Goal: Task Accomplishment & Management: Complete application form

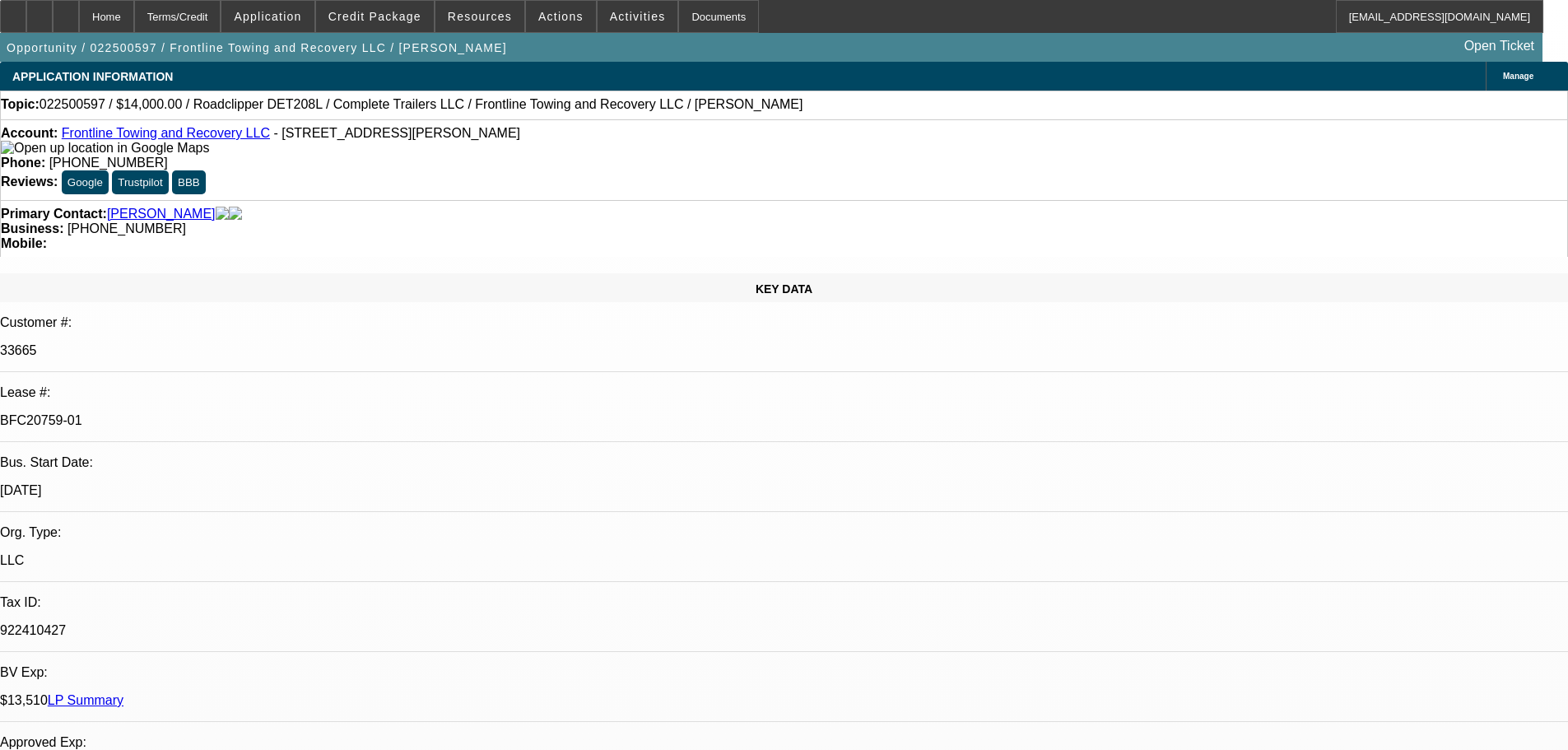
select select "0"
select select "2"
select select "0"
select select "6"
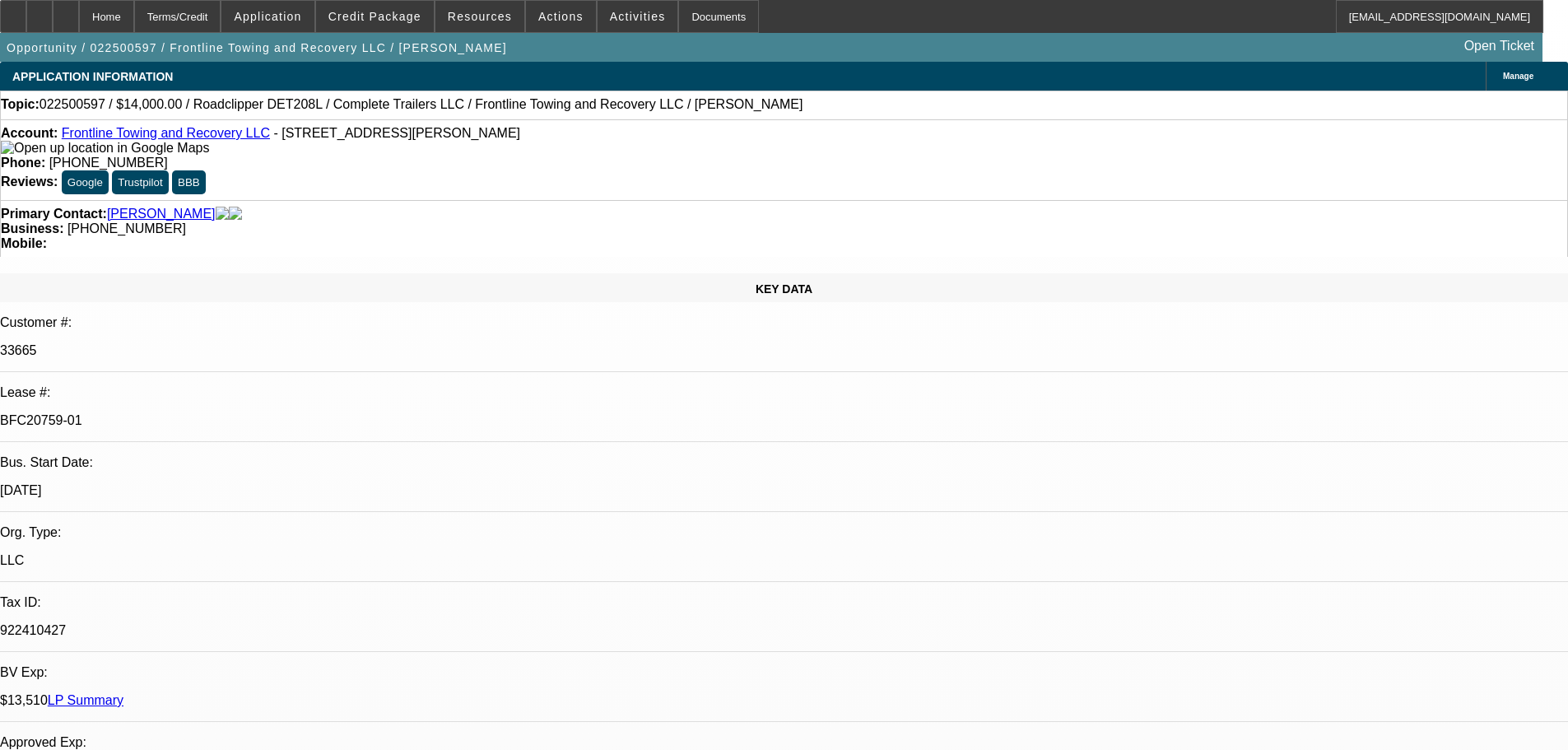
select select "0"
select select "2"
select select "0"
select select "6"
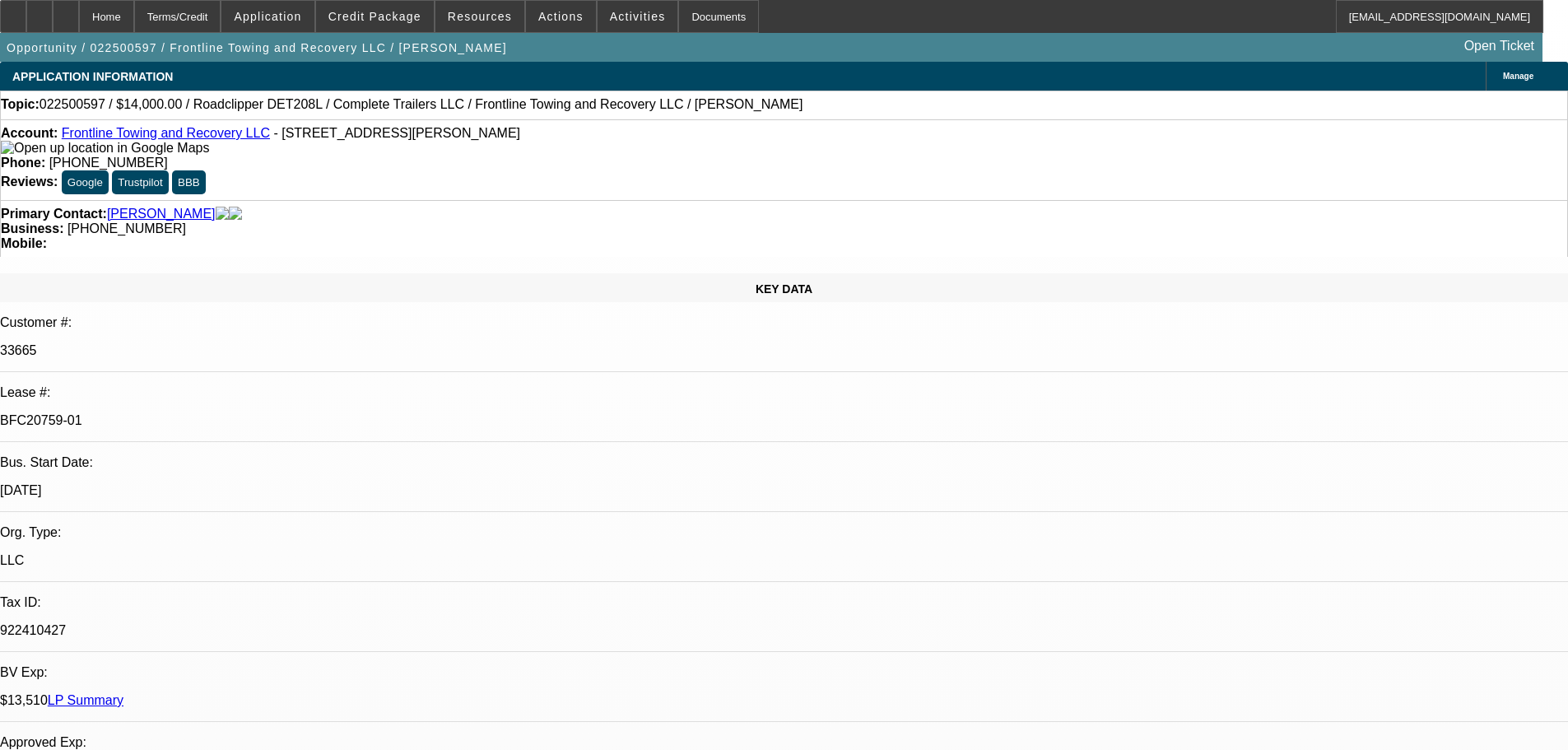
select select "0"
select select "2"
select select "0.1"
select select "4"
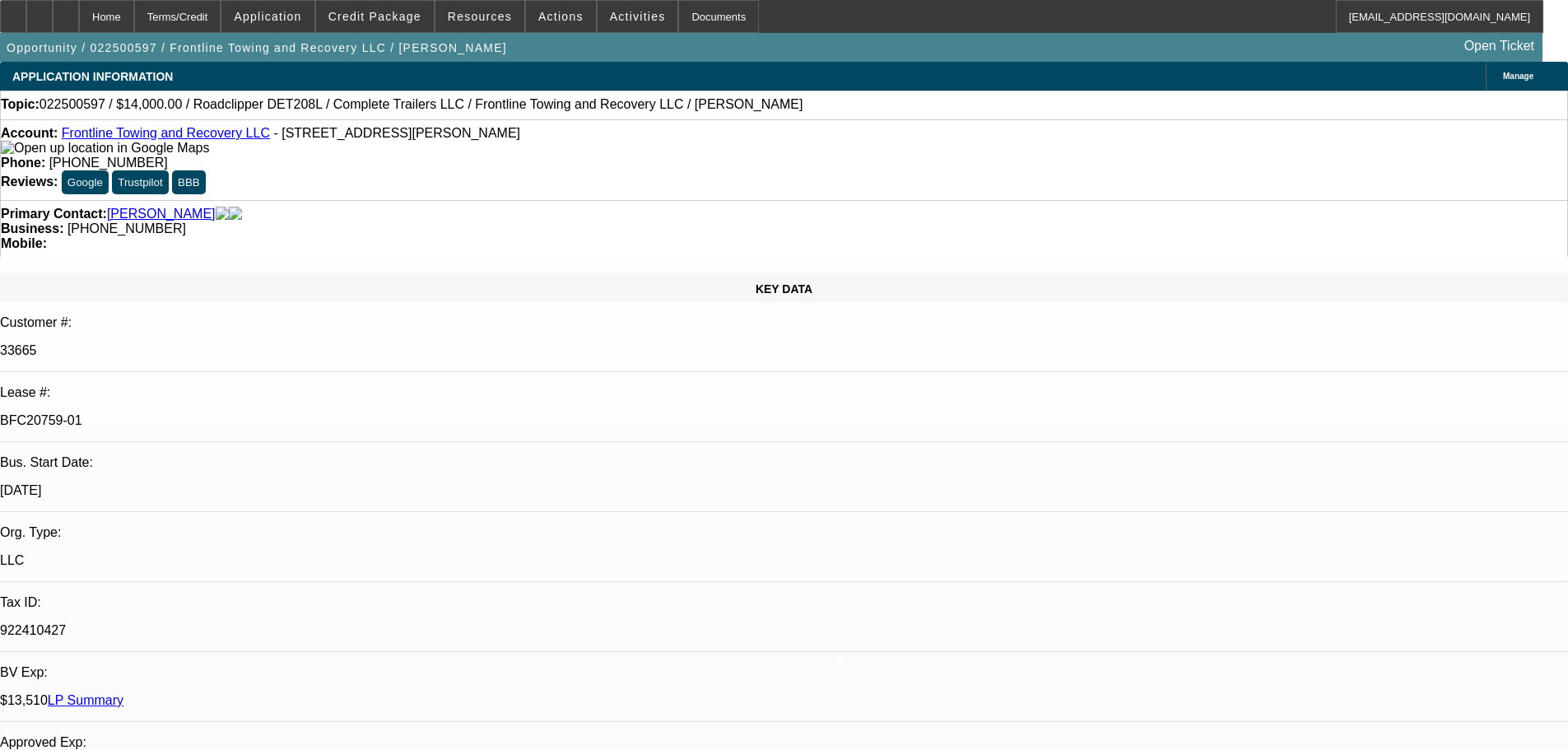
select select "0"
select select "2"
select select "0.1"
select select "4"
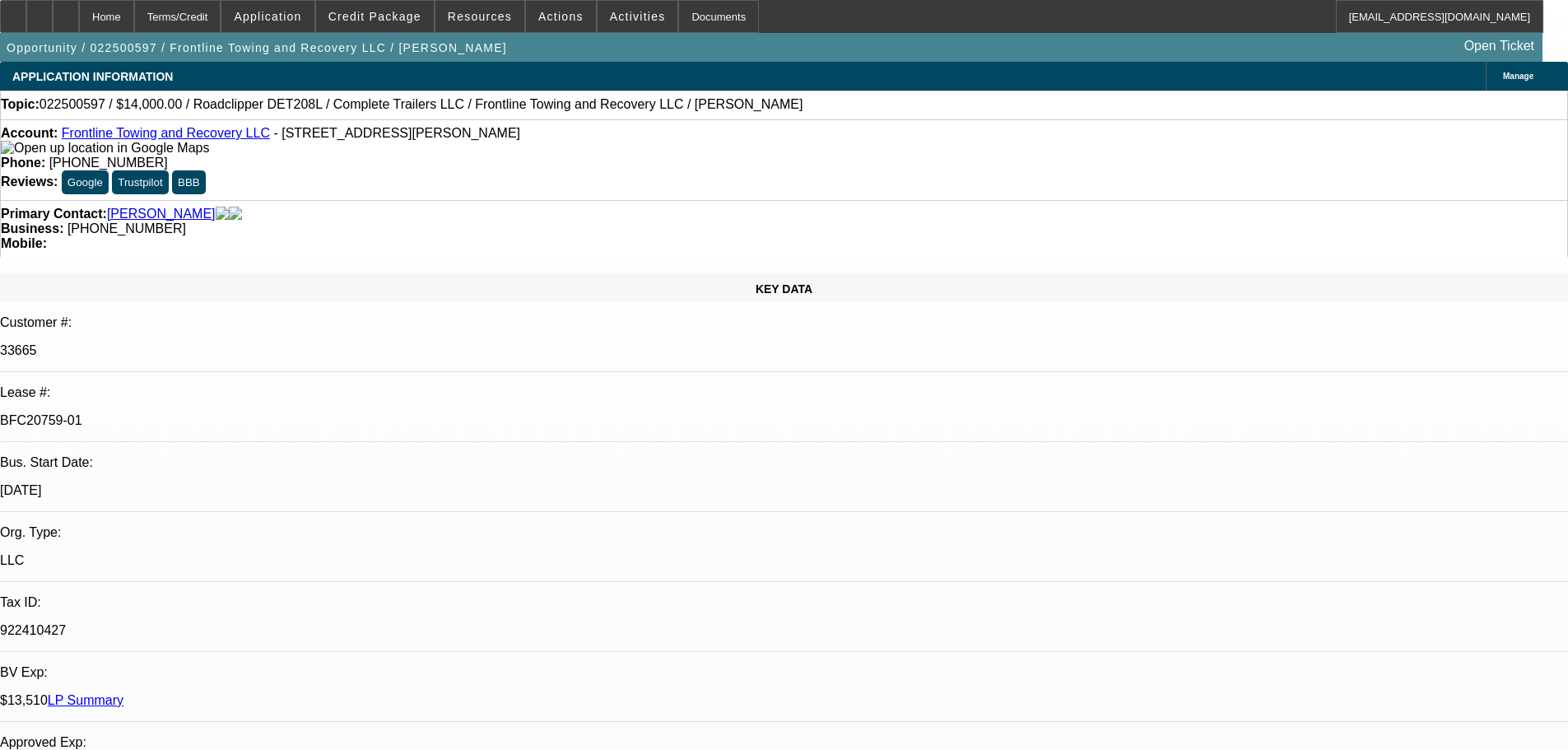
scroll to position [2469, 0]
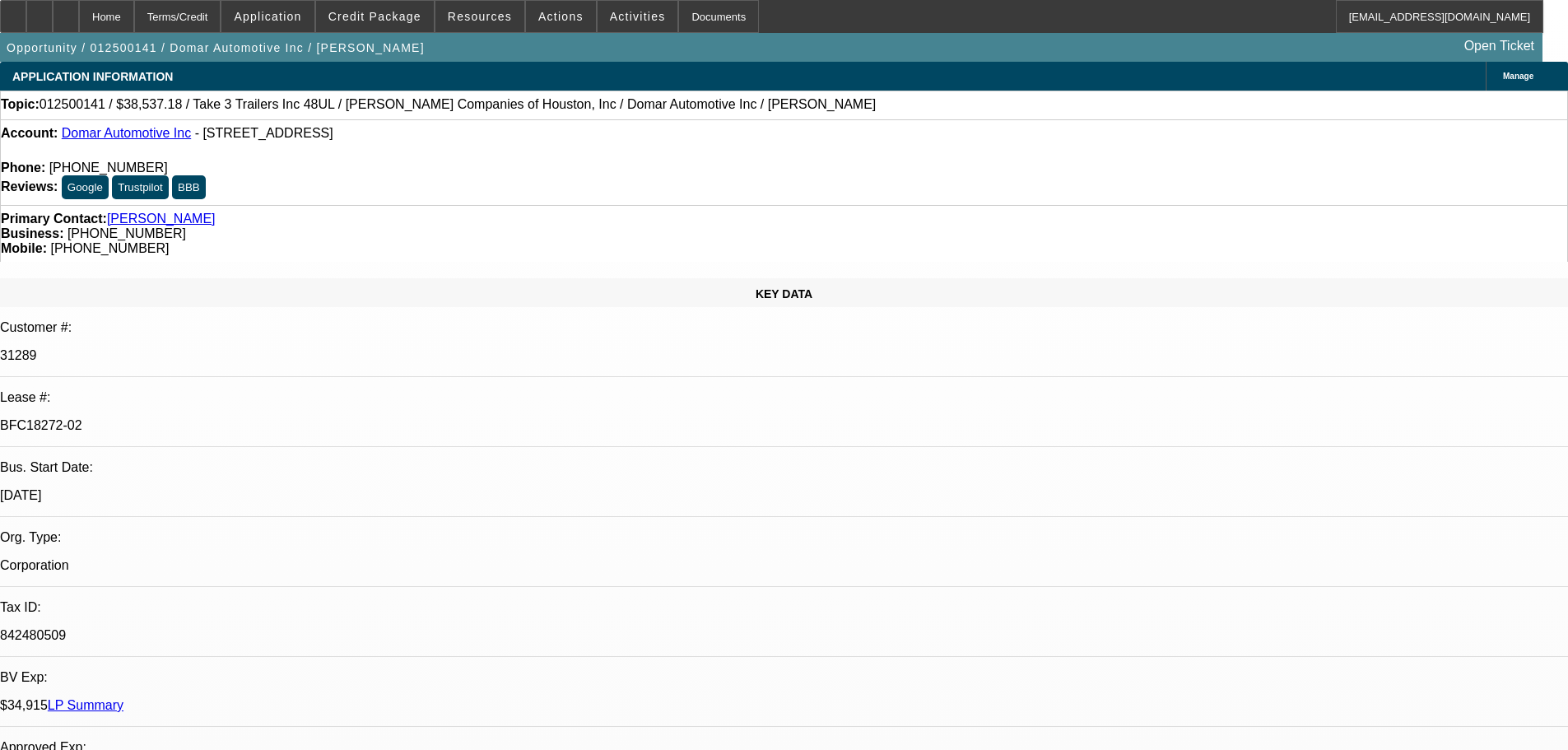
select select "0"
select select "2"
select select "0"
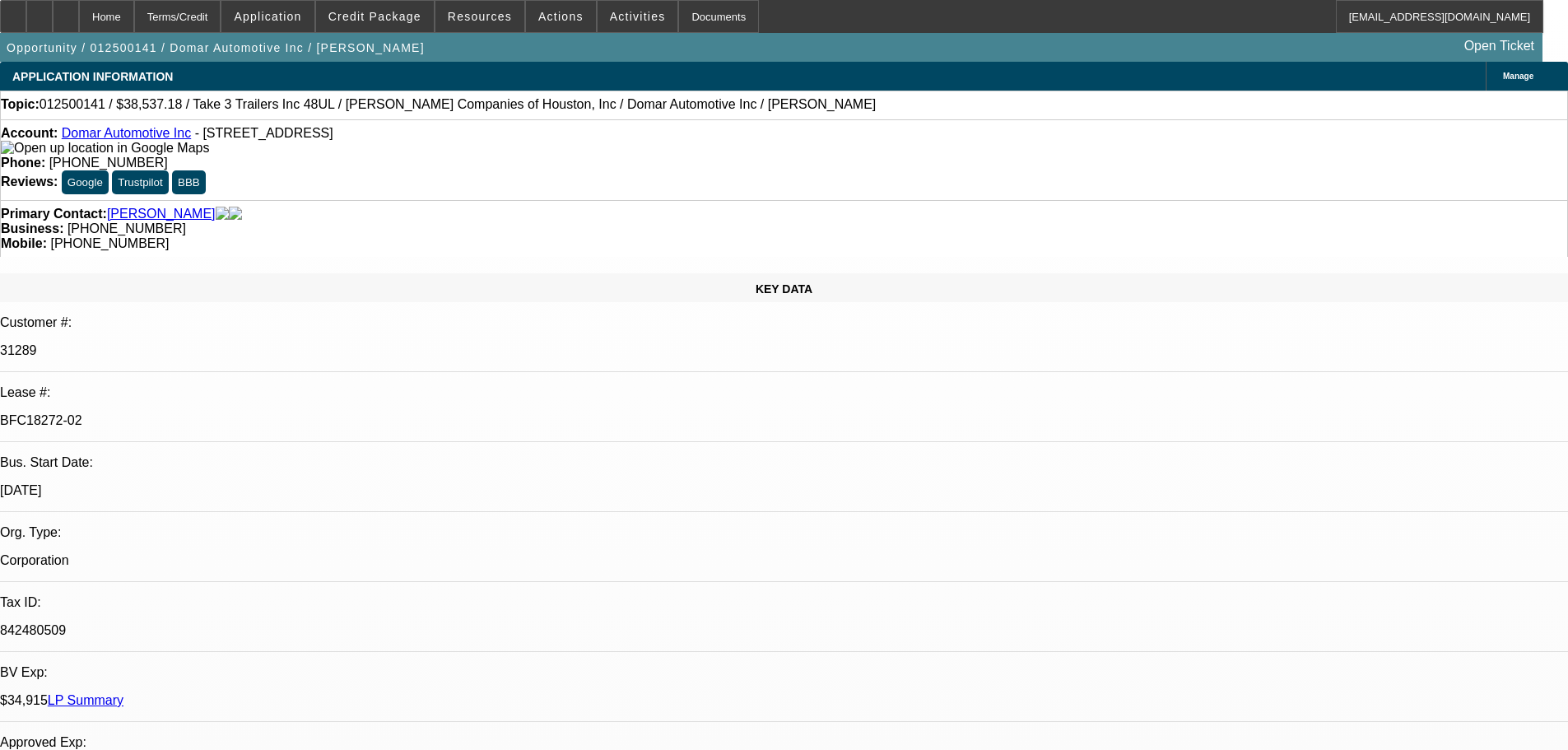
select select "6"
select select "0"
select select "2"
select select "0"
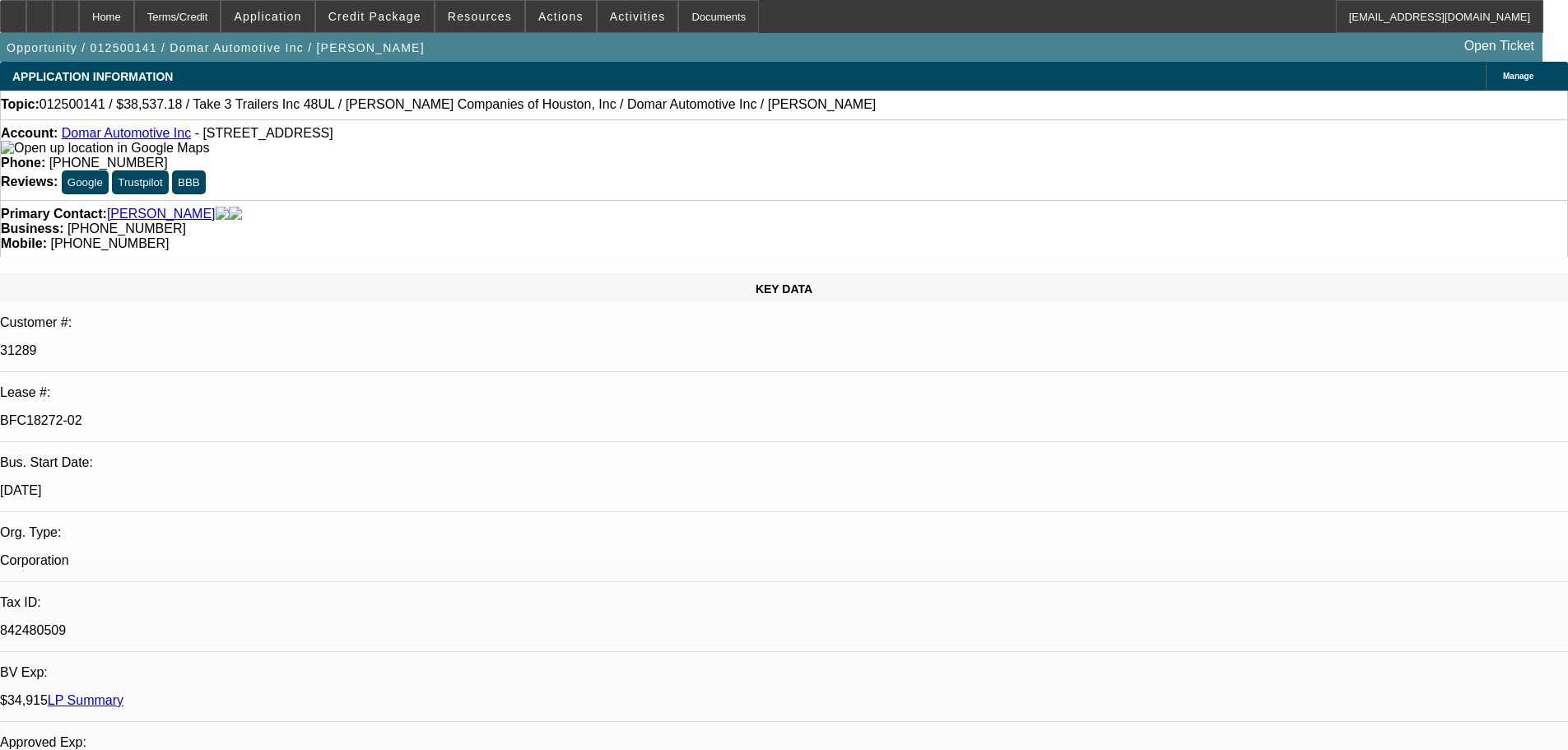
select select "6"
select select "0"
select select "2"
select select "0"
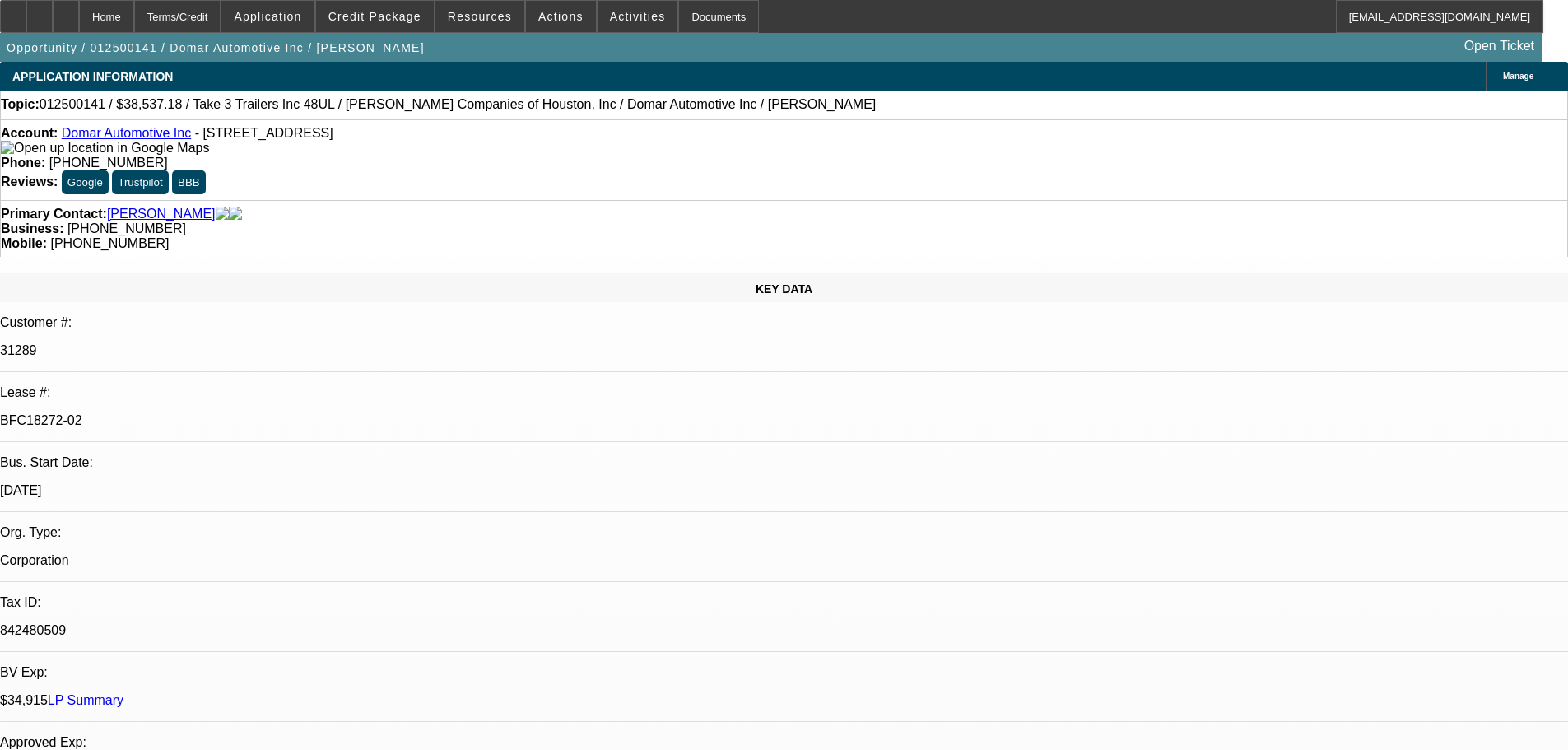
select select "6"
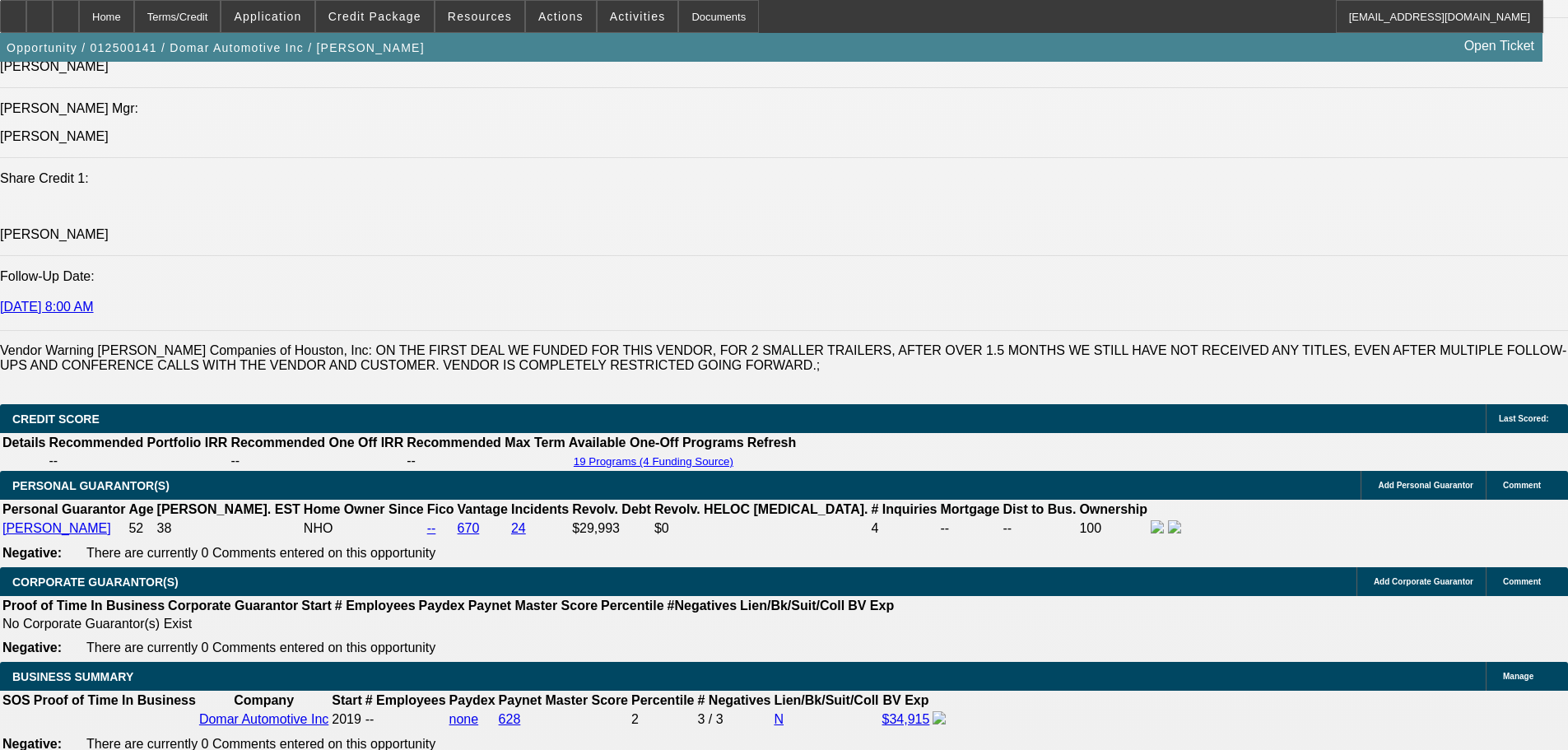
scroll to position [2222, 0]
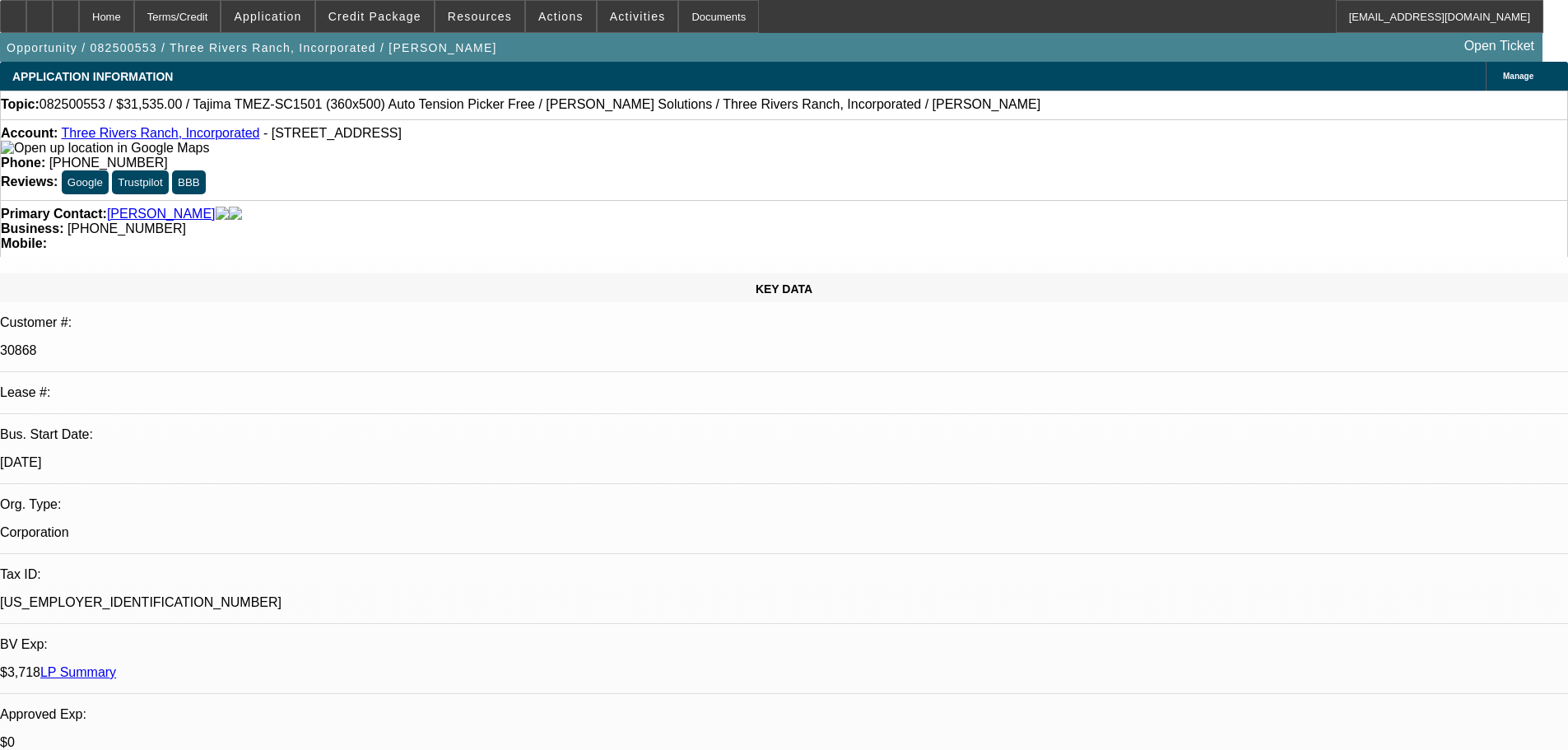
select select "0"
select select "2"
select select "0"
select select "6"
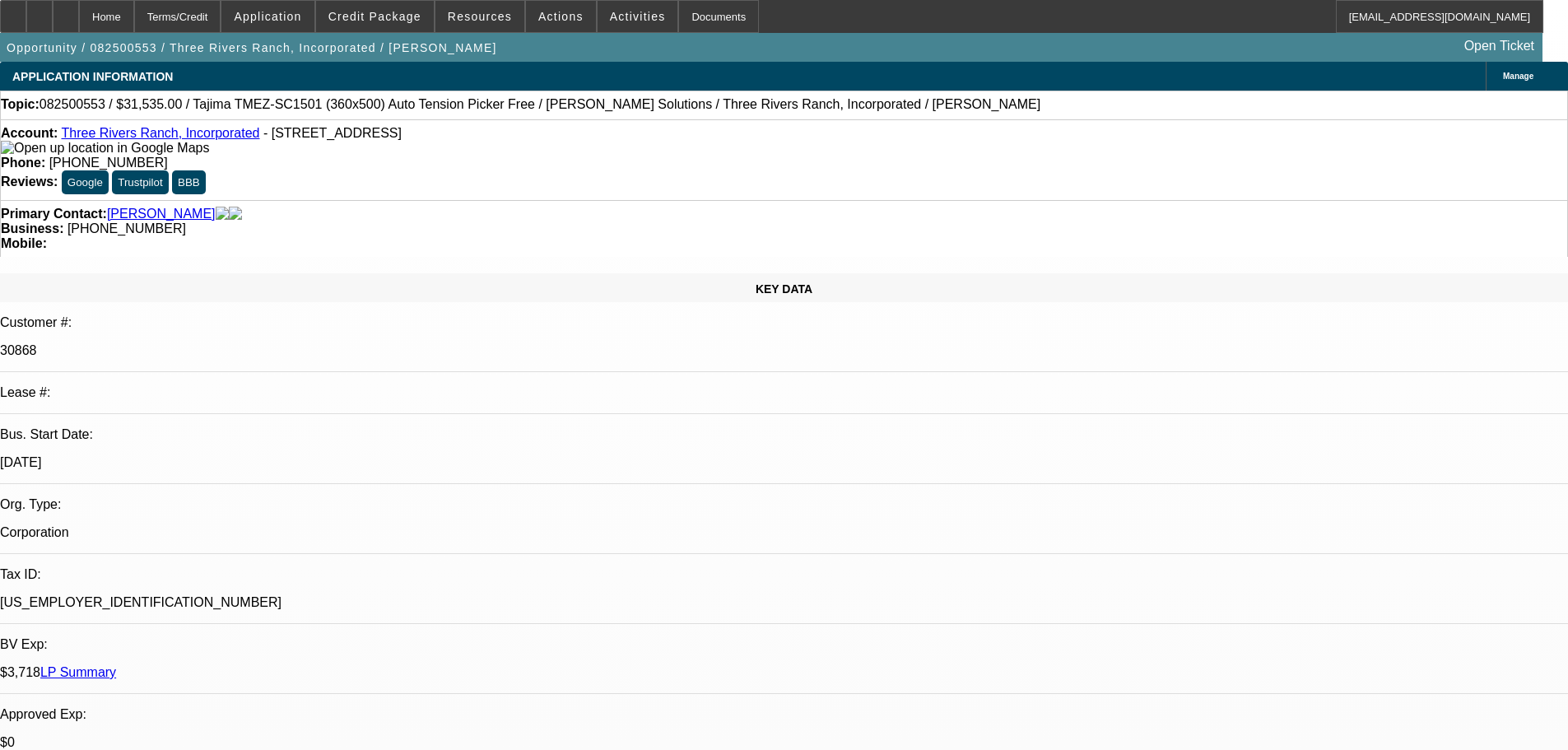
select select "0"
select select "2"
select select "0.1"
select select "4"
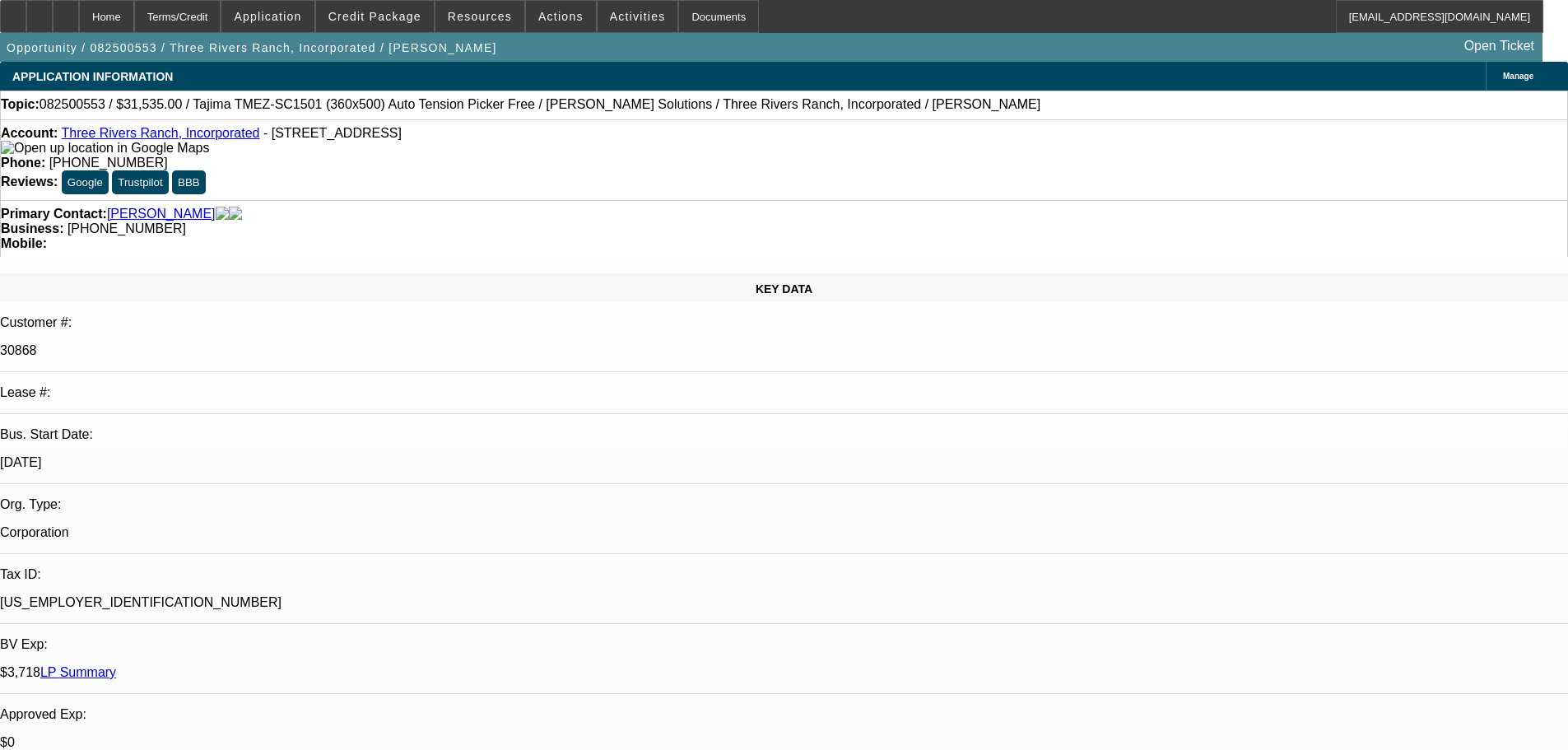
click at [416, 22] on span "Credit Package" at bounding box center [375, 17] width 93 height 13
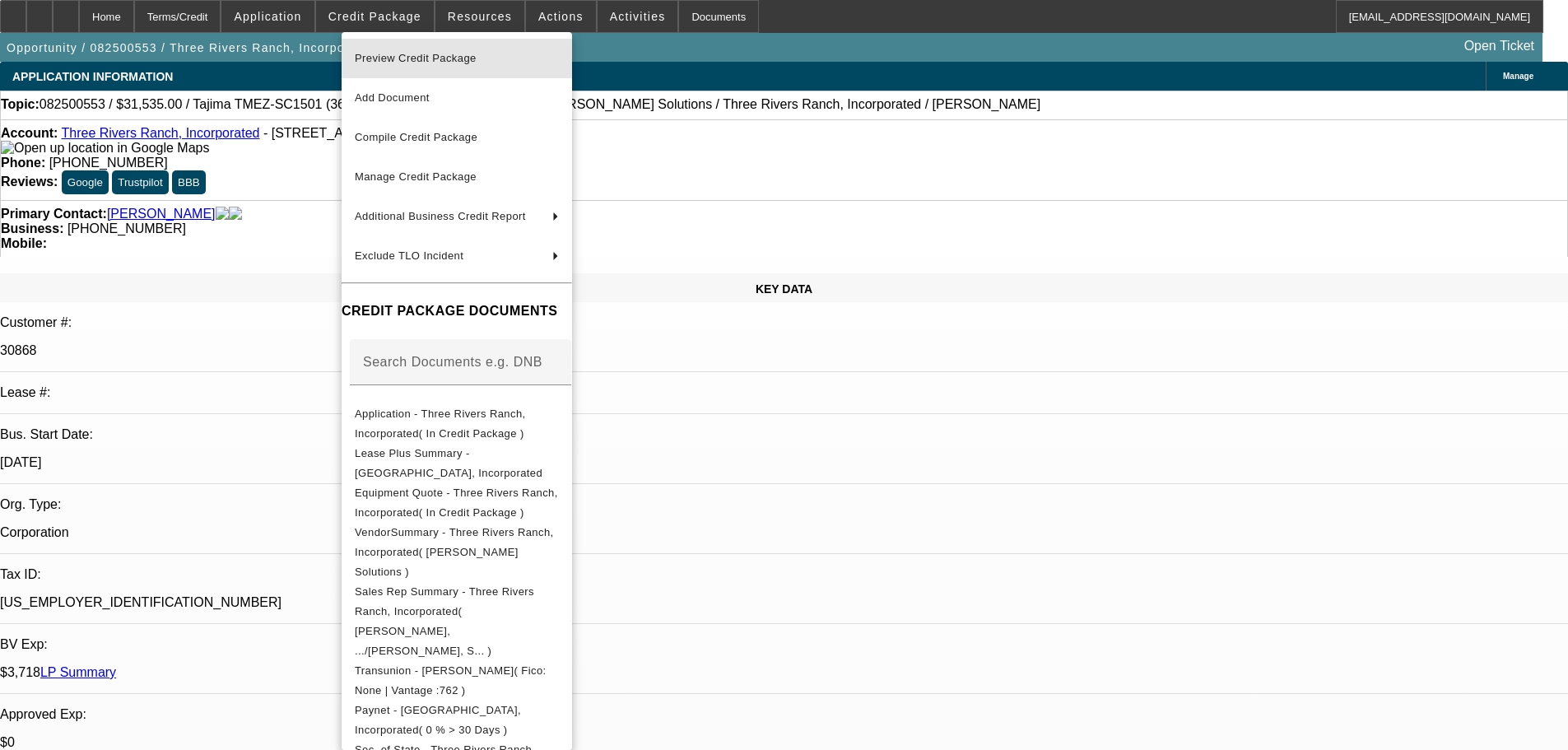
click at [406, 59] on span "Preview Credit Package" at bounding box center [416, 58] width 122 height 13
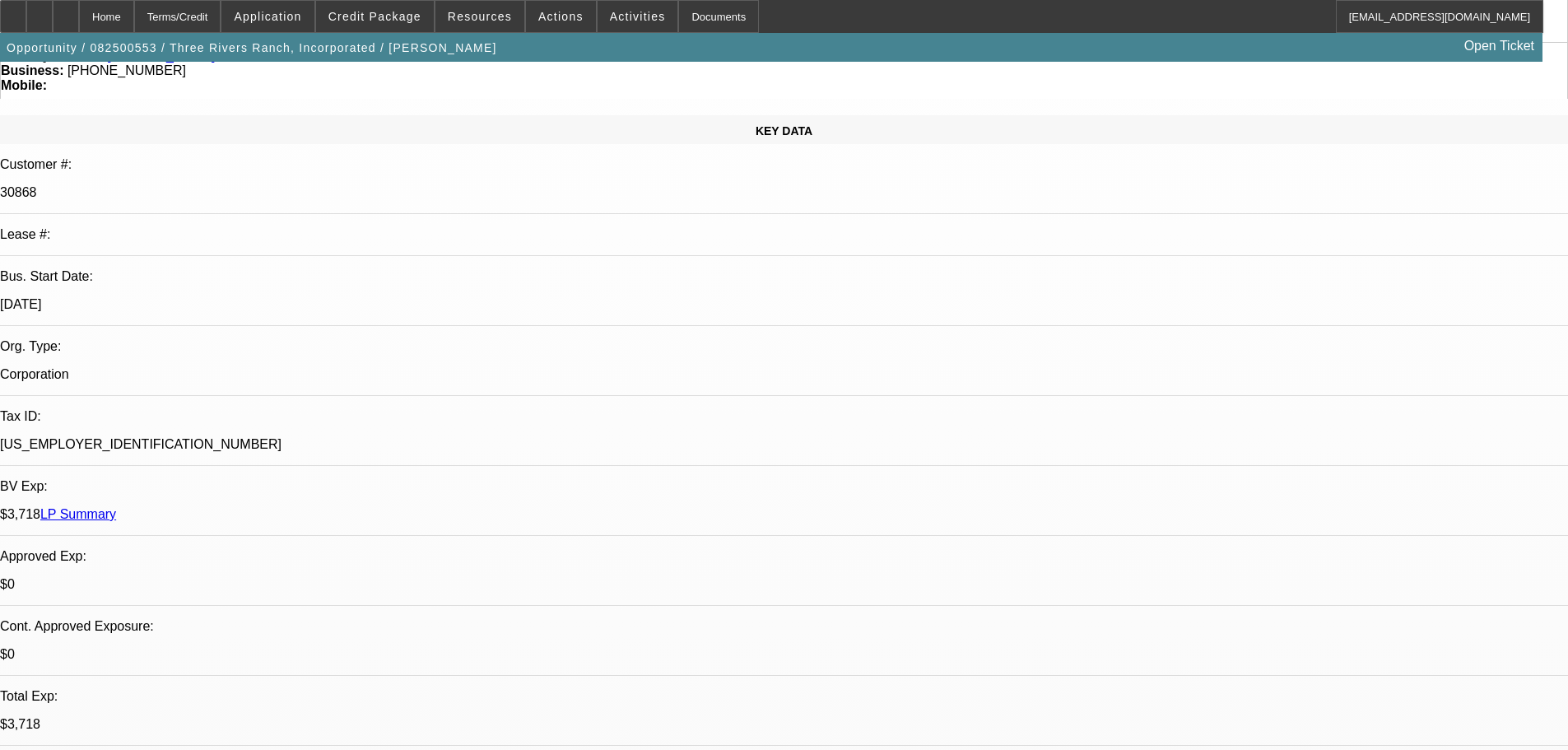
scroll to position [165, 0]
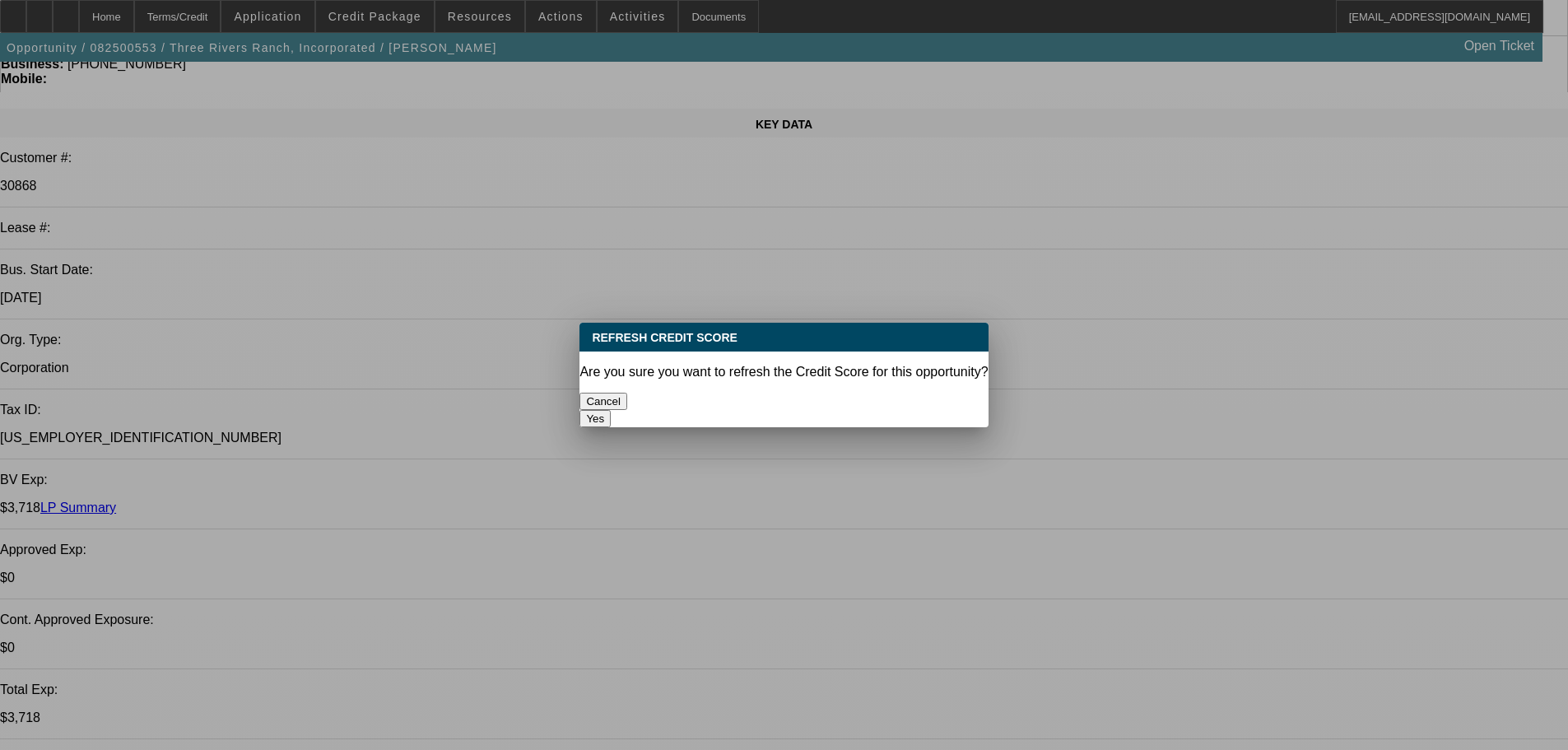
scroll to position [0, 0]
click at [610, 410] on button "Yes" at bounding box center [595, 418] width 31 height 18
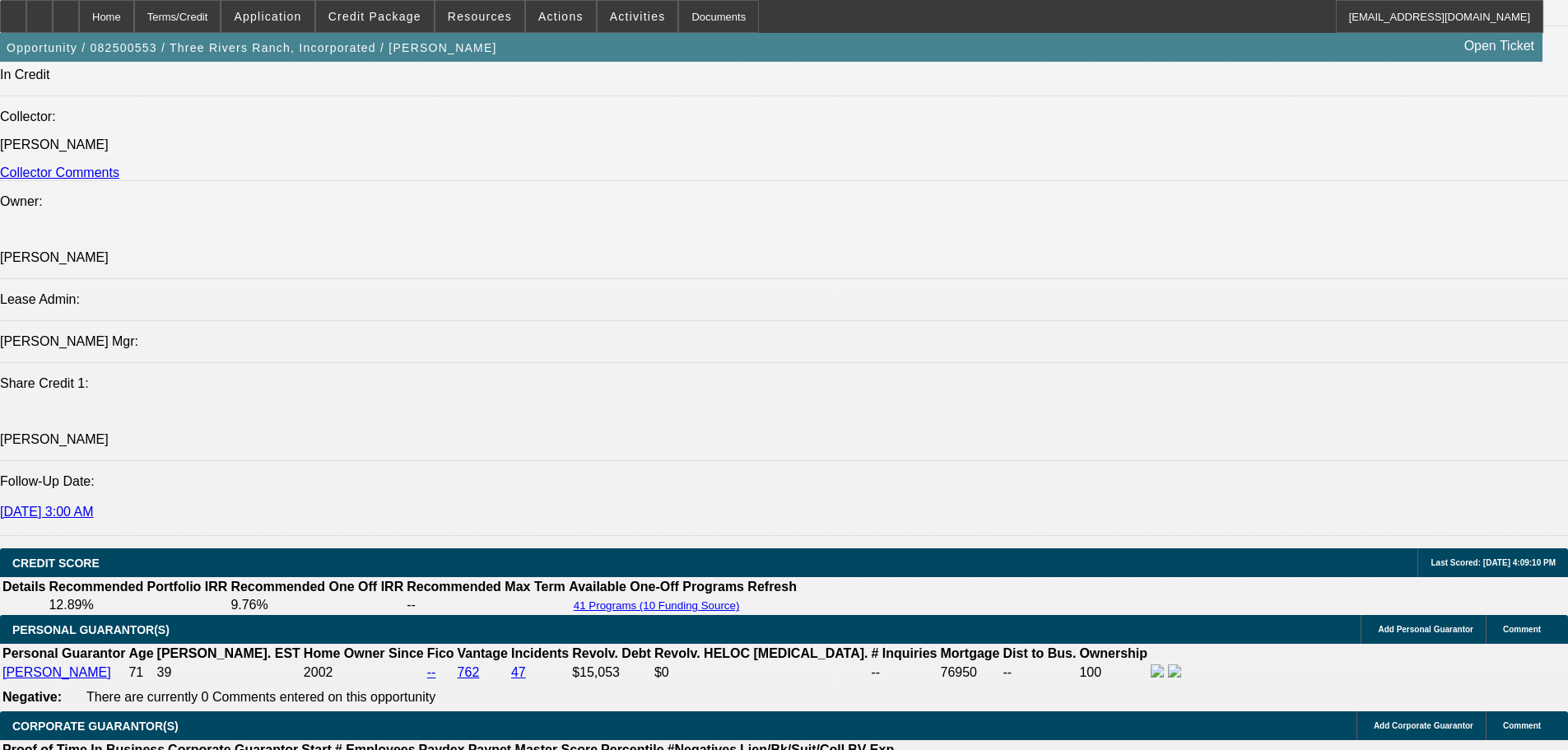
scroll to position [2140, 0]
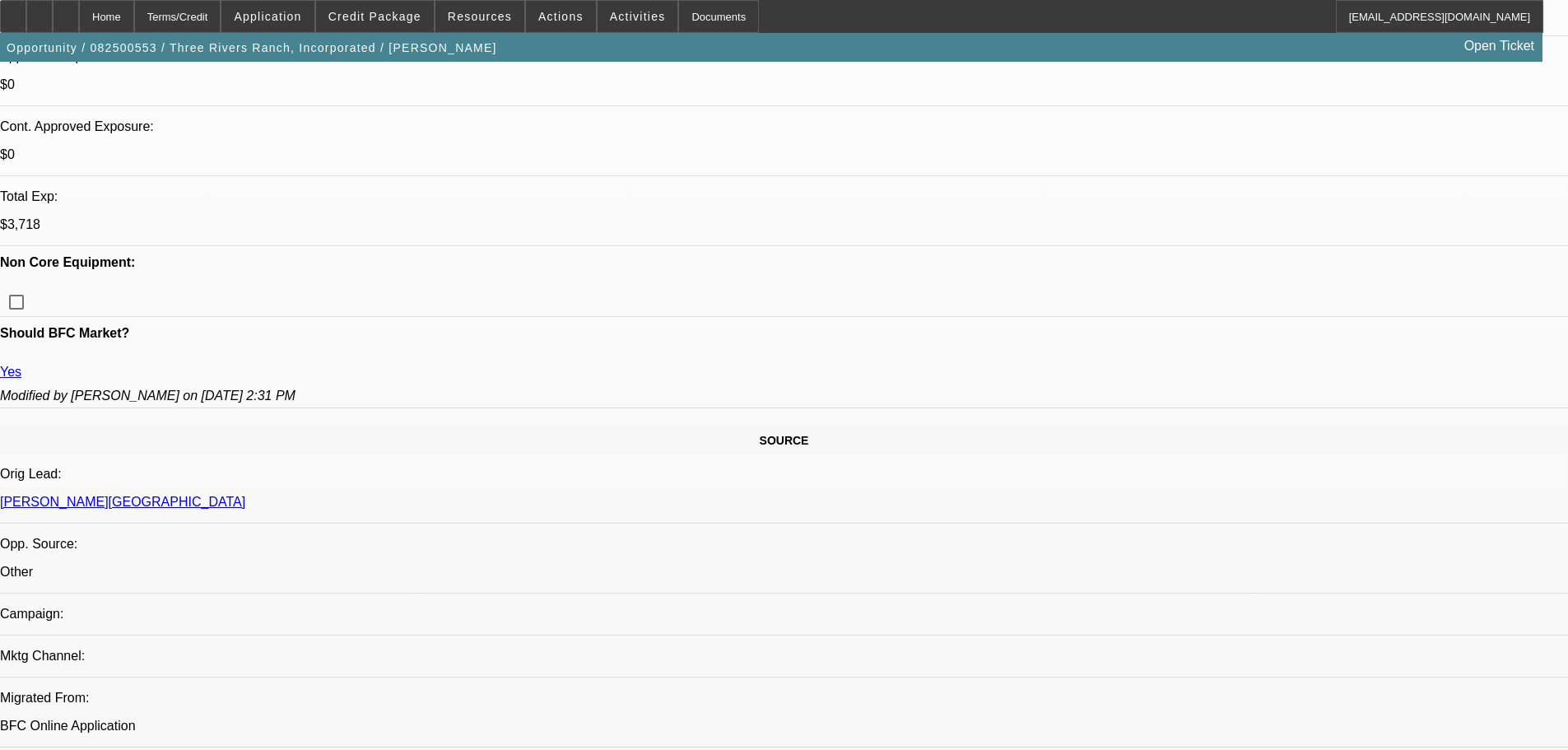
scroll to position [411, 0]
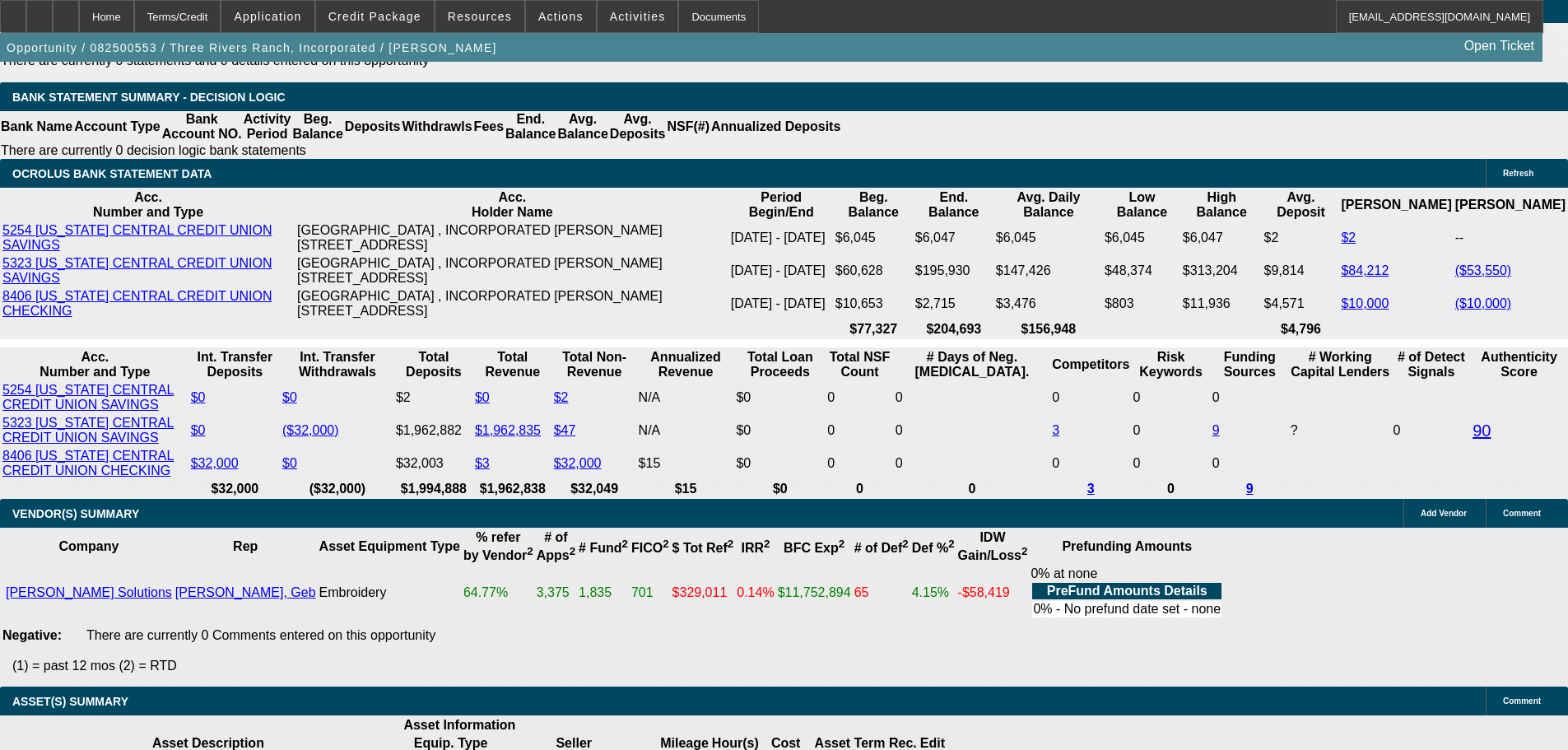
scroll to position [3209, 0]
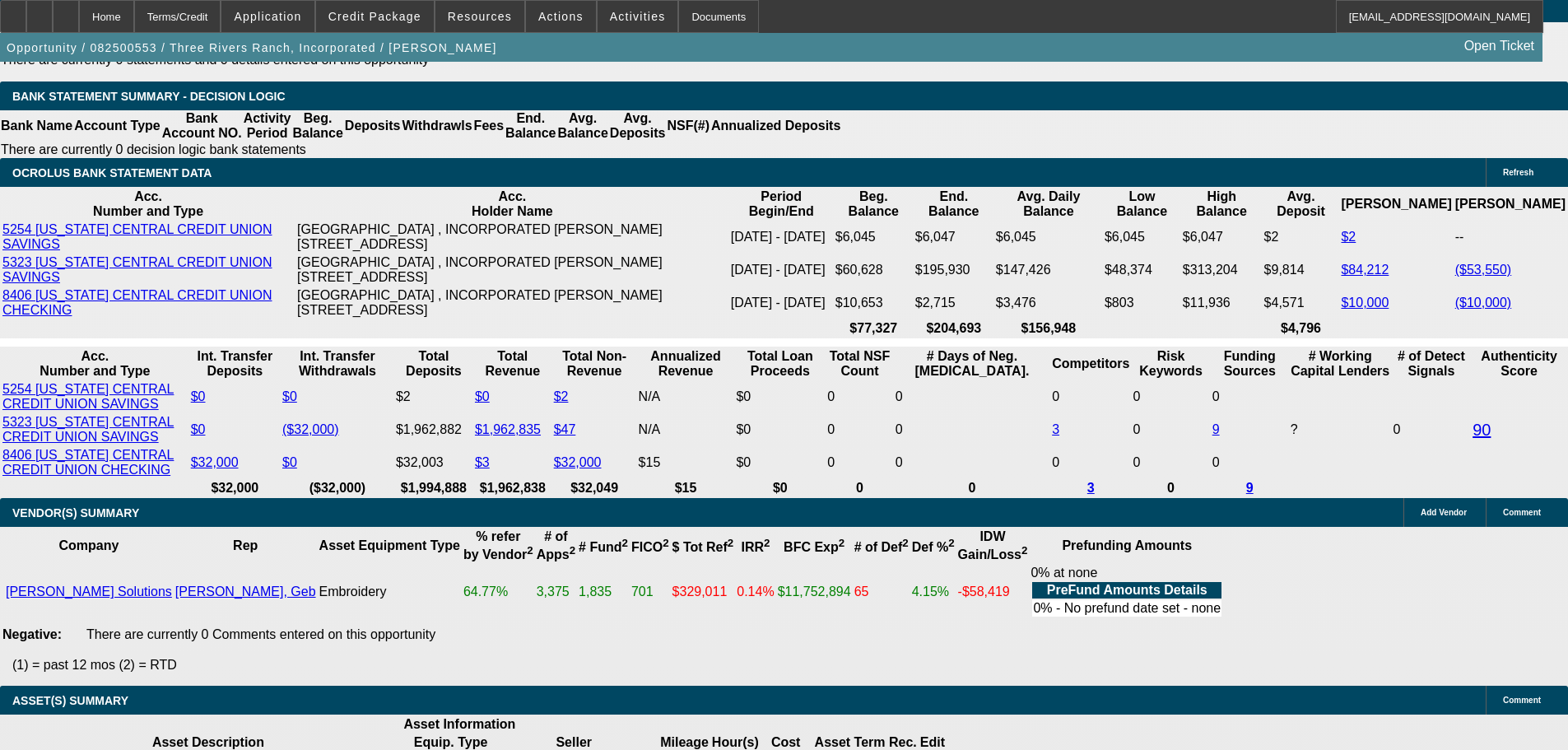
select select "5"
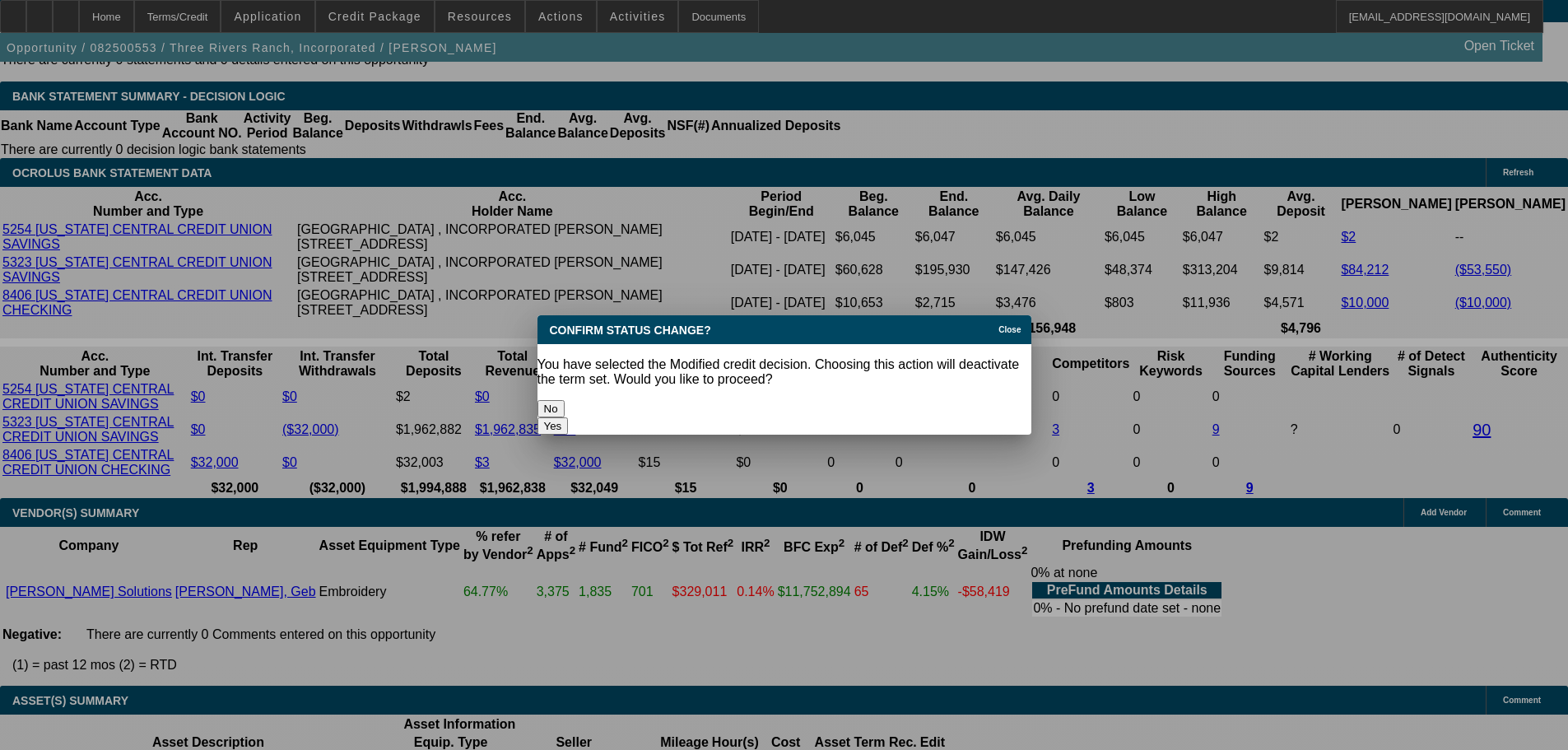
scroll to position [0, 0]
click at [569, 417] on button "Yes" at bounding box center [553, 426] width 31 height 18
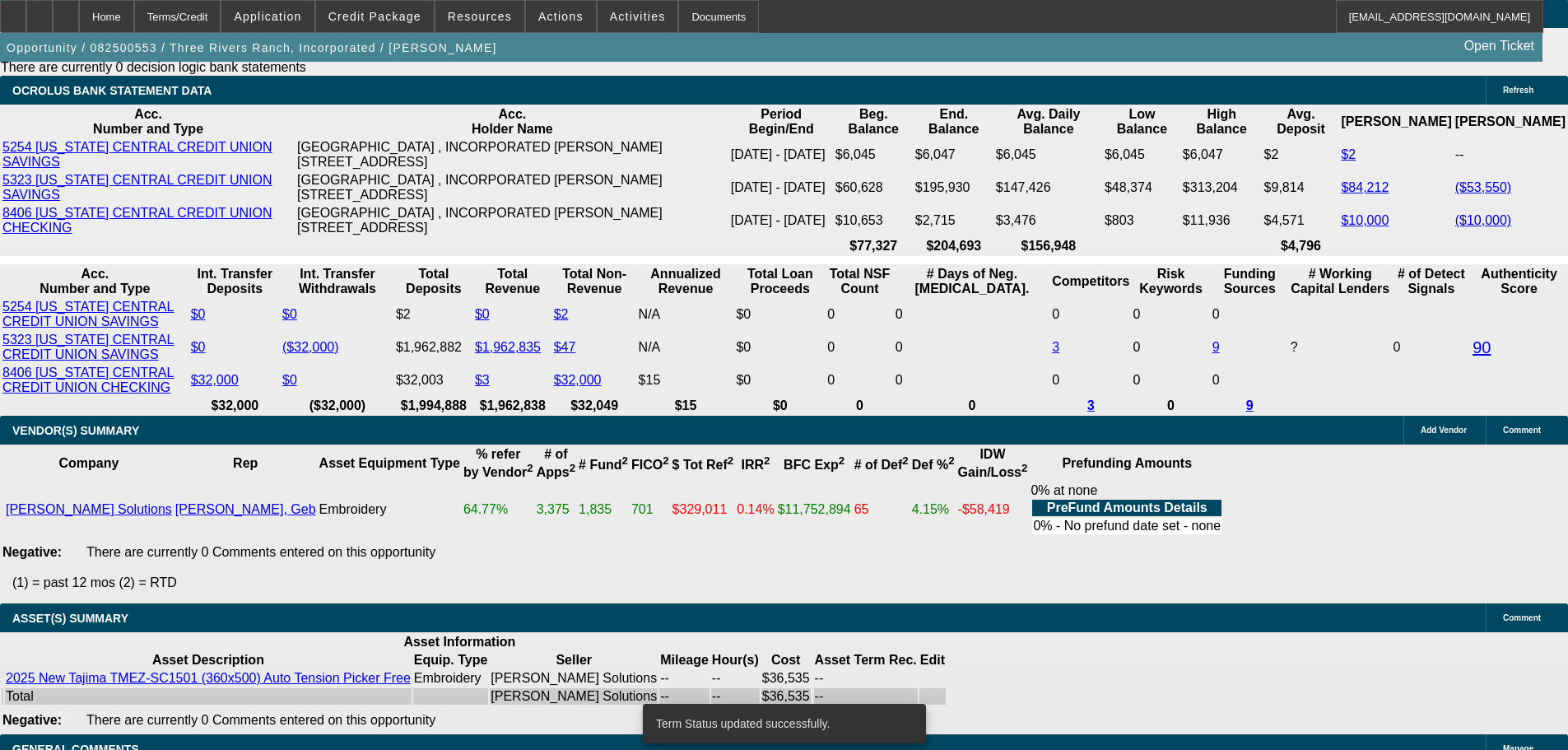
scroll to position [3273, 0]
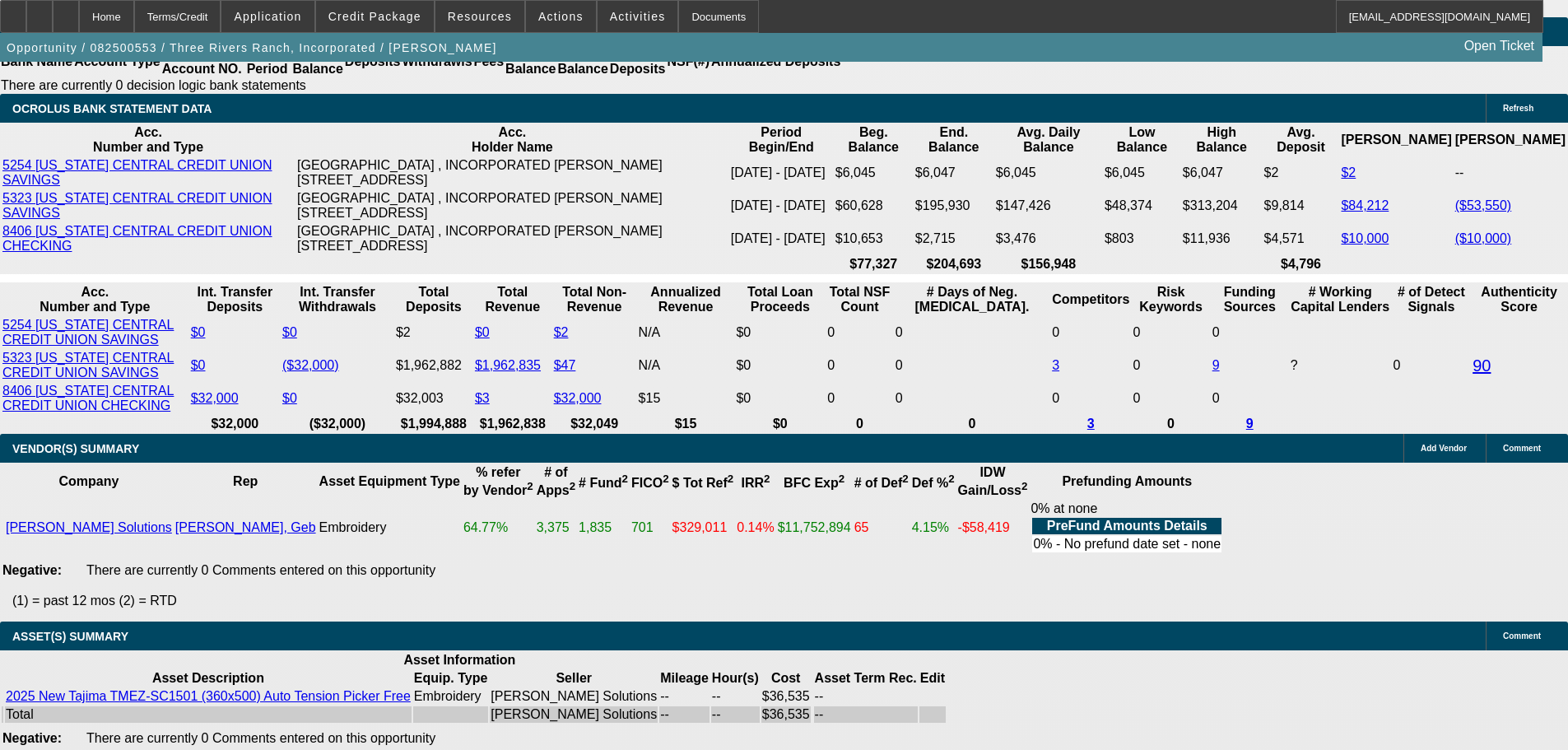
select select "0"
select select "2"
select select "0.1"
select select "4"
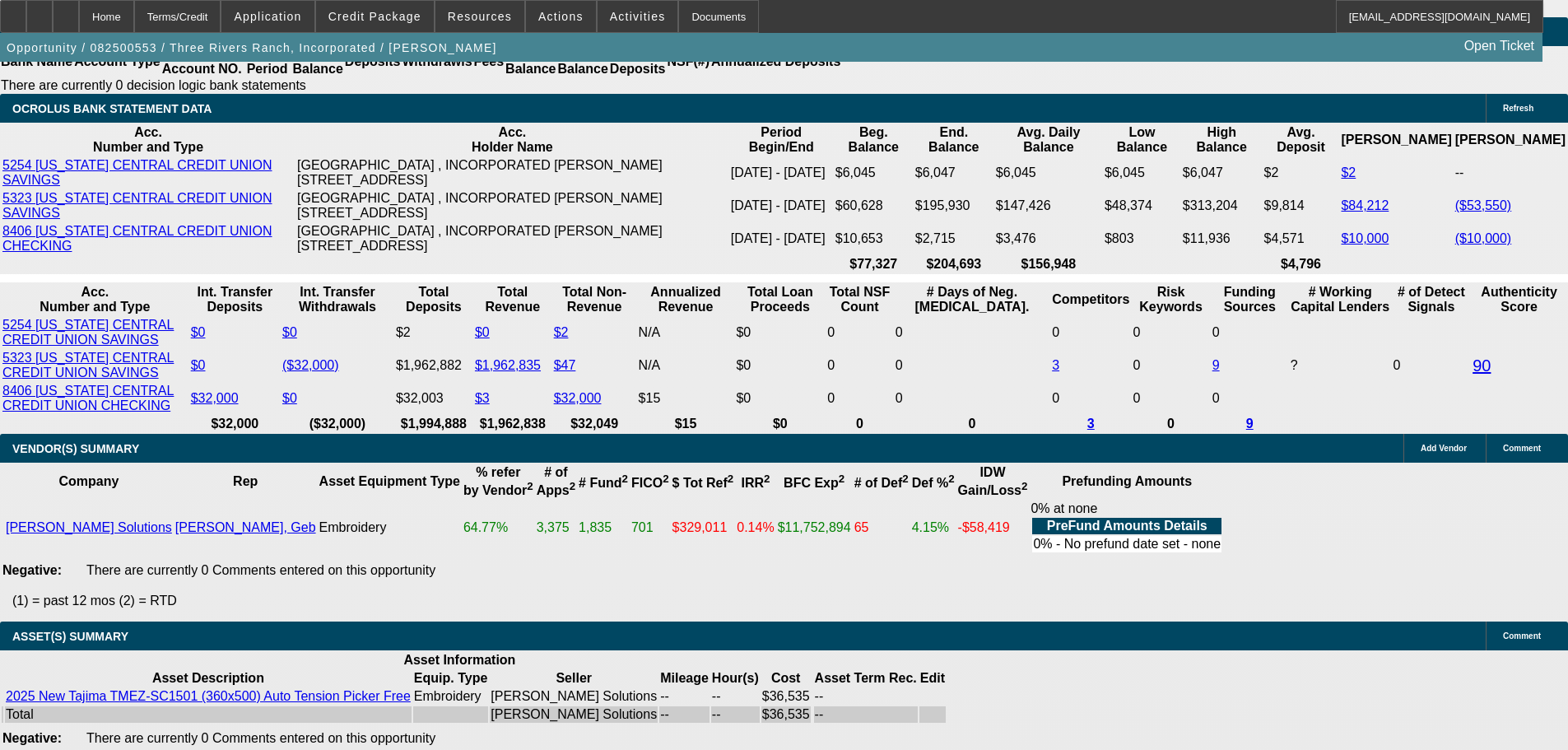
select select "0"
select select "2"
select select "0"
select select "6"
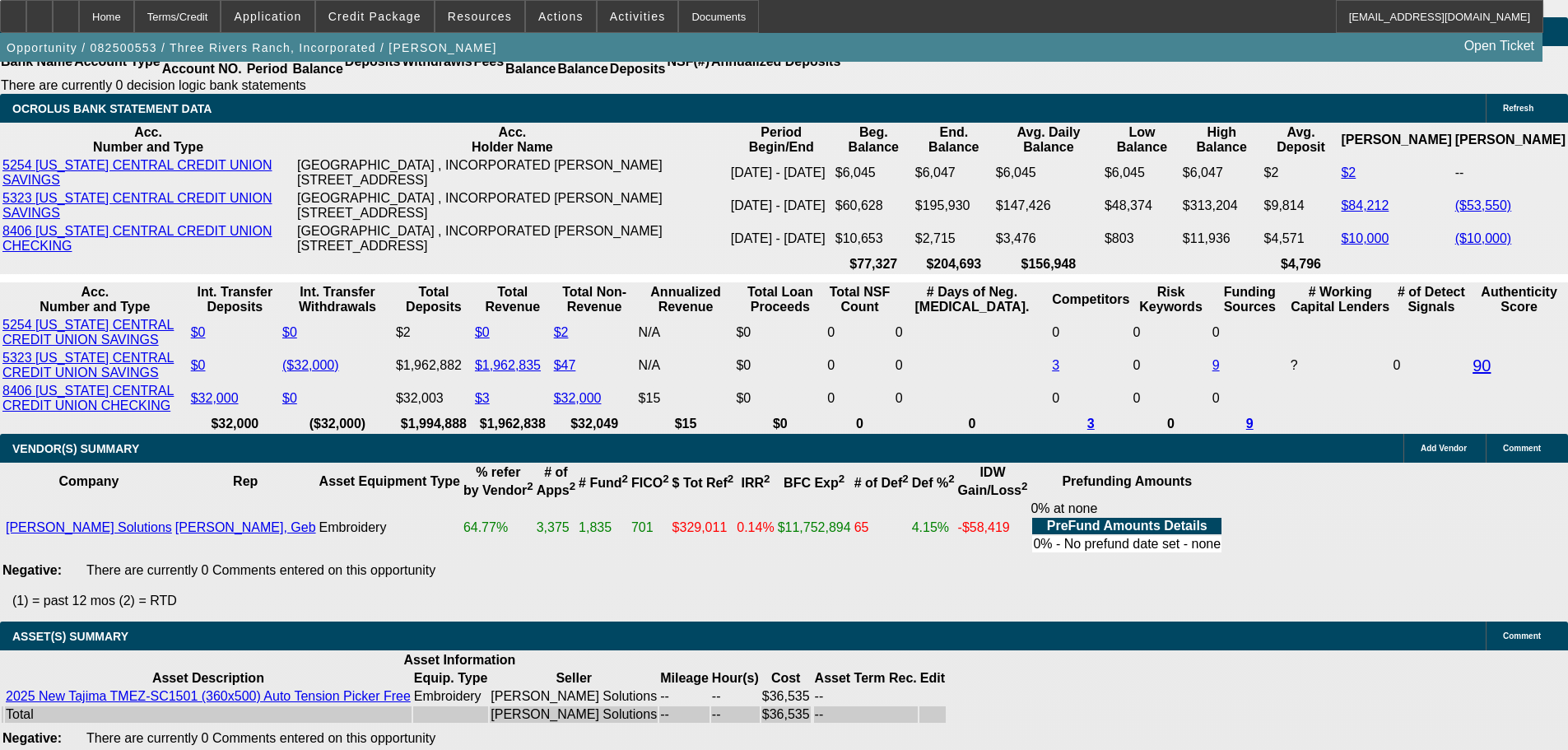
select select "0"
select select "2"
select select "0.1"
select select "4"
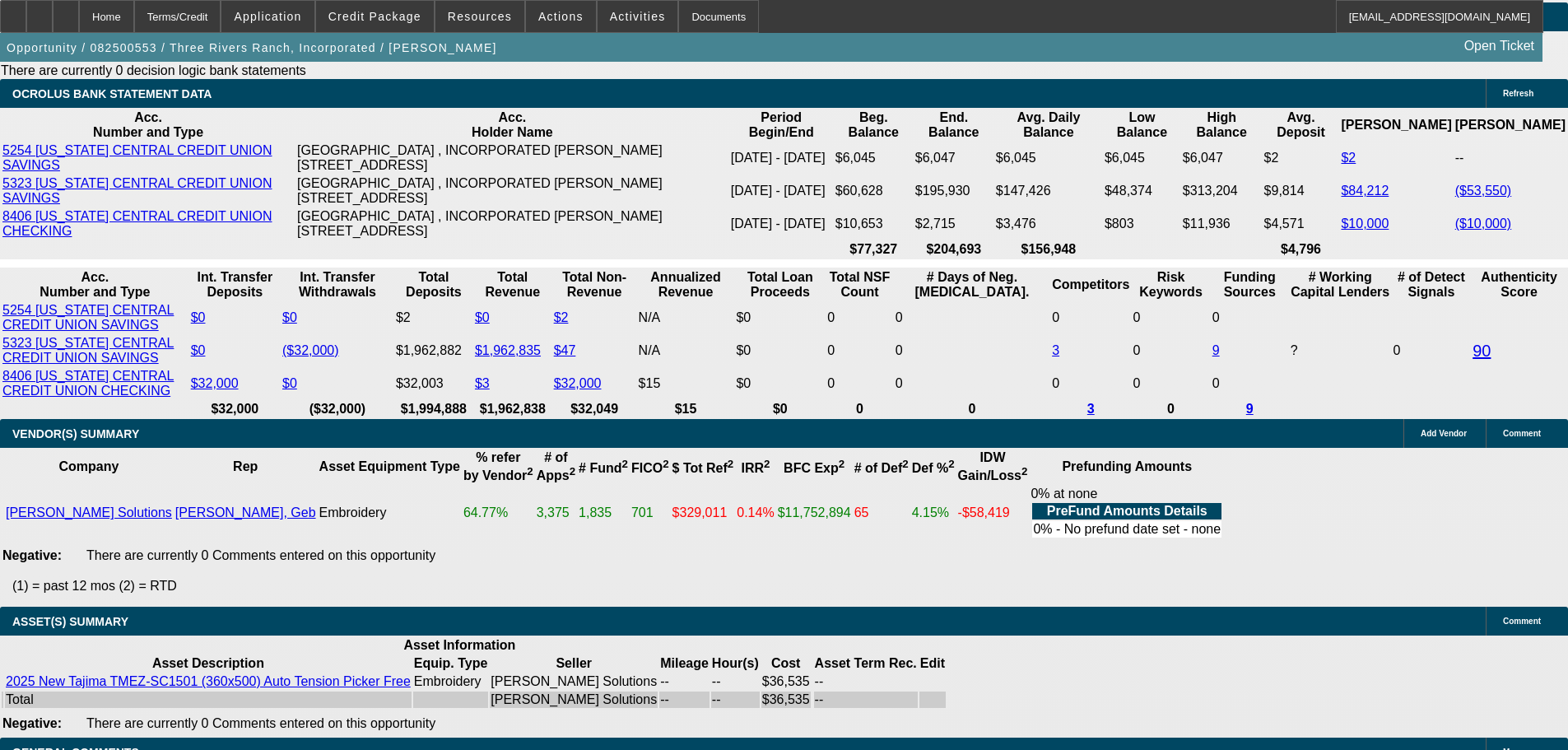
scroll to position [3309, 0]
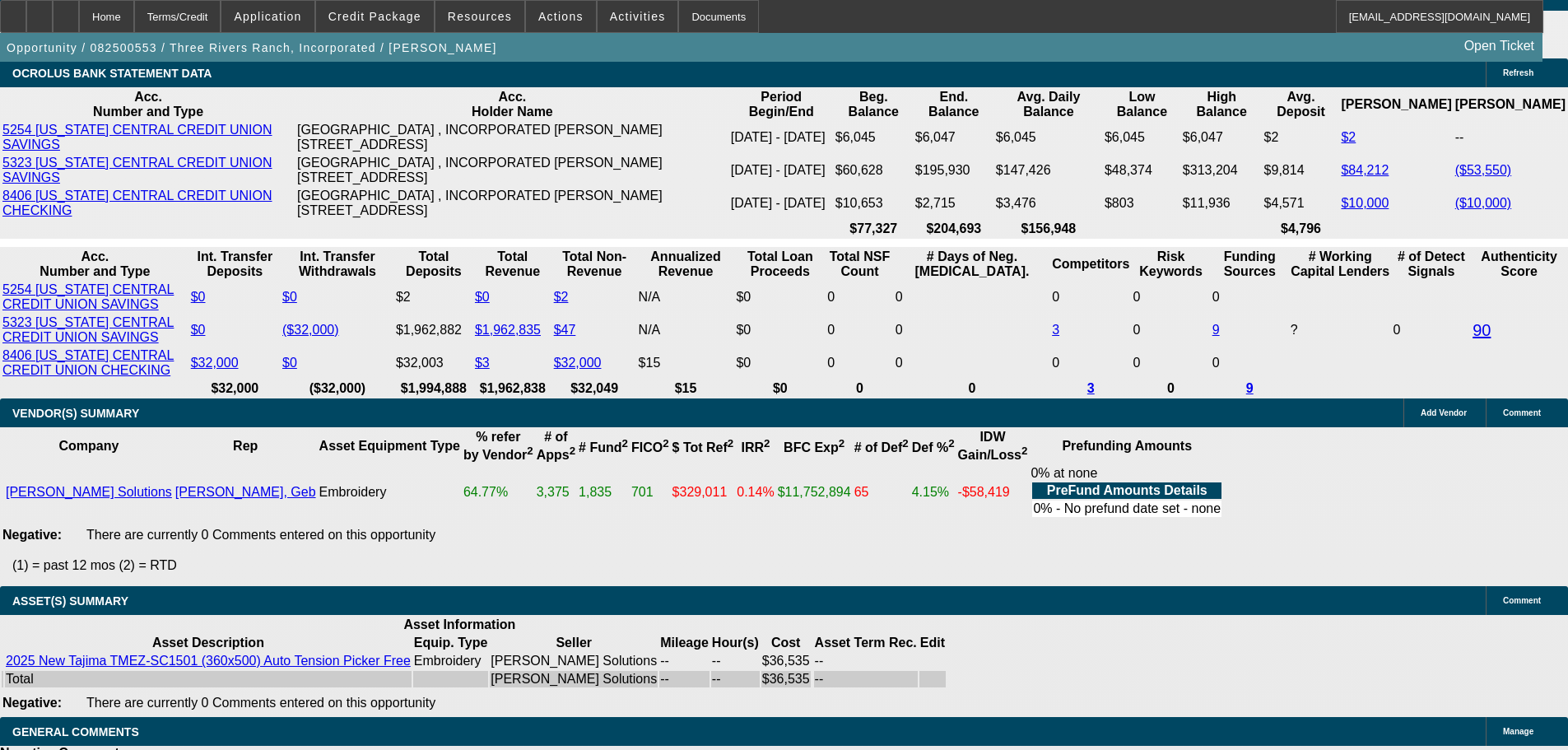
select select "5"
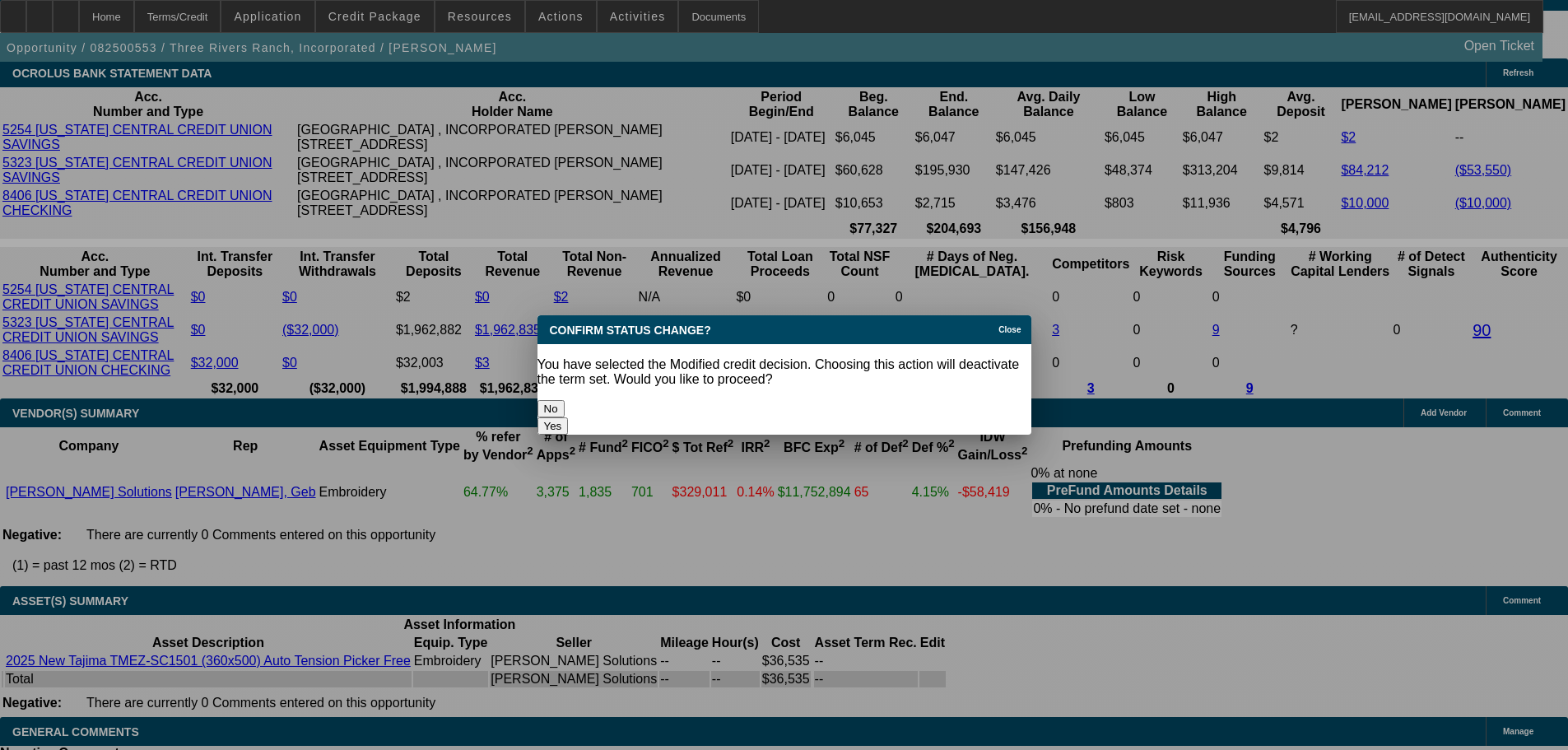
scroll to position [0, 0]
click at [569, 417] on button "Yes" at bounding box center [553, 426] width 31 height 18
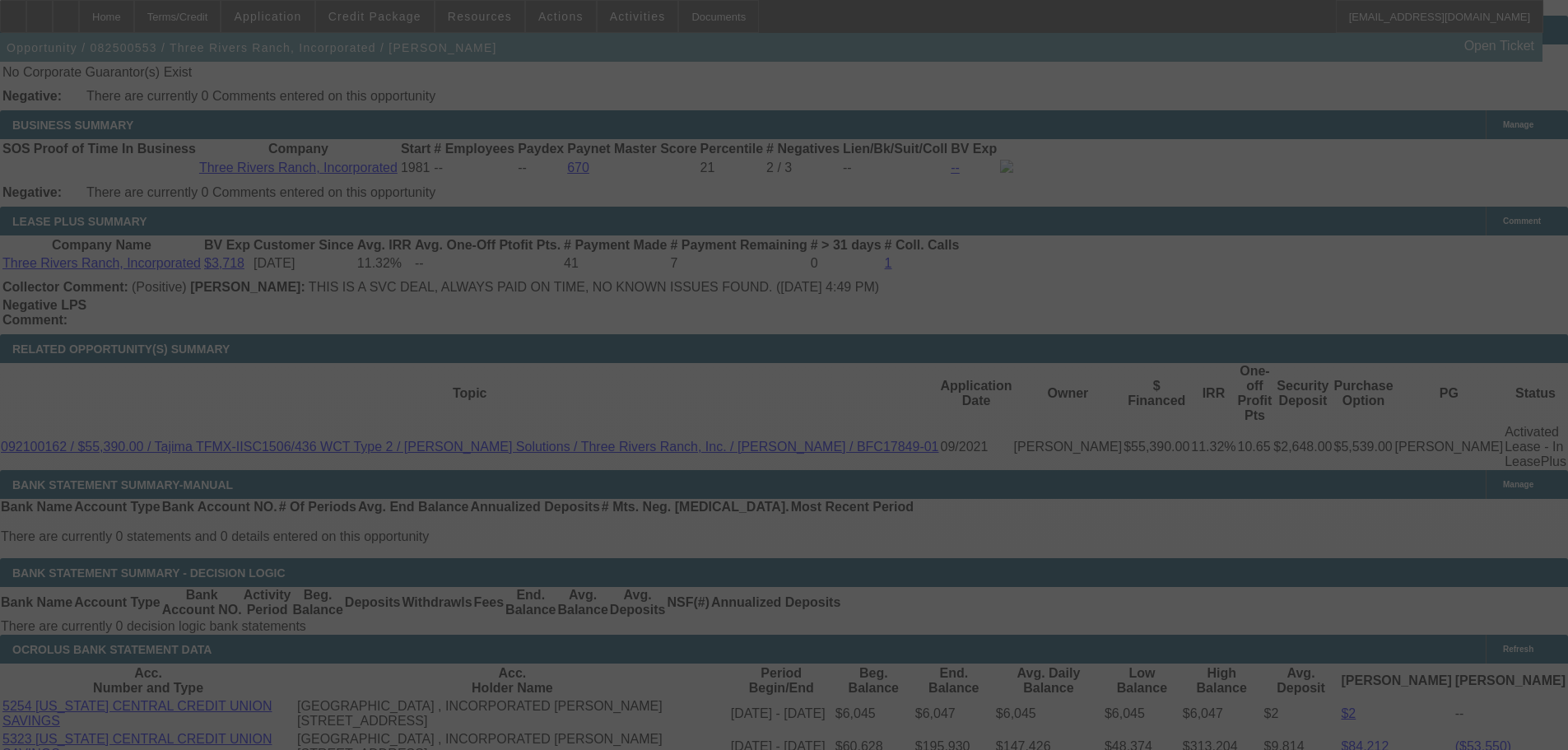
scroll to position [2897, 0]
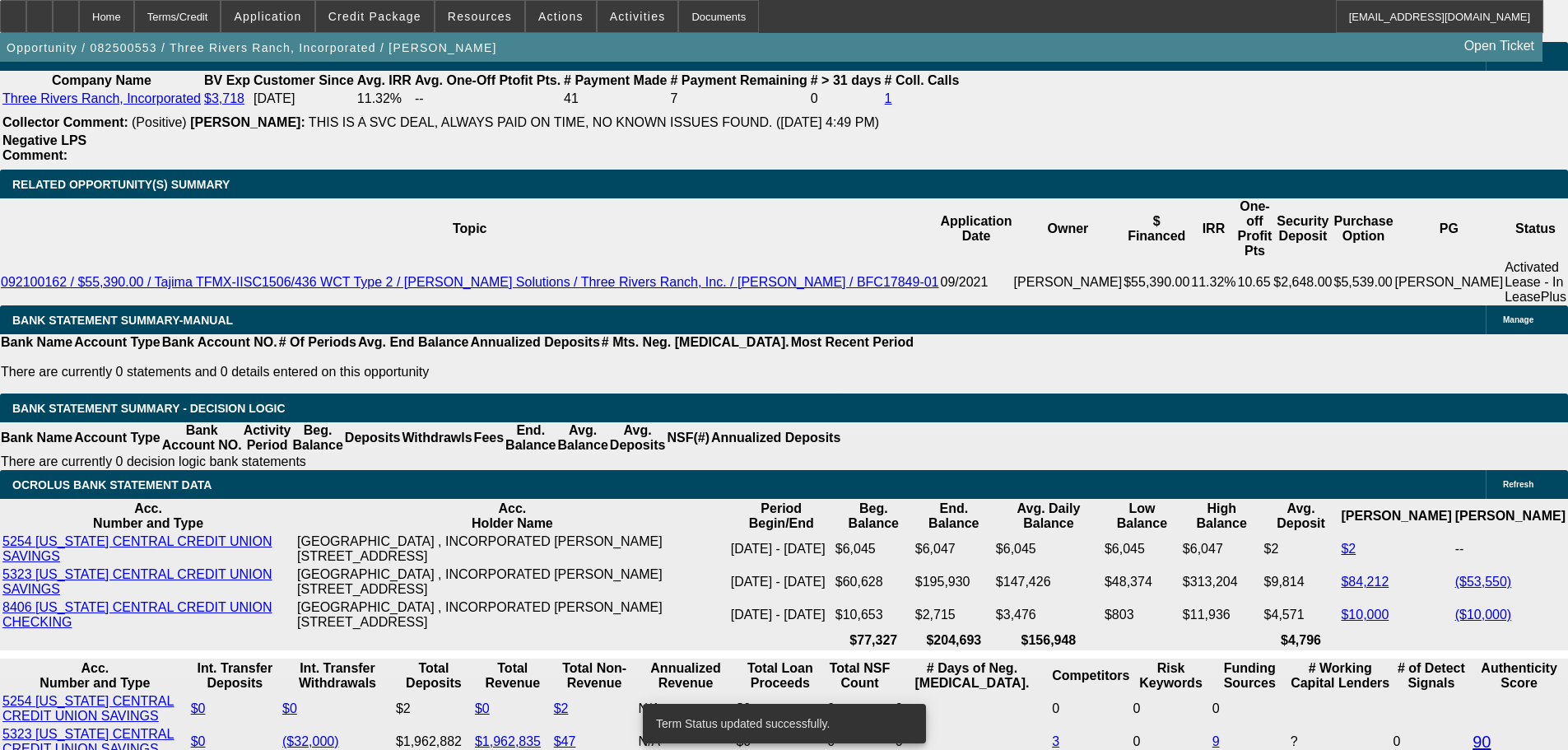
select select "0"
select select "2"
select select "0"
select select "6"
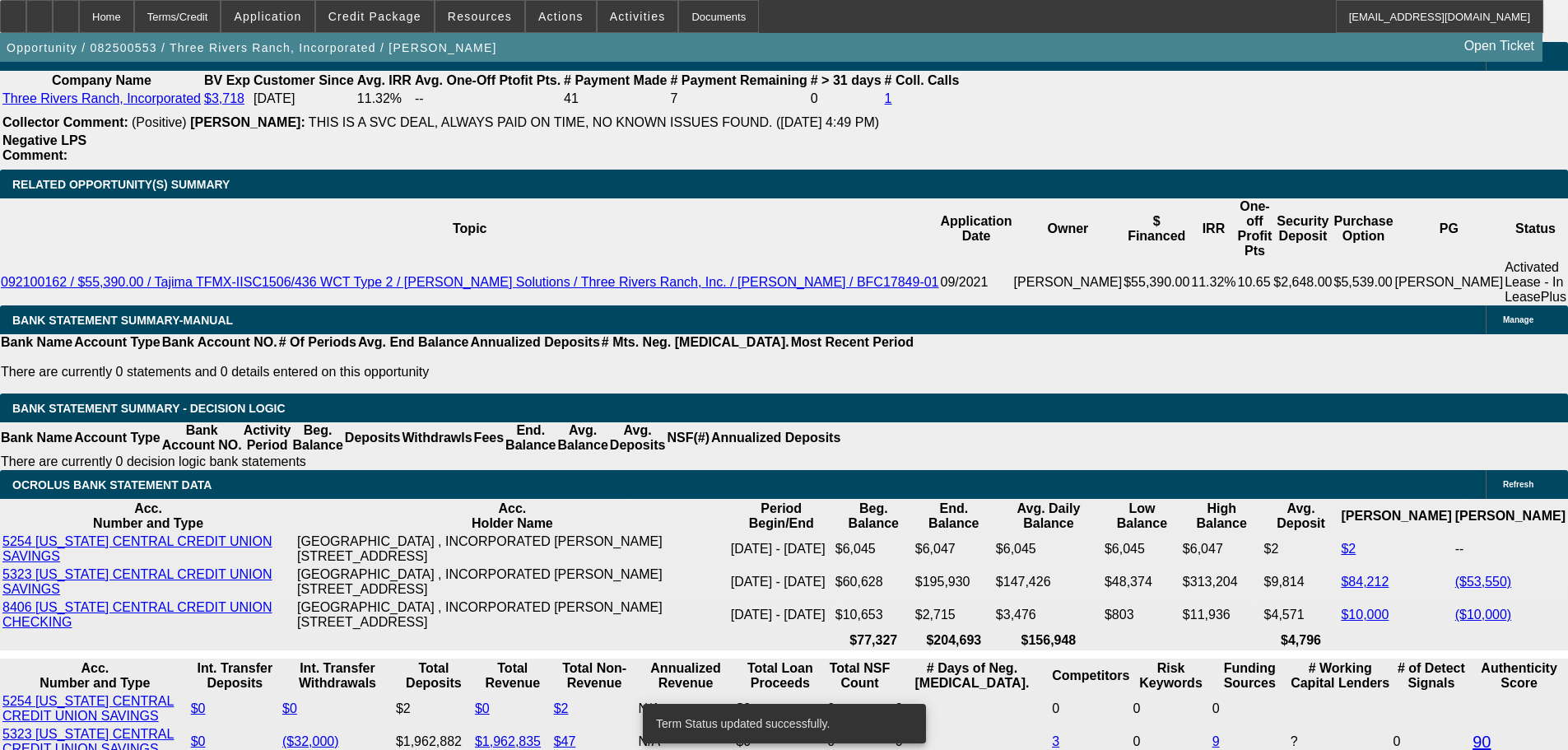
select select "0"
select select "2"
select select "0.1"
select select "4"
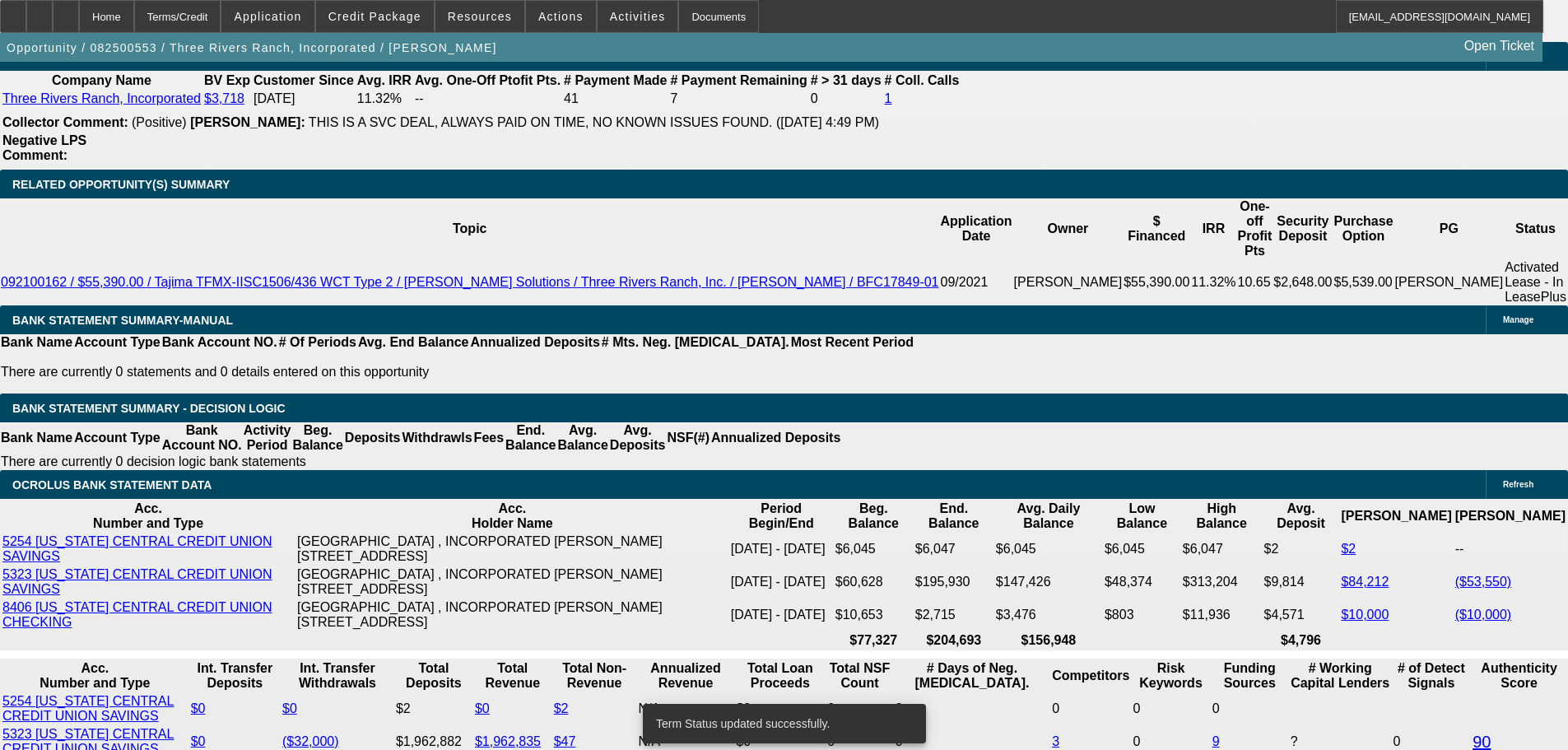
select select "0"
select select "2"
select select "0"
select select "6"
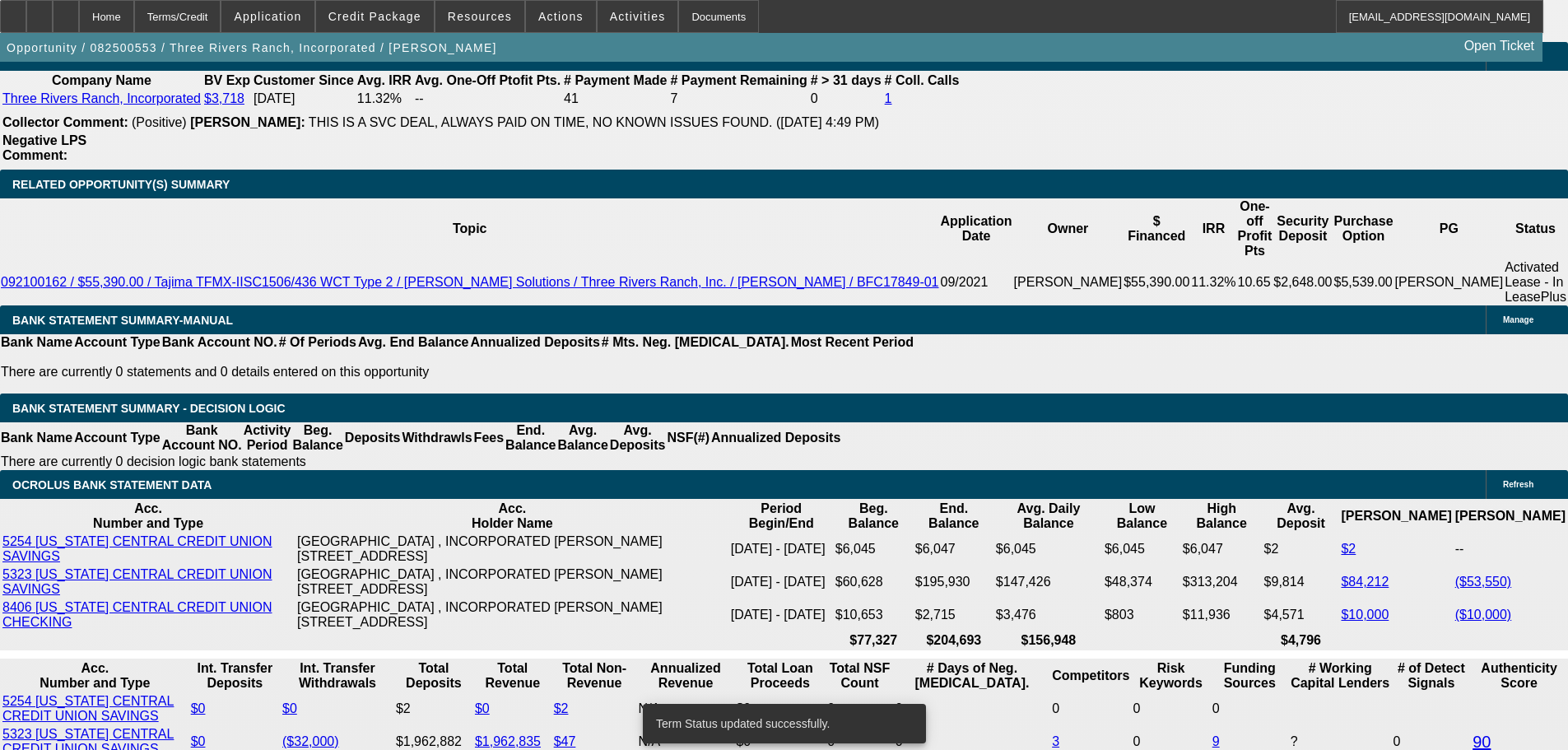
select select "0"
select select "2"
select select "0.1"
select select "4"
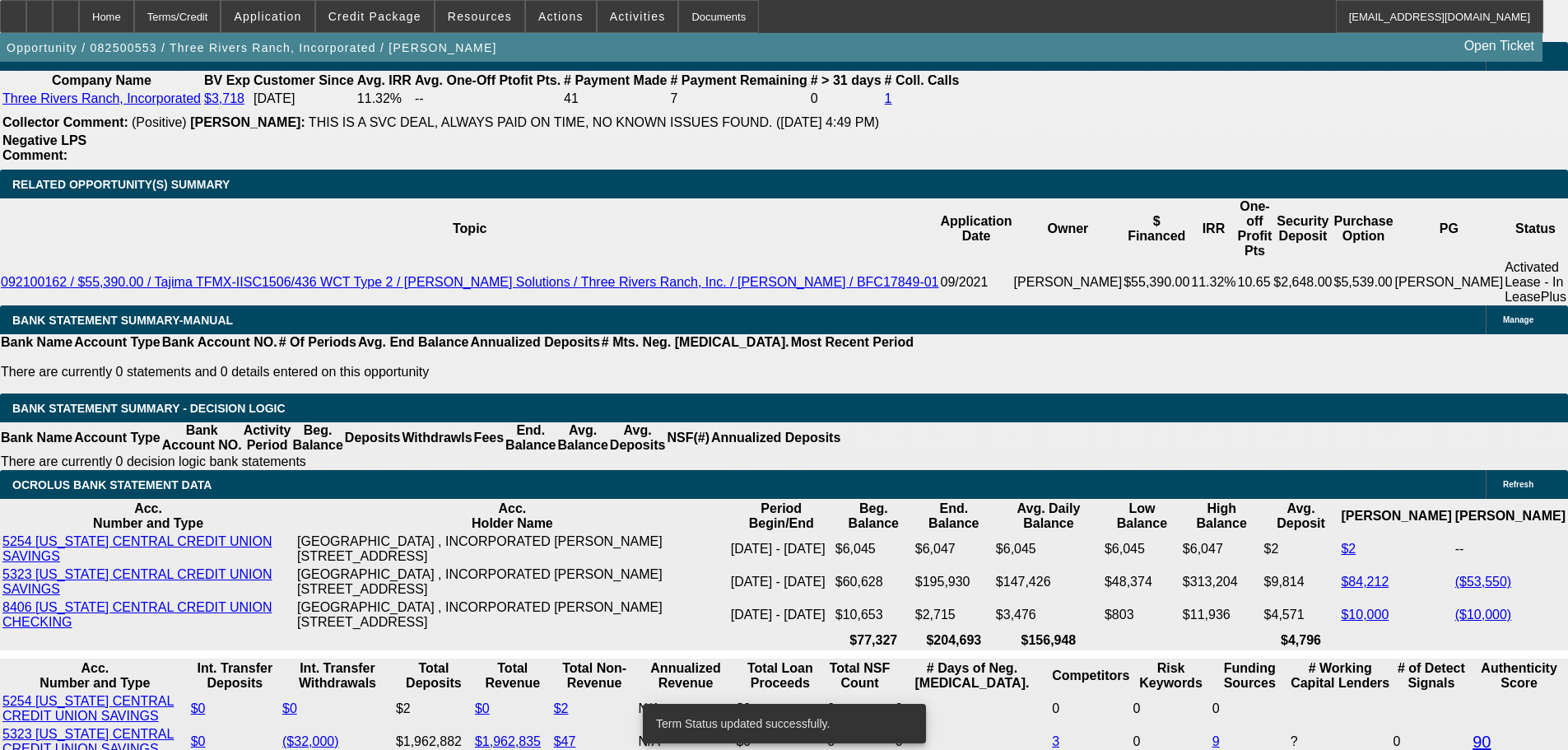
scroll to position [2870, 0]
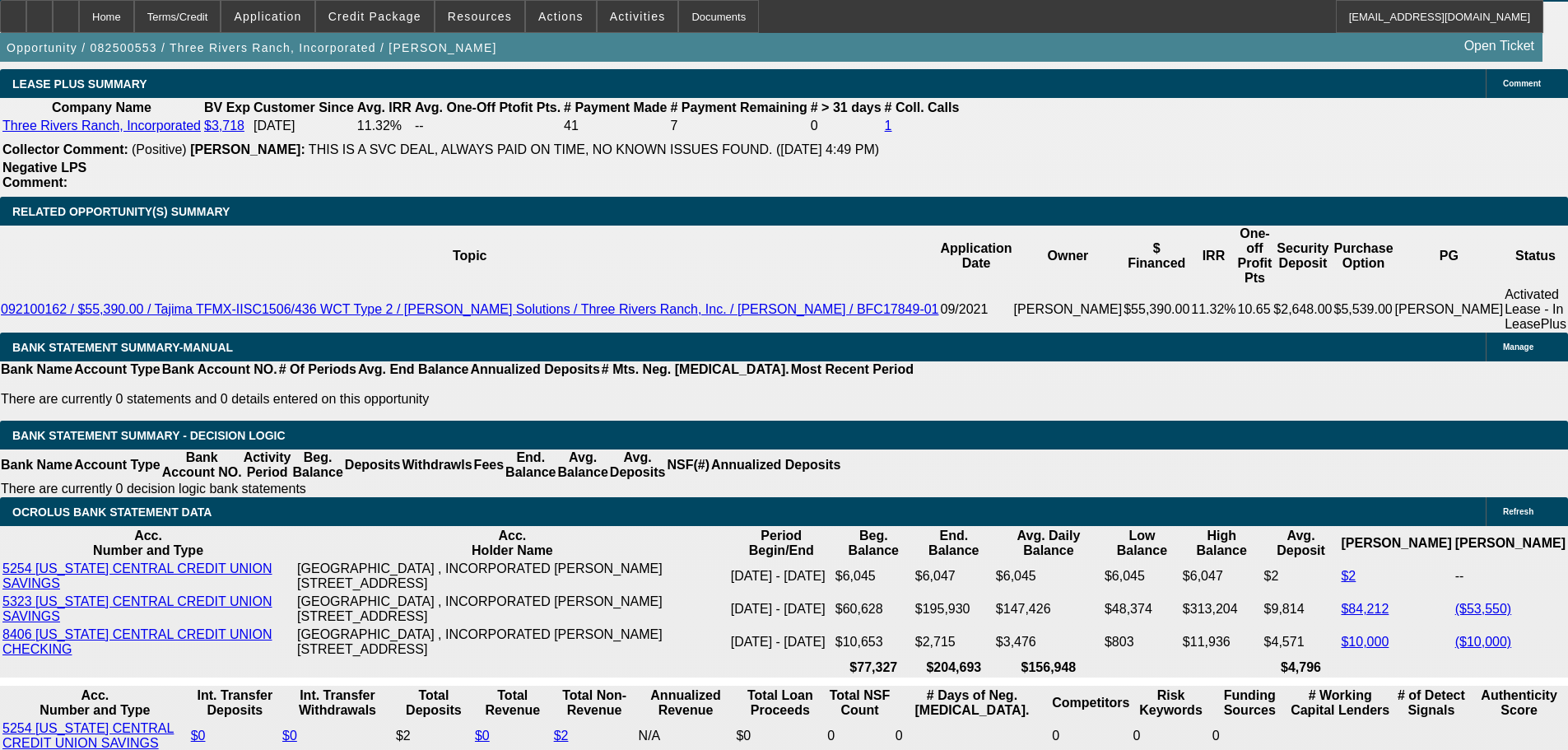
type input "UNKNOWN"
type input "10."
type input "$1,340.06"
type input "$670.03"
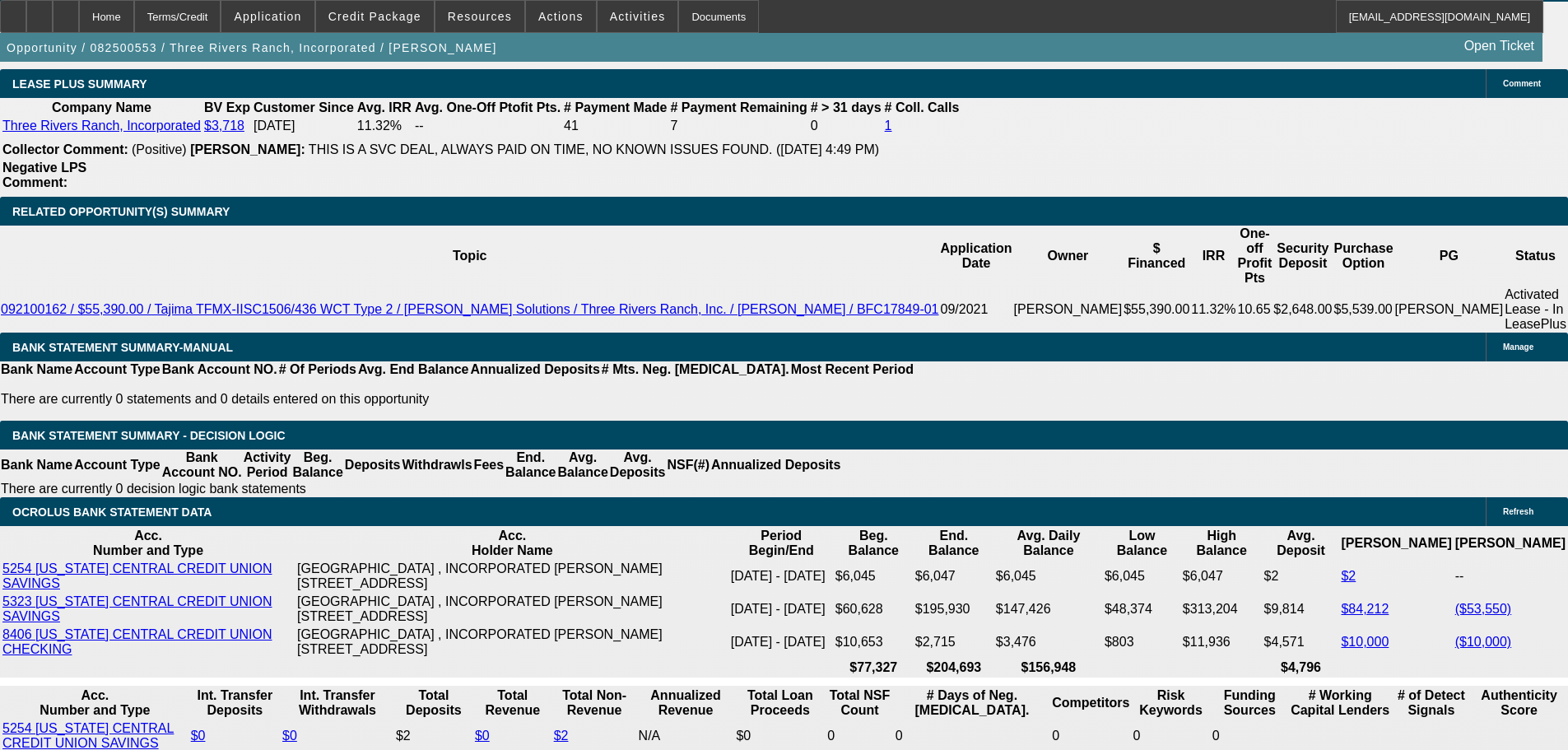
type input "10.9"
type input "$1,368.16"
type input "$684.08"
type input "10.9"
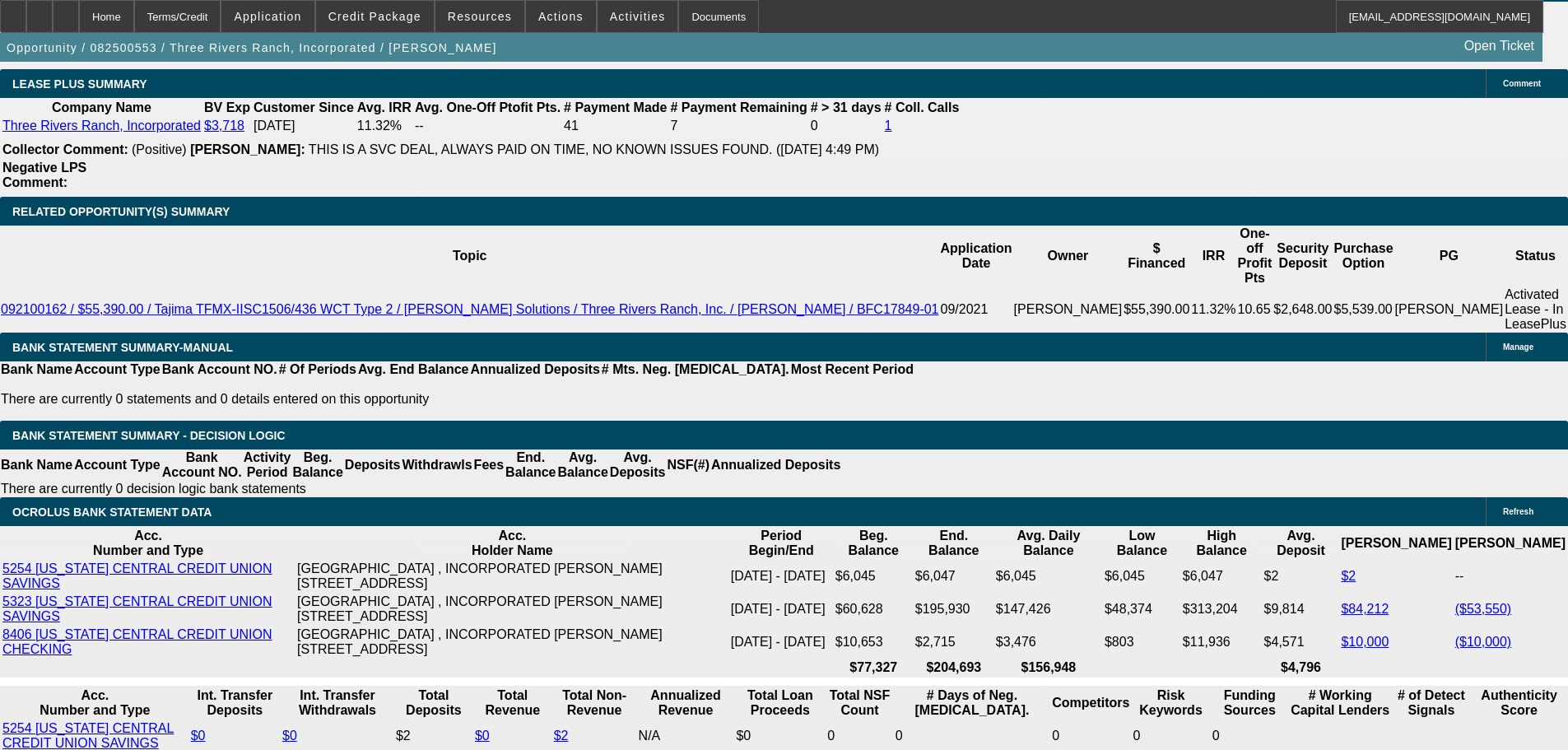
type input "68.08"
type input "$136.16"
type input "685.08"
type input "$1,370.16"
type input "11"
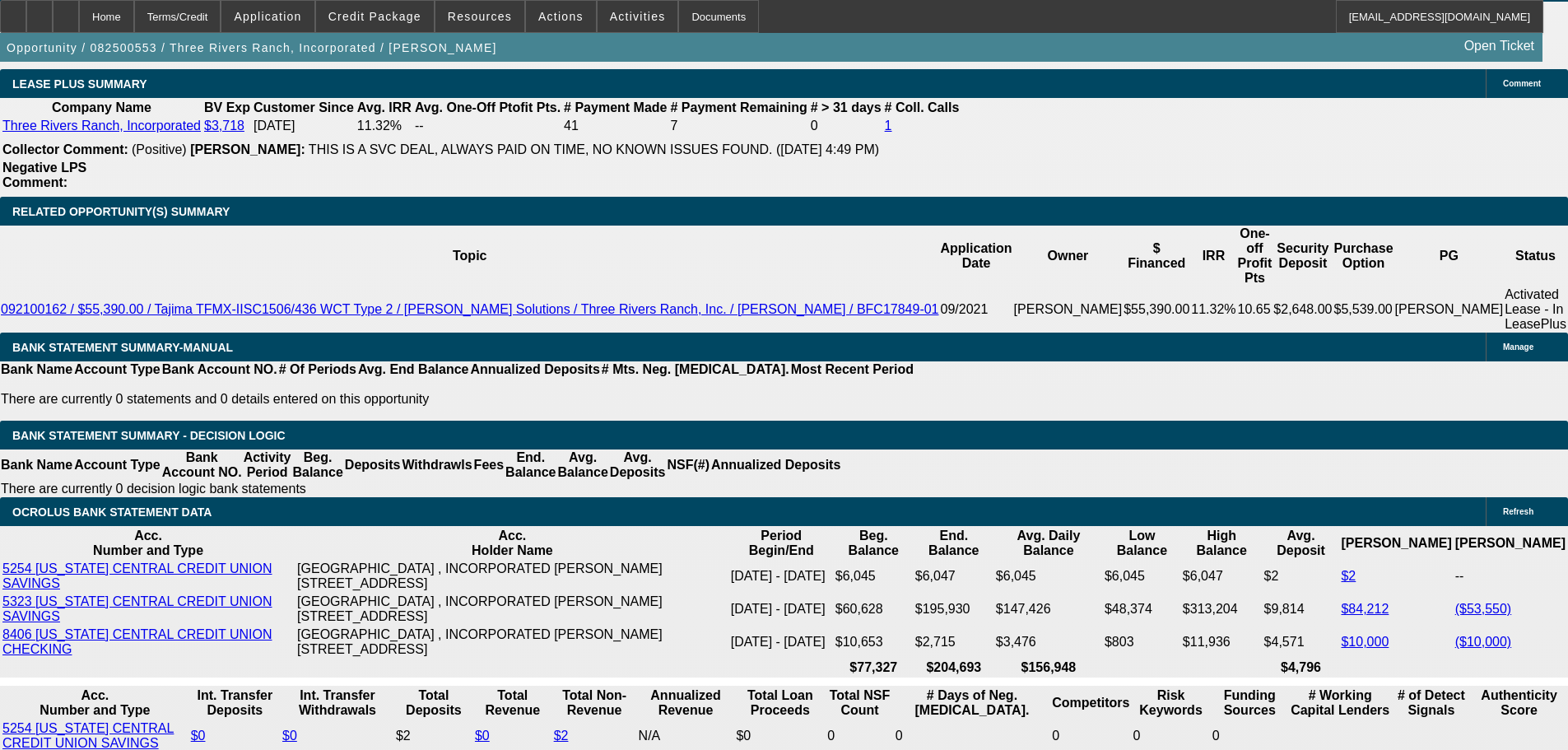
type input "6845.08"
type input "$13,690.16"
type input "260.5"
type input "684.5.08"
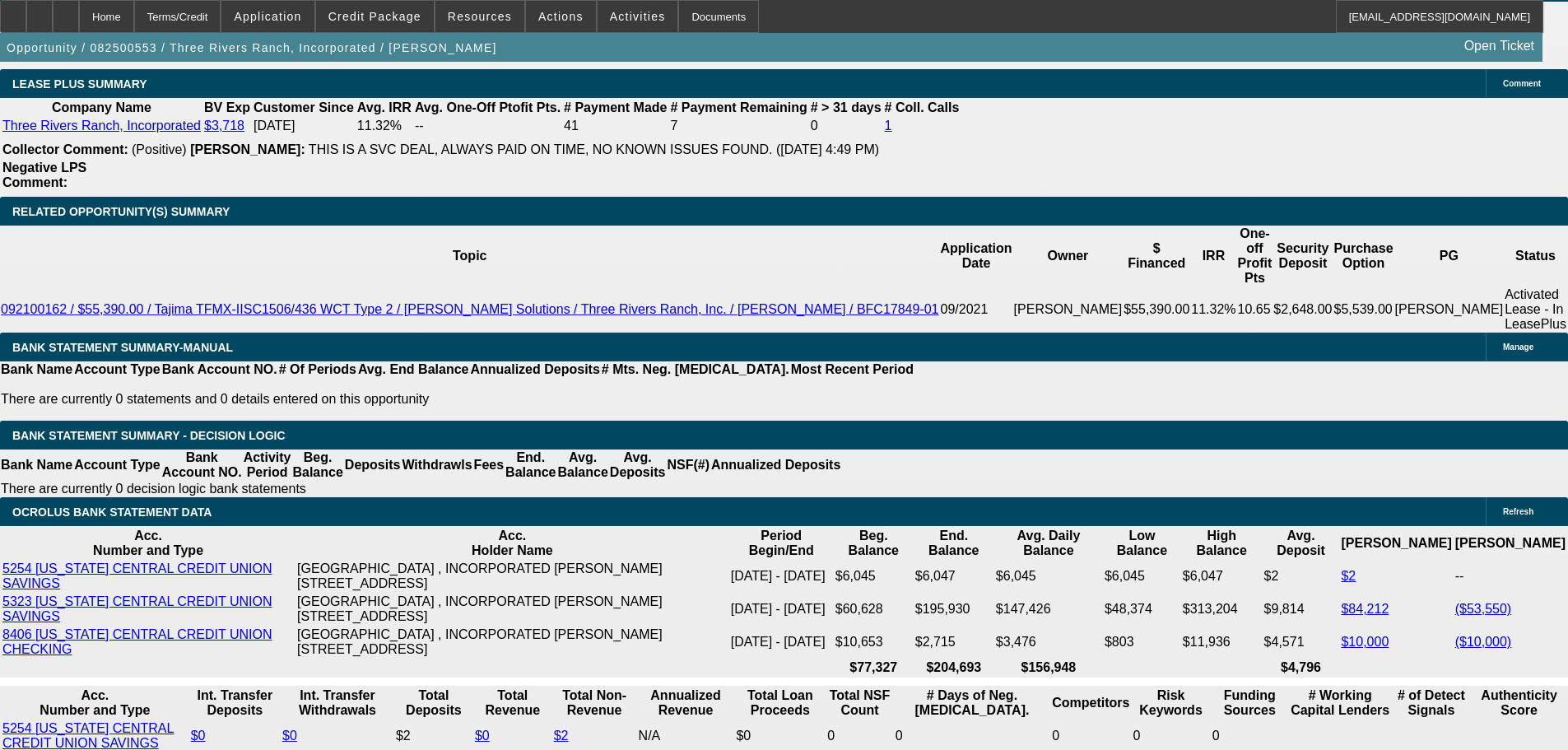
type input "$1,369.00"
type input "10.9"
type input "684.885.08"
type input "$1,369.76"
type input "684.88.08"
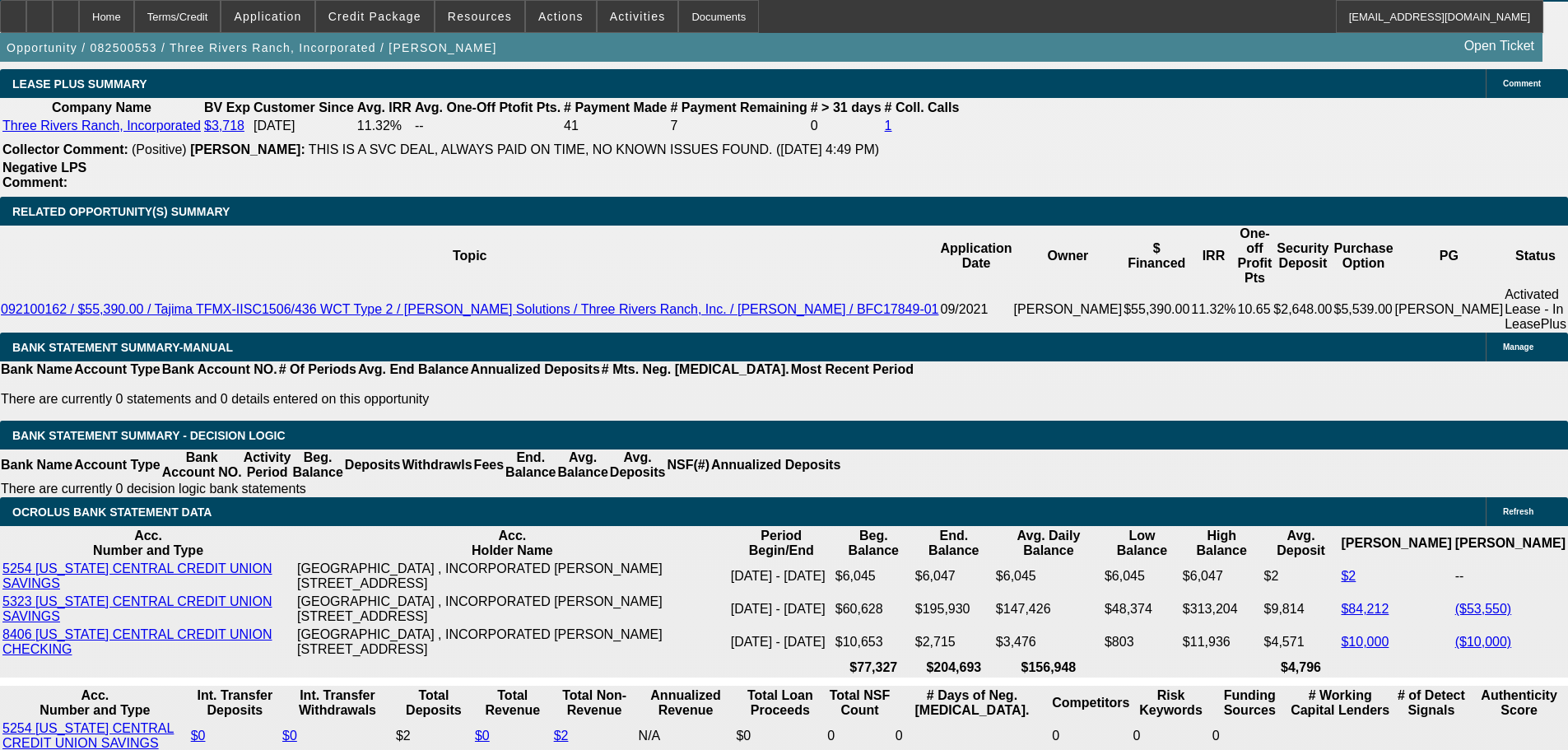
type input "11"
type input "684.8"
type input "$1,369.60"
type input "10.9"
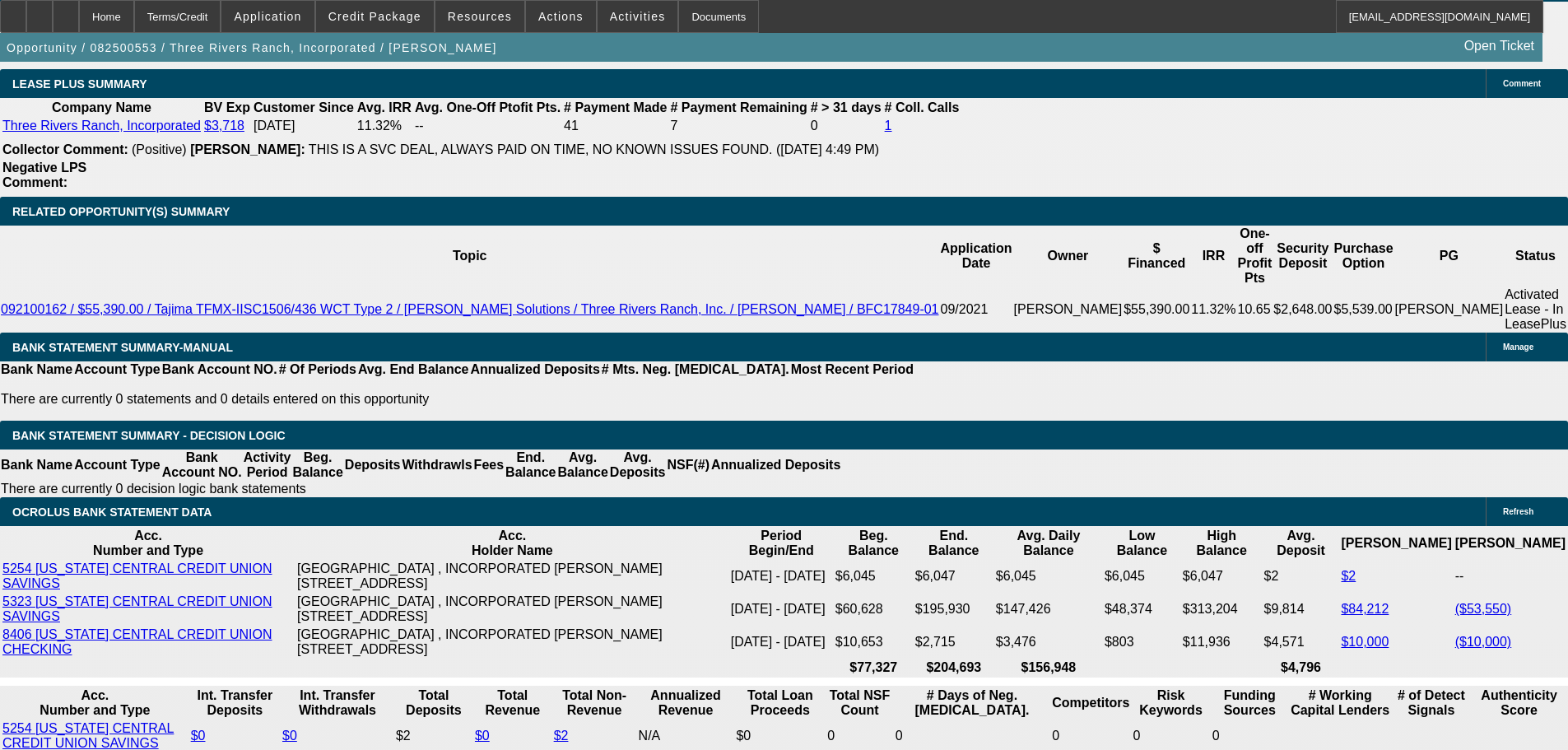
type input "684.68"
type input "$1,369.36"
type input "$684.68"
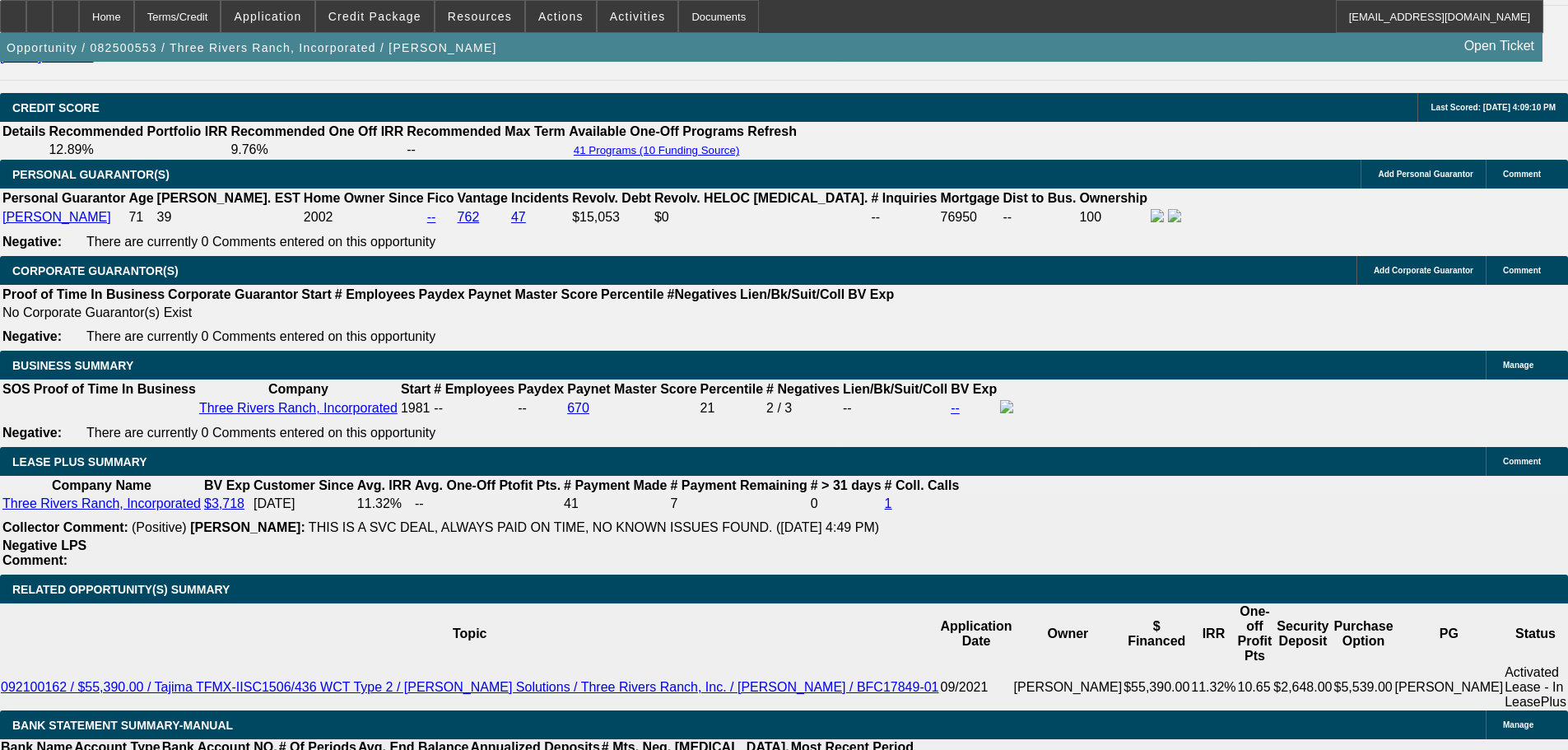
scroll to position [2459, 0]
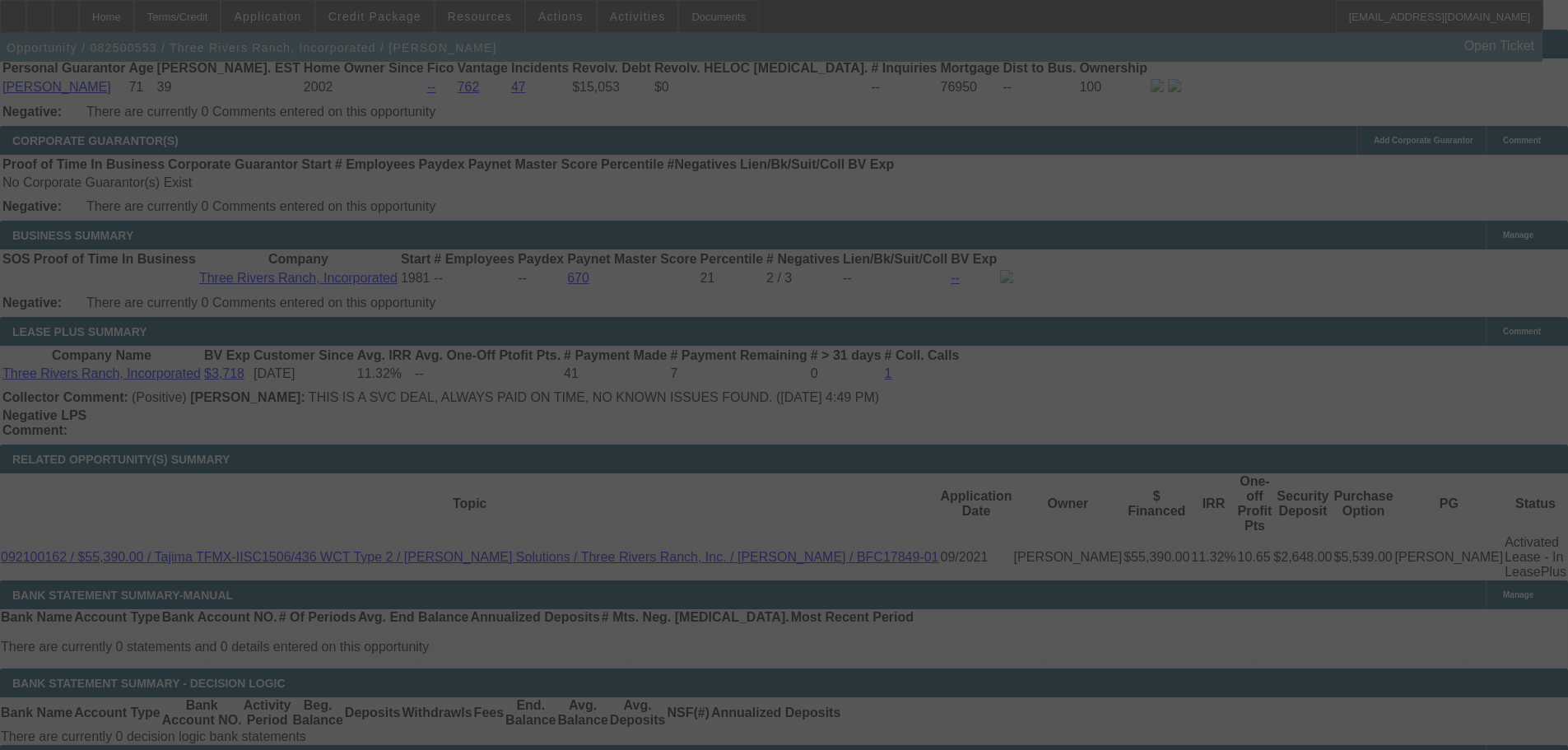
scroll to position [2870, 0]
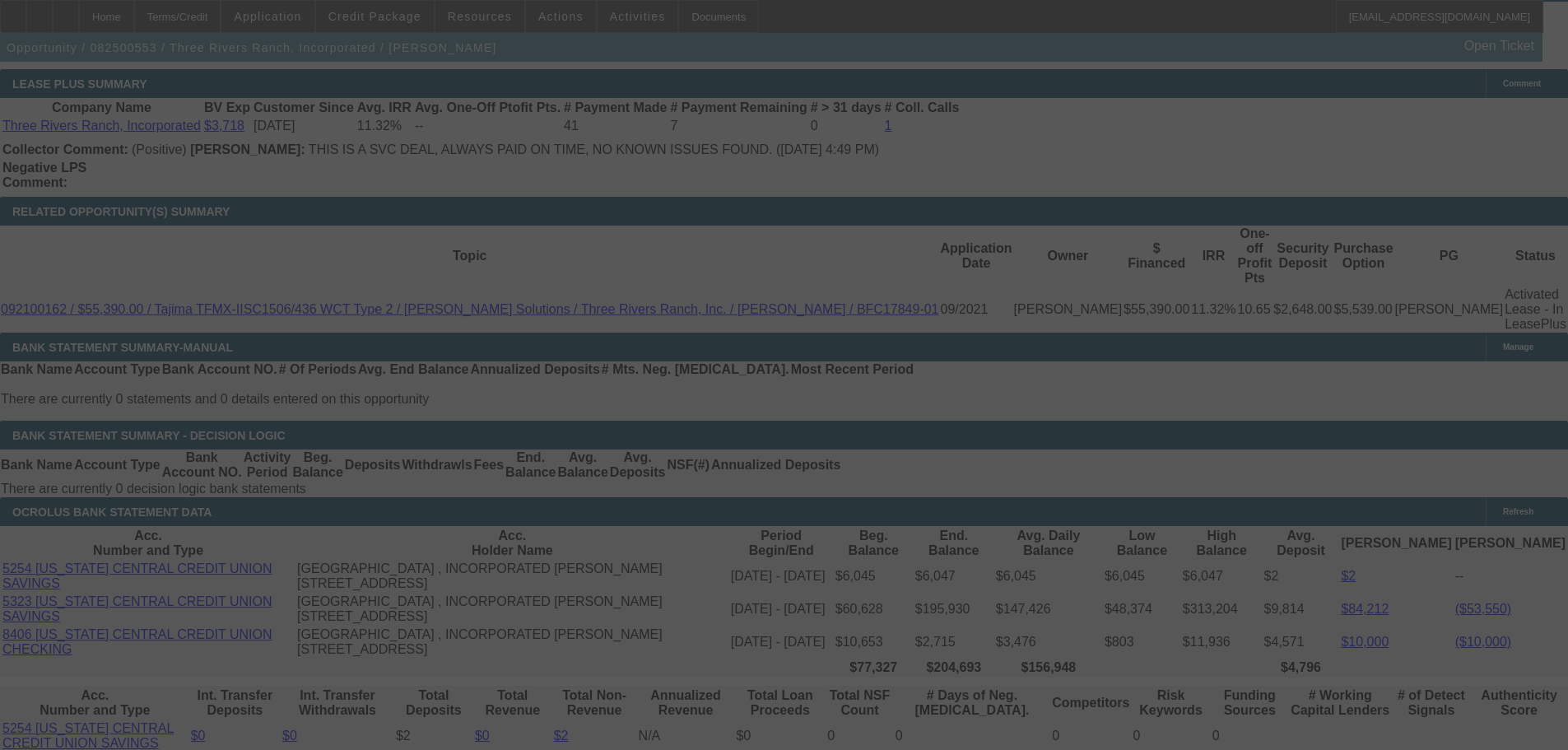
select select "0"
select select "2"
select select "0"
select select "6"
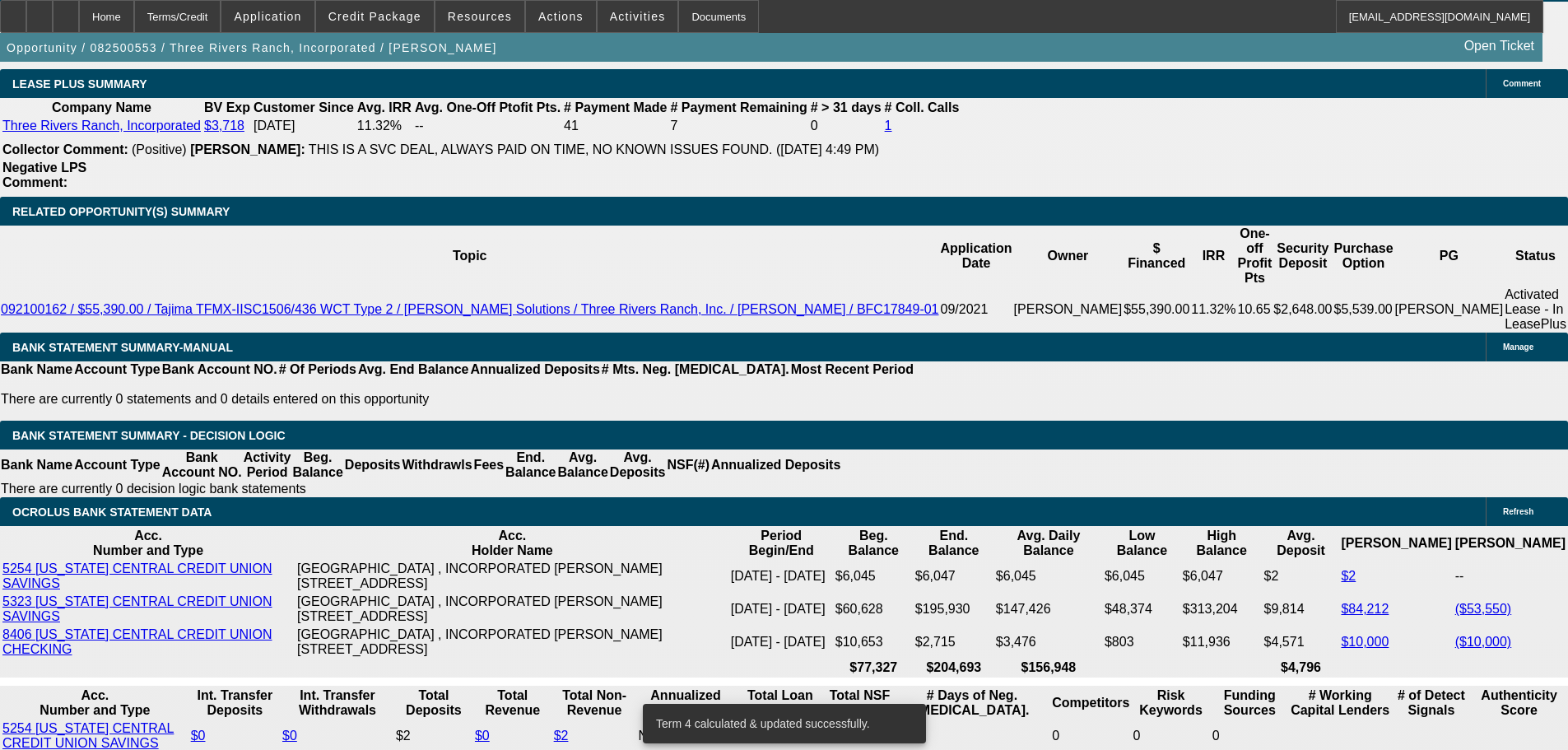
drag, startPoint x: 551, startPoint y: 357, endPoint x: 613, endPoint y: 359, distance: 62.0
type input "UNKNOWN"
type input "8"
type input "$1,278.84"
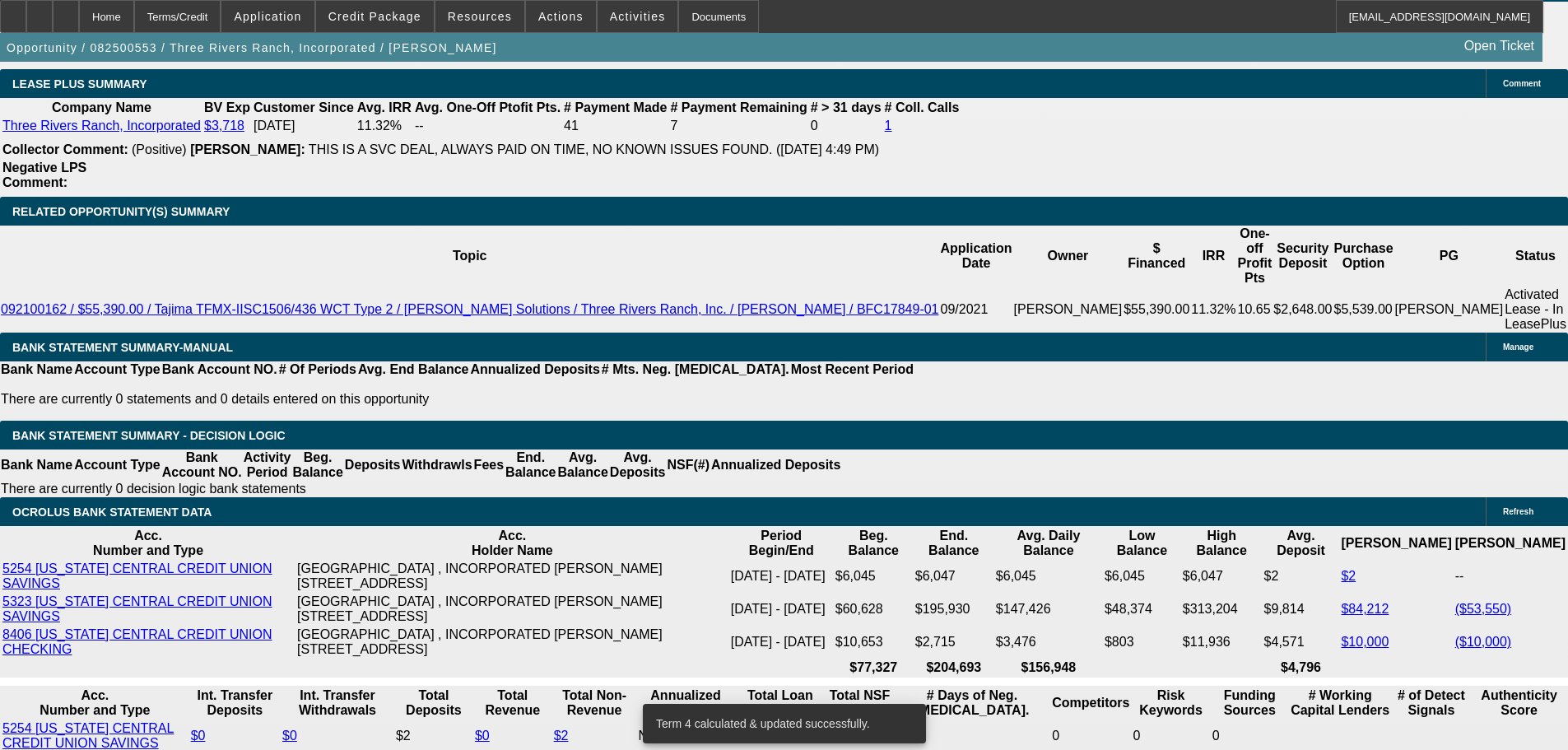
type input "$639.42"
type input "8.2"
type input "$1,284.88"
type input "$642.44"
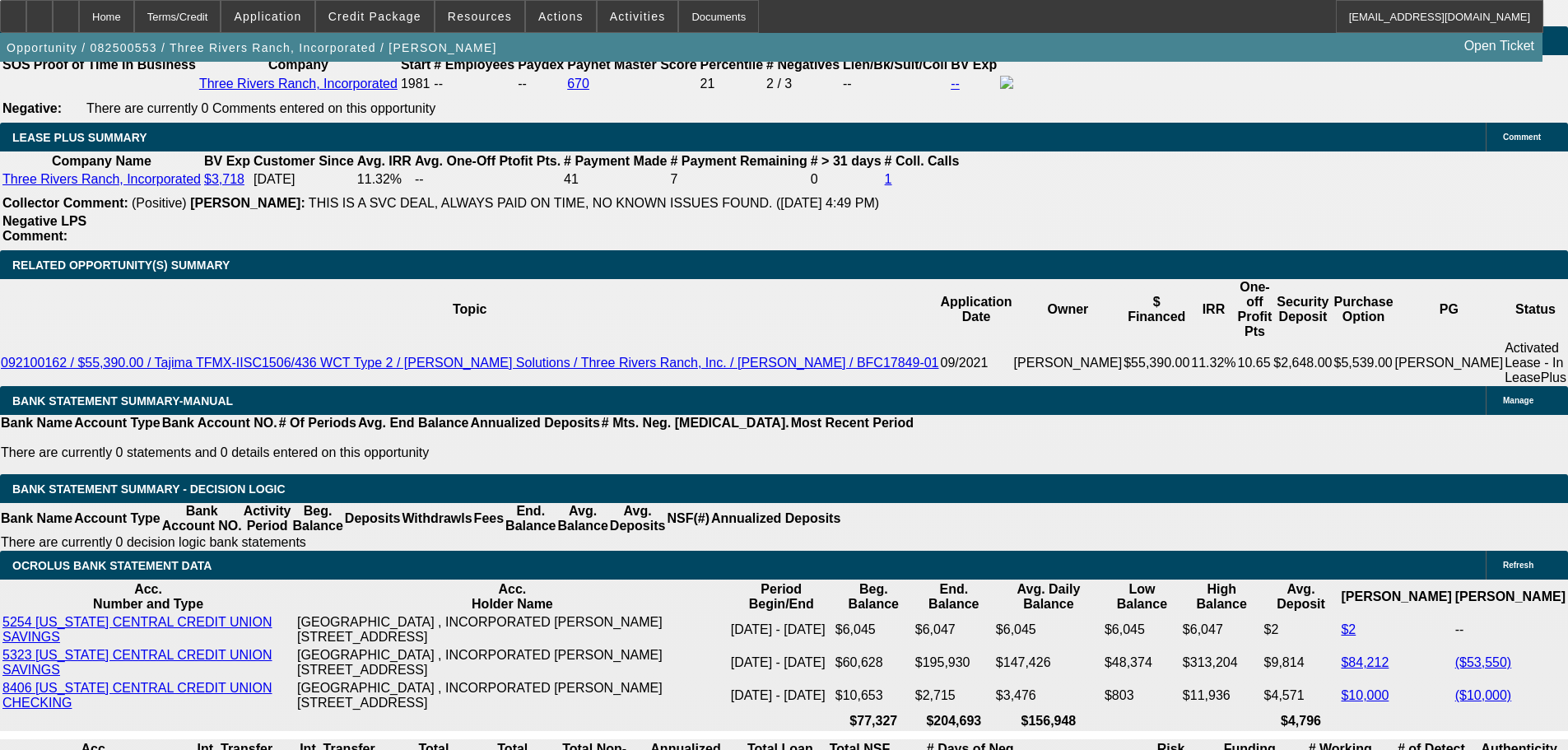
scroll to position [2624, 0]
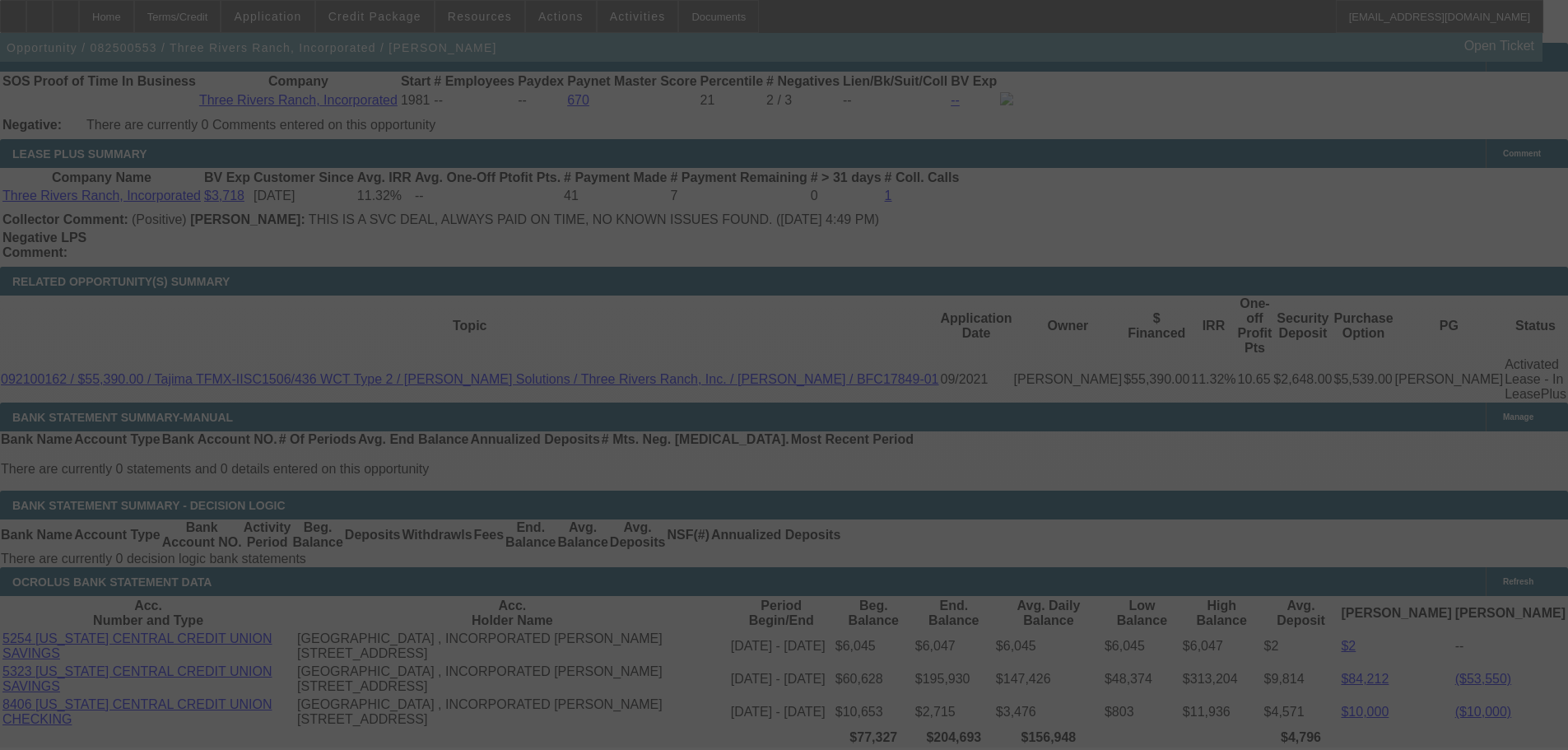
scroll to position [3035, 0]
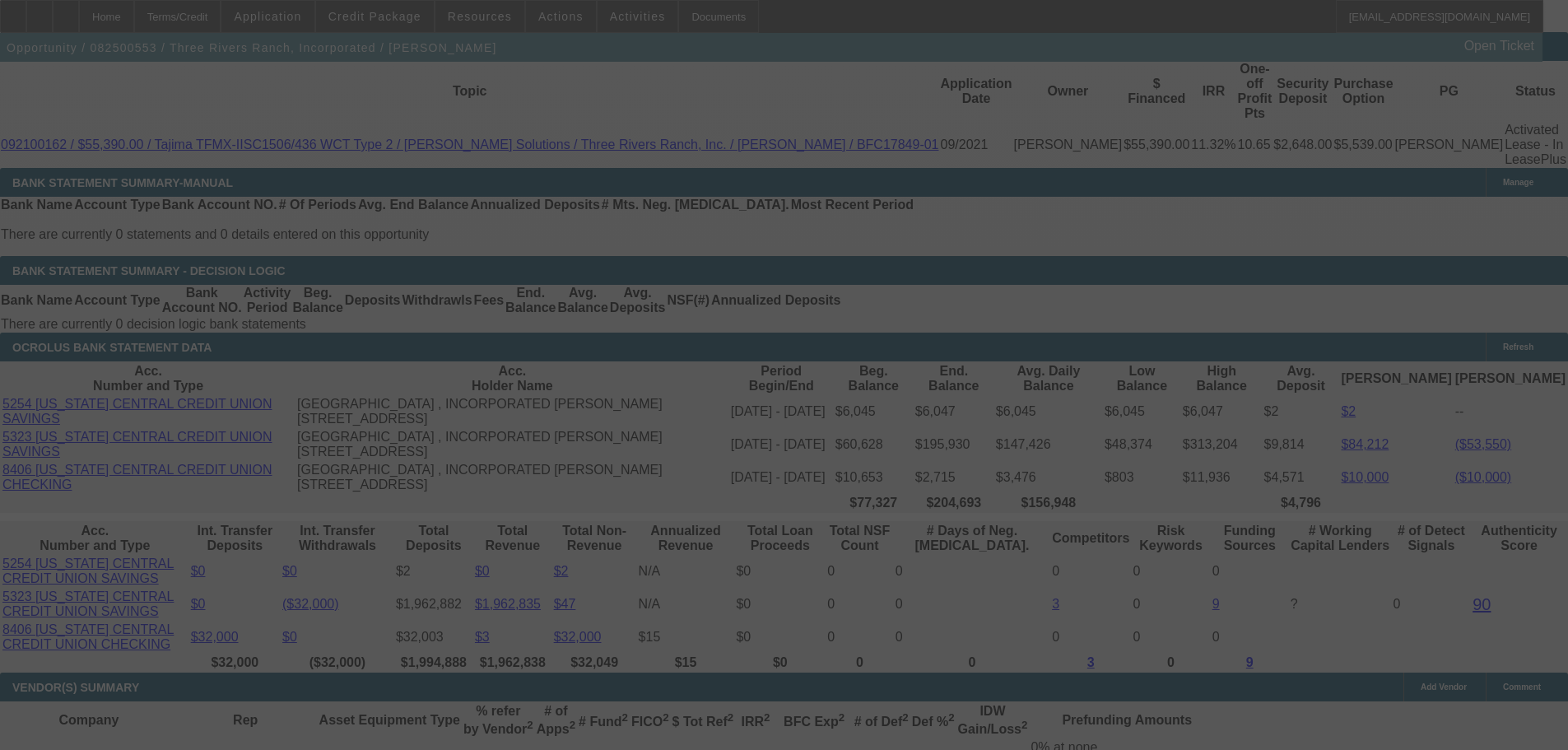
click at [283, 195] on div at bounding box center [784, 375] width 1568 height 750
select select "0"
select select "2"
select select "0.1"
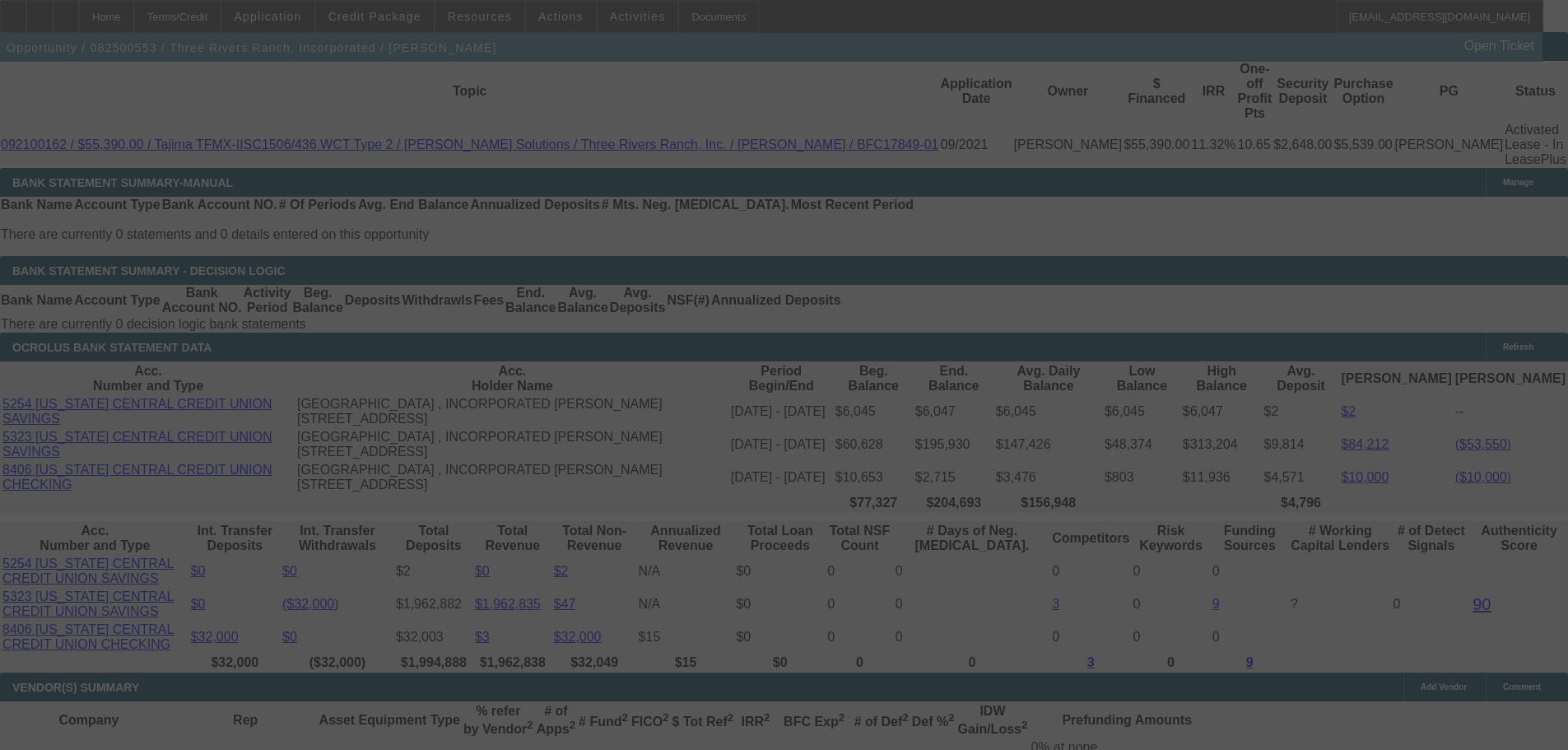
select select "4"
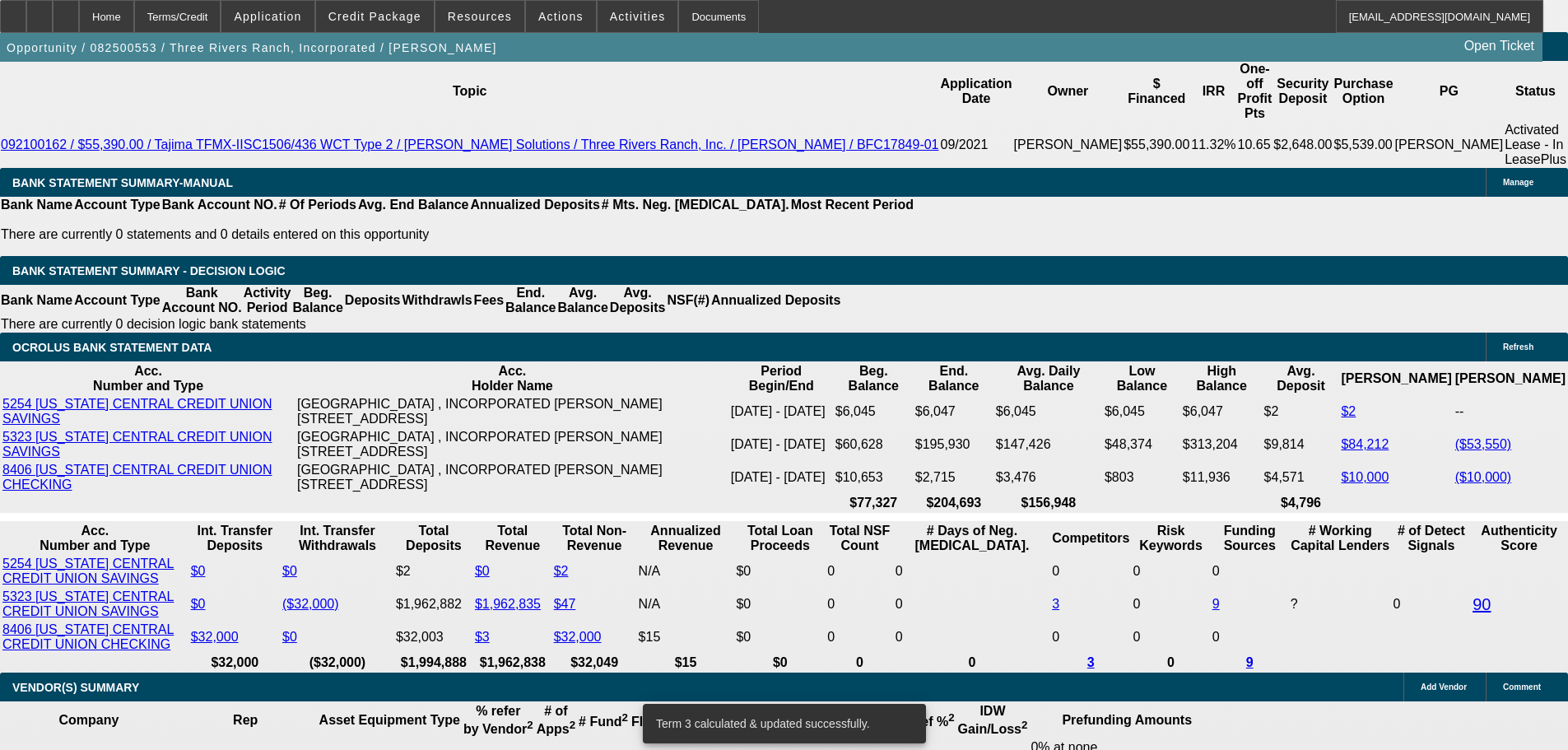
type input "68.68"
type input "$137.36"
type input "UNKNOWN"
type input "686.68"
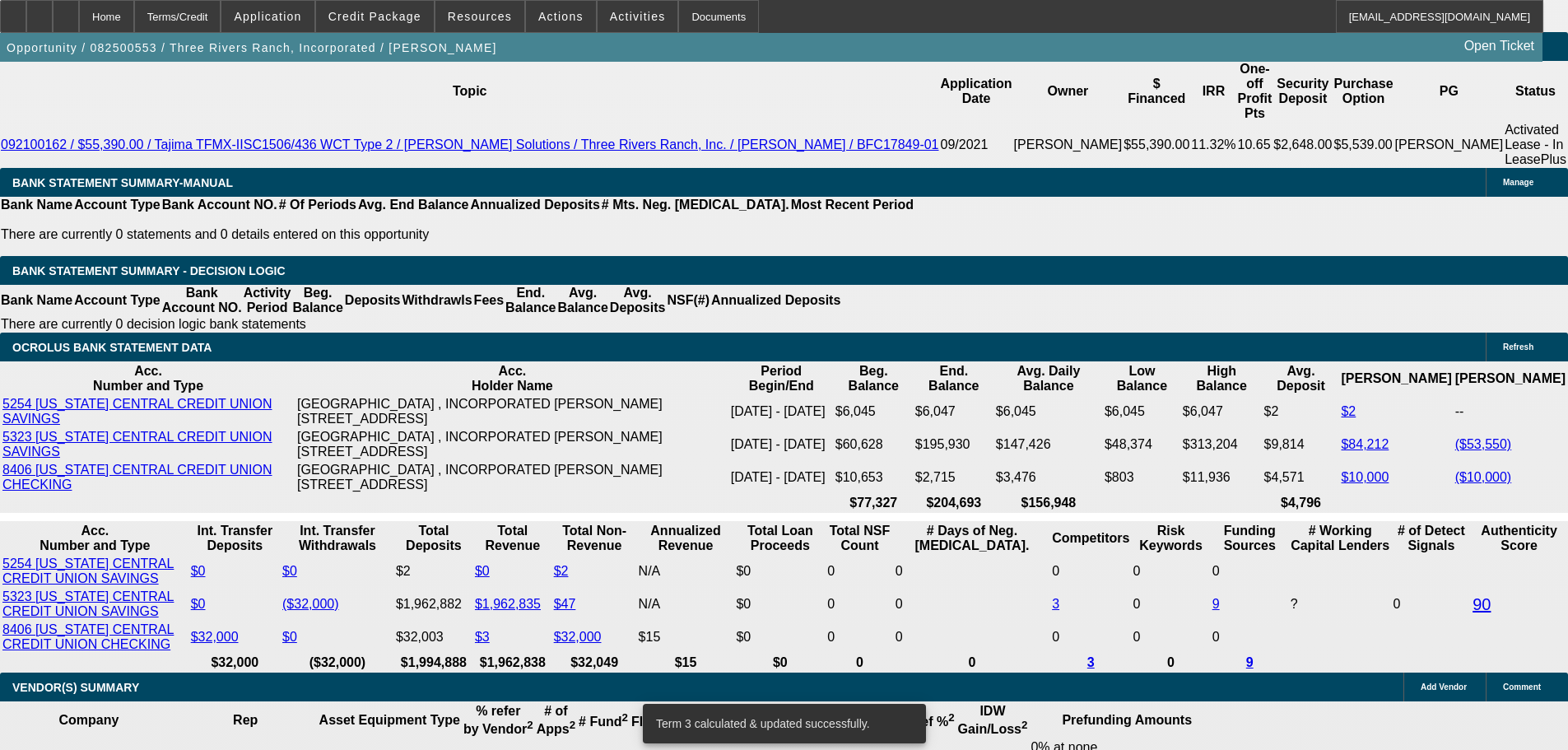
type input "$1,373.36"
type input "11.1"
type input "$686.68"
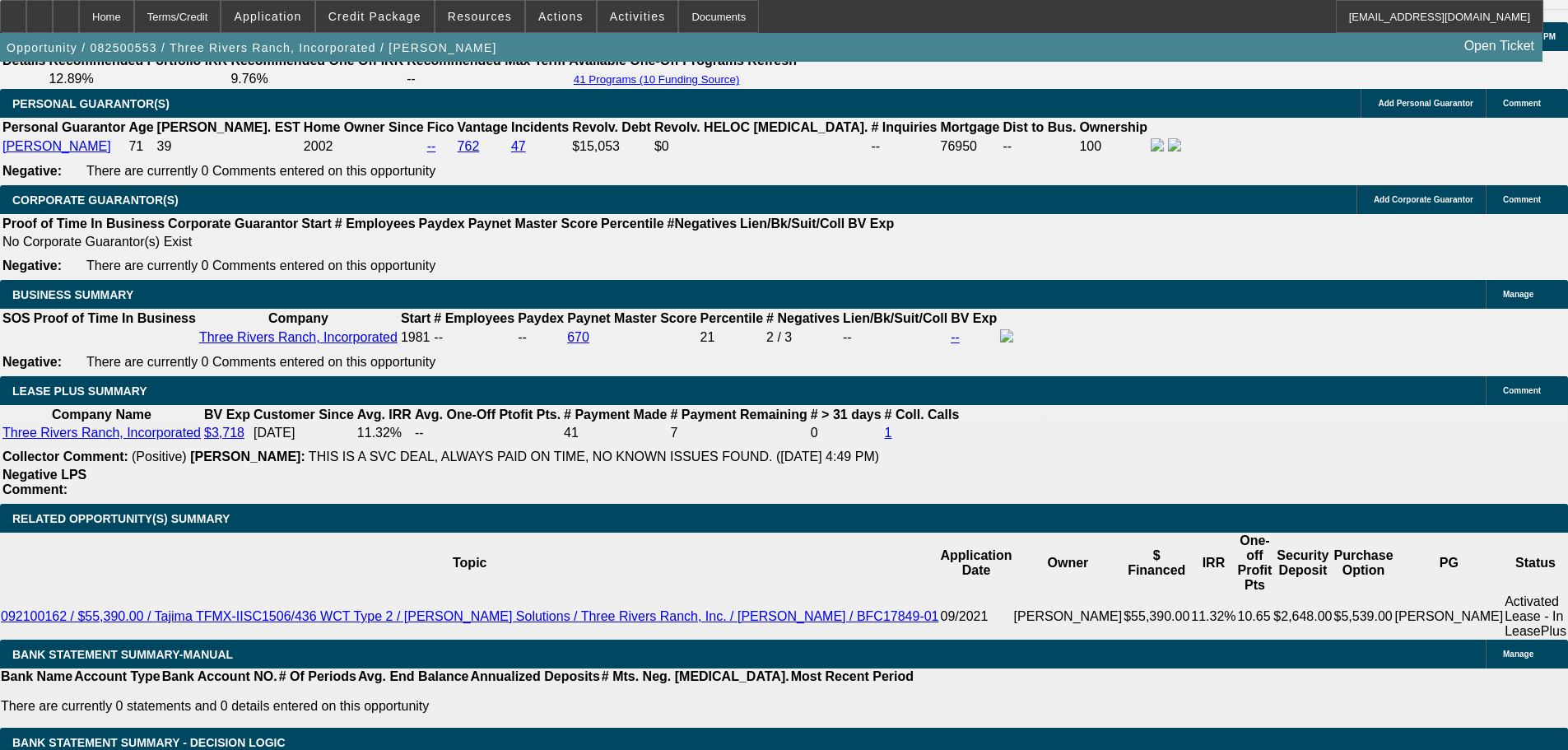
scroll to position [2541, 0]
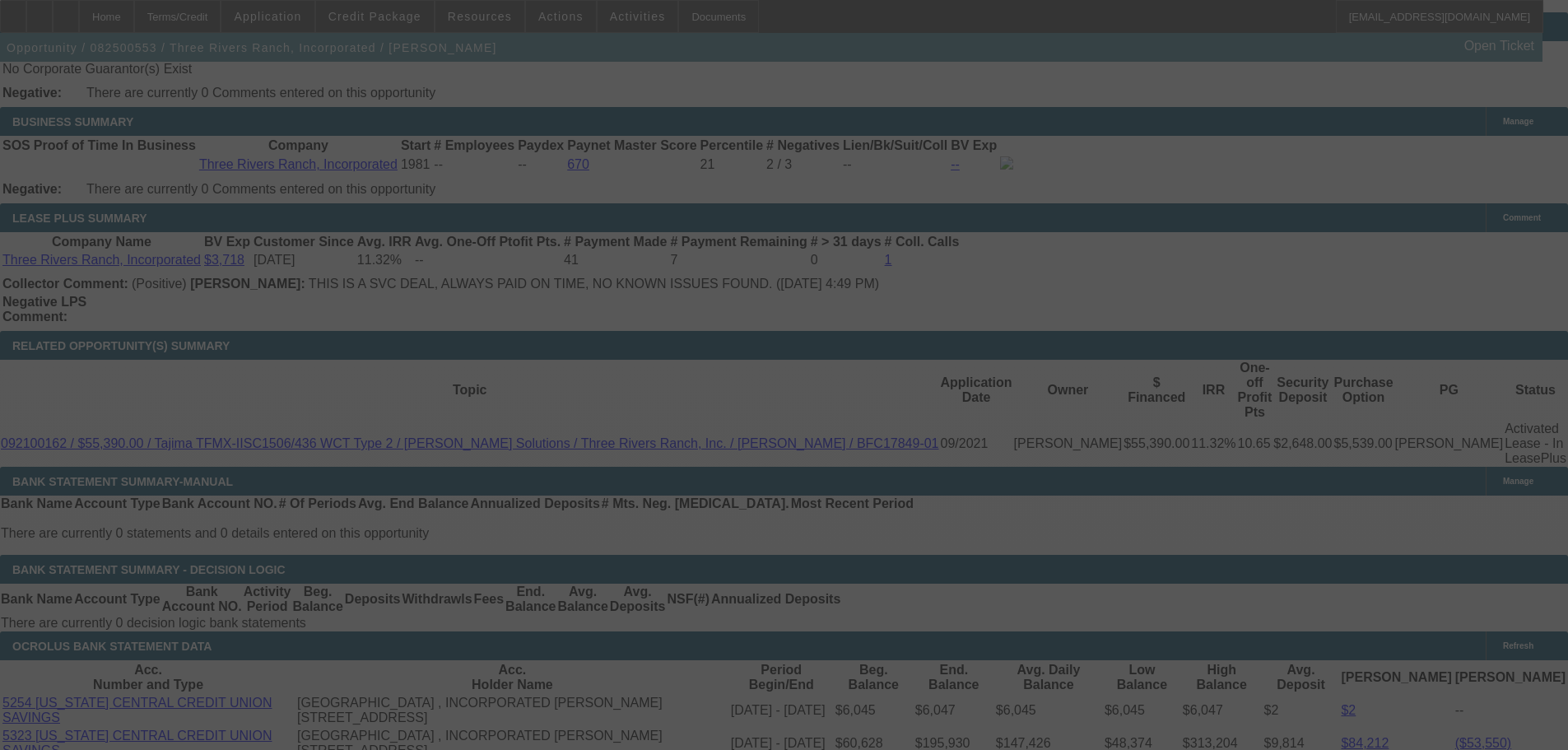
scroll to position [2952, 0]
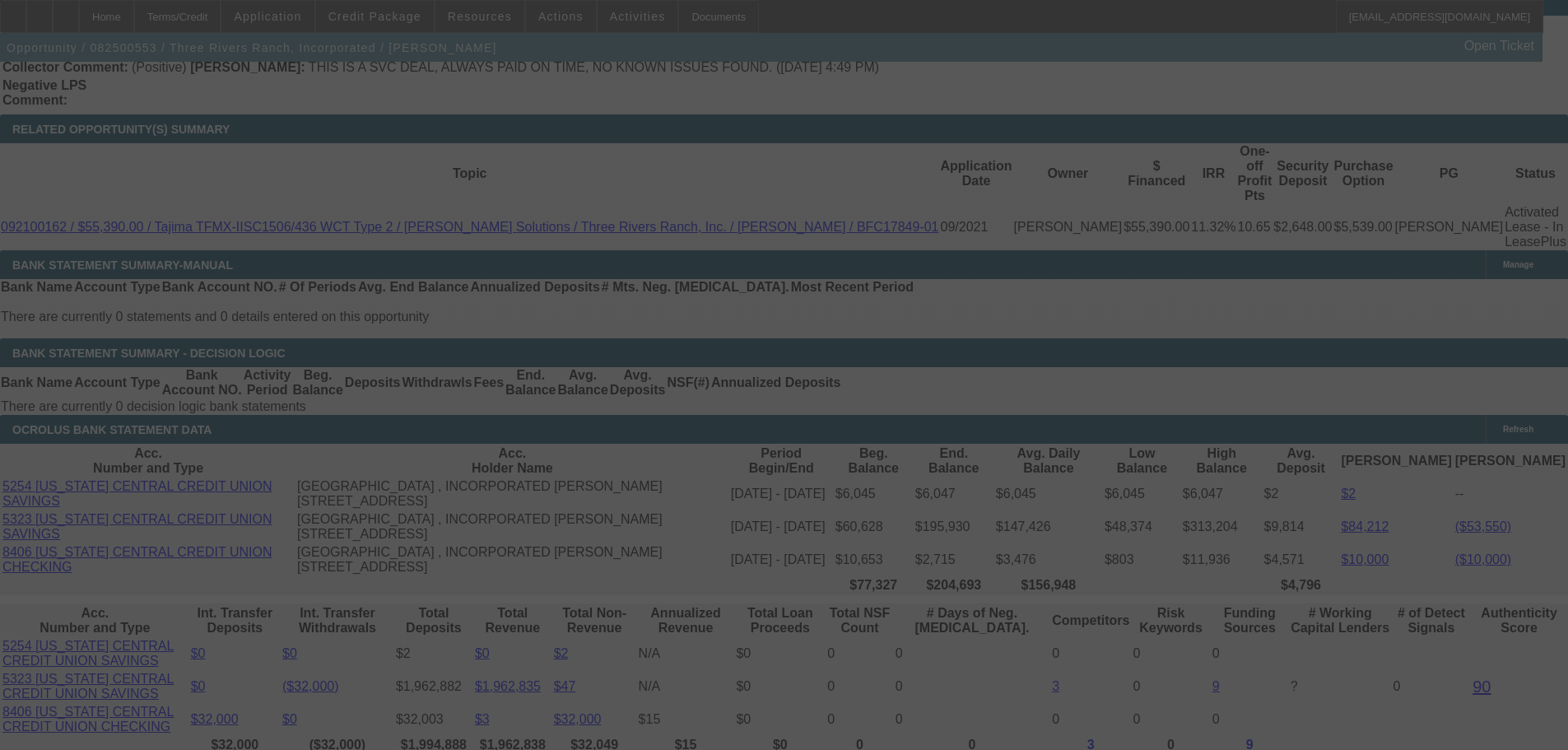
select select "0"
select select "2"
select select "0"
select select "6"
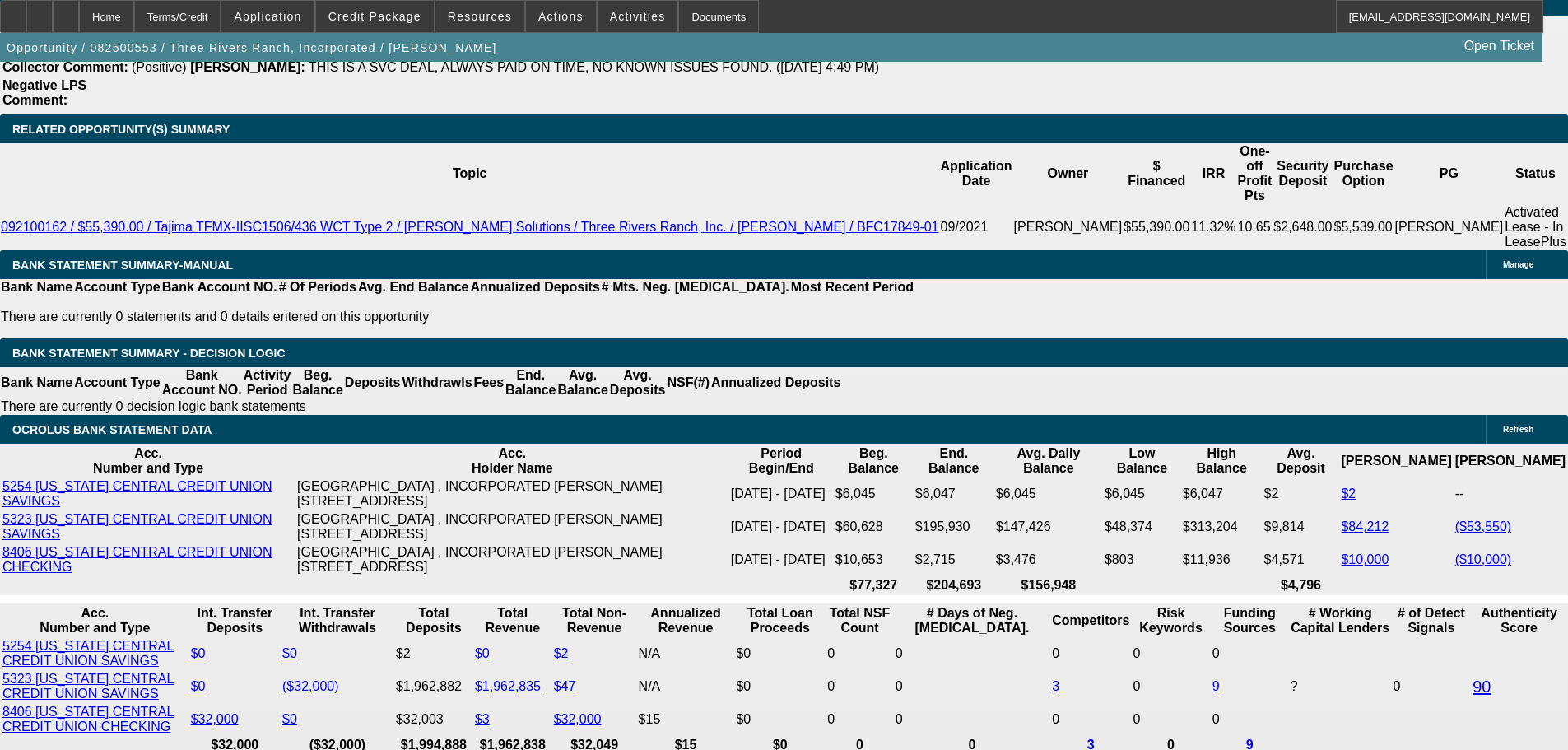
type input "643.44"
type input "$1,286.88"
type input "UNKNOWN"
type input "$643.44"
type input "8.3"
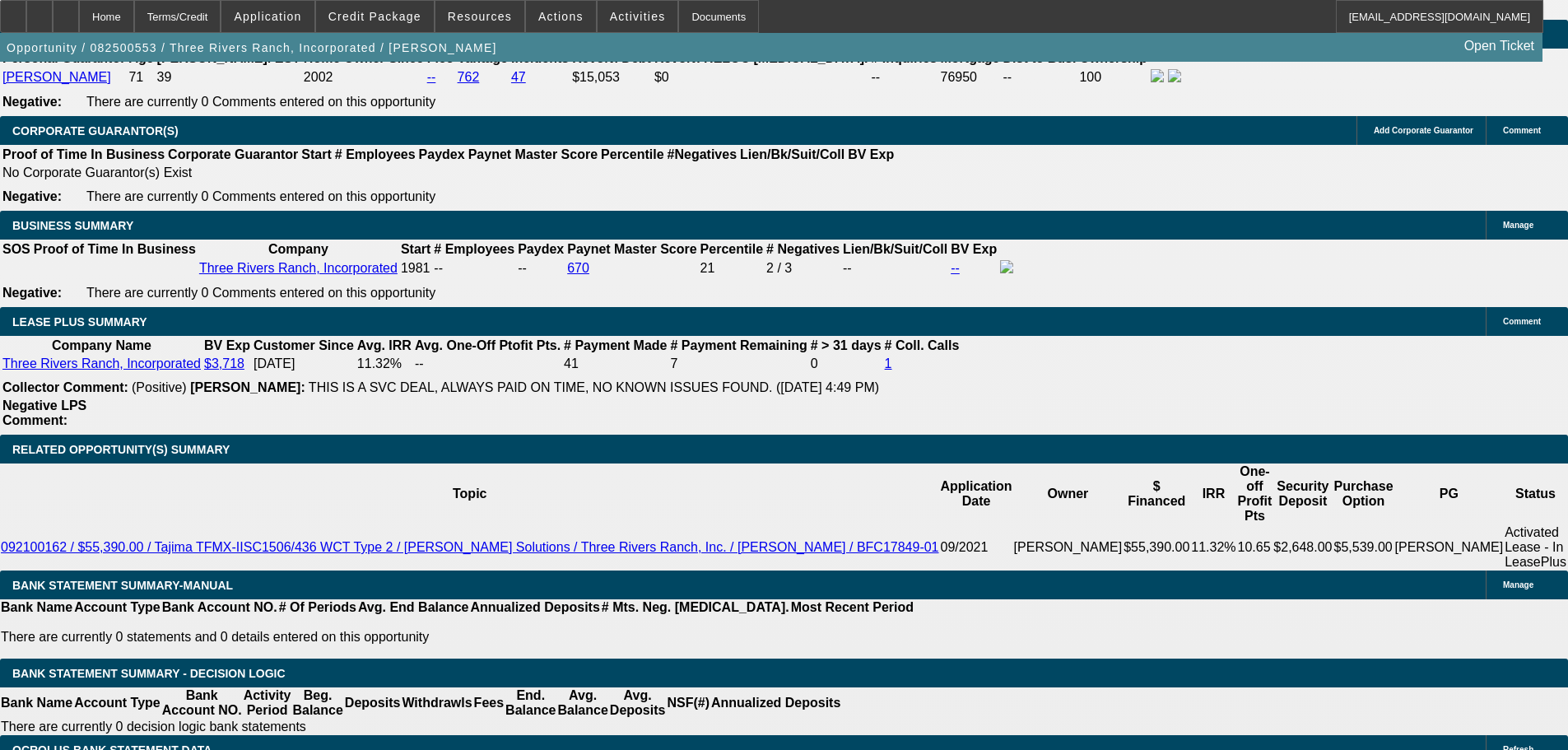
scroll to position [2624, 0]
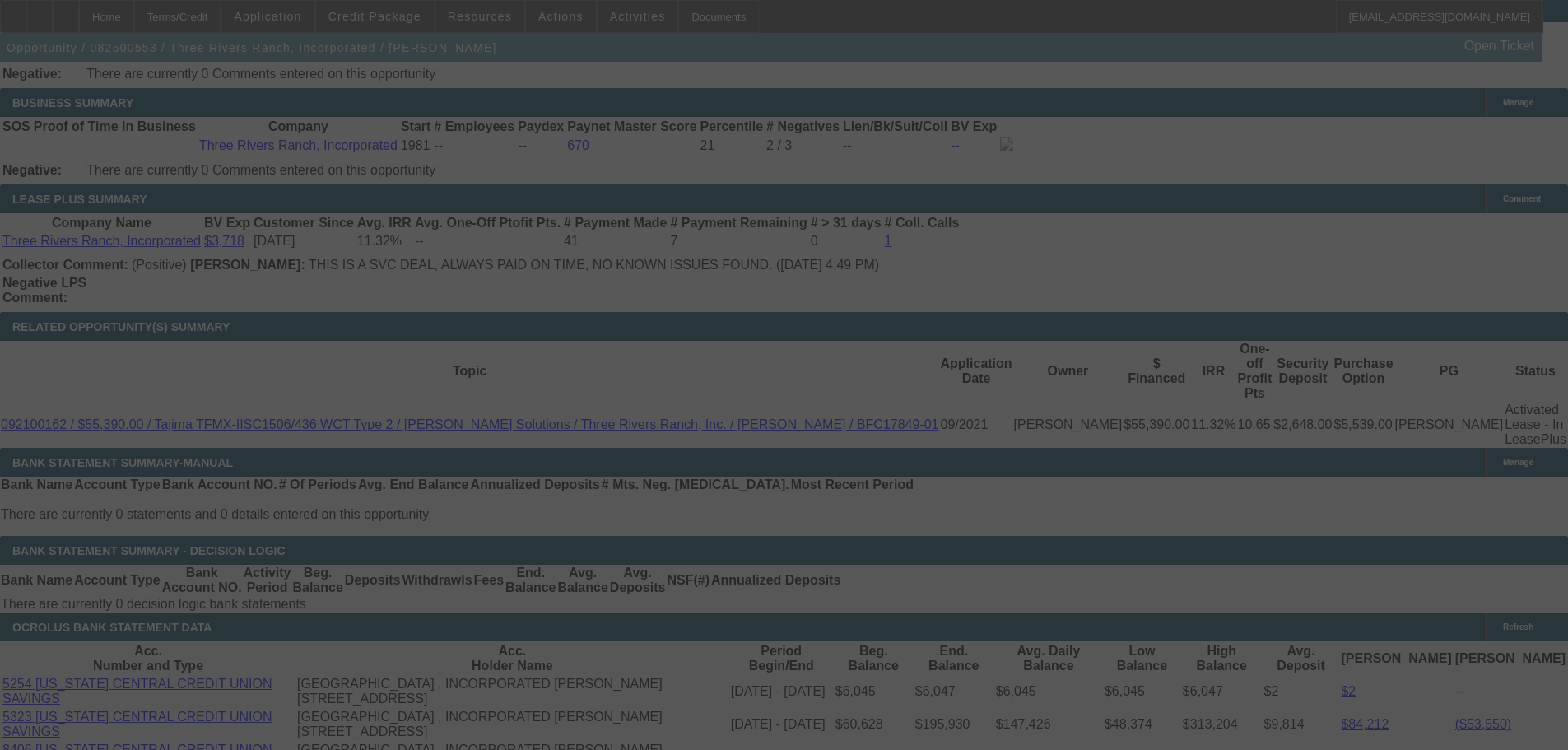
scroll to position [2733, 0]
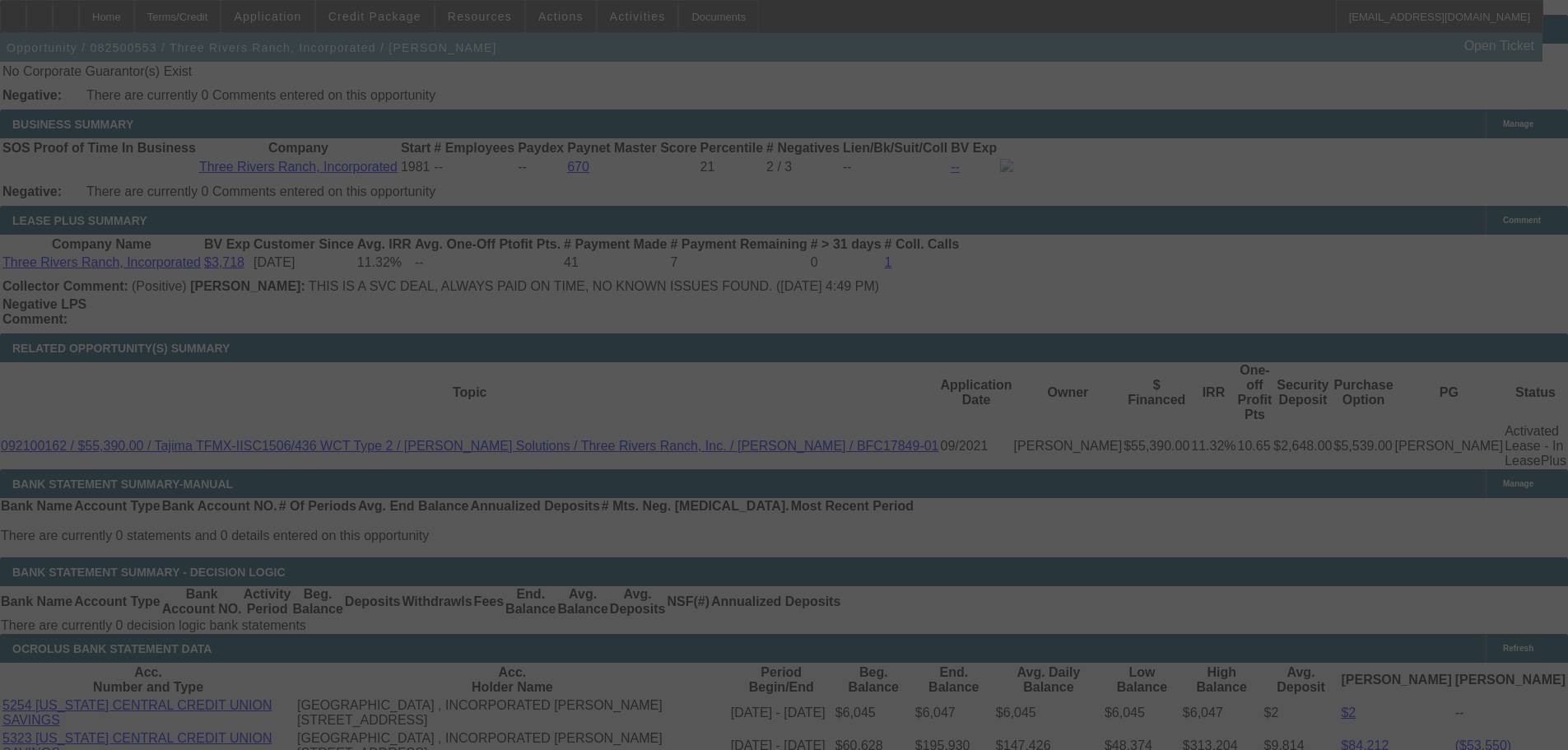
select select "0"
select select "2"
select select "0.1"
select select "4"
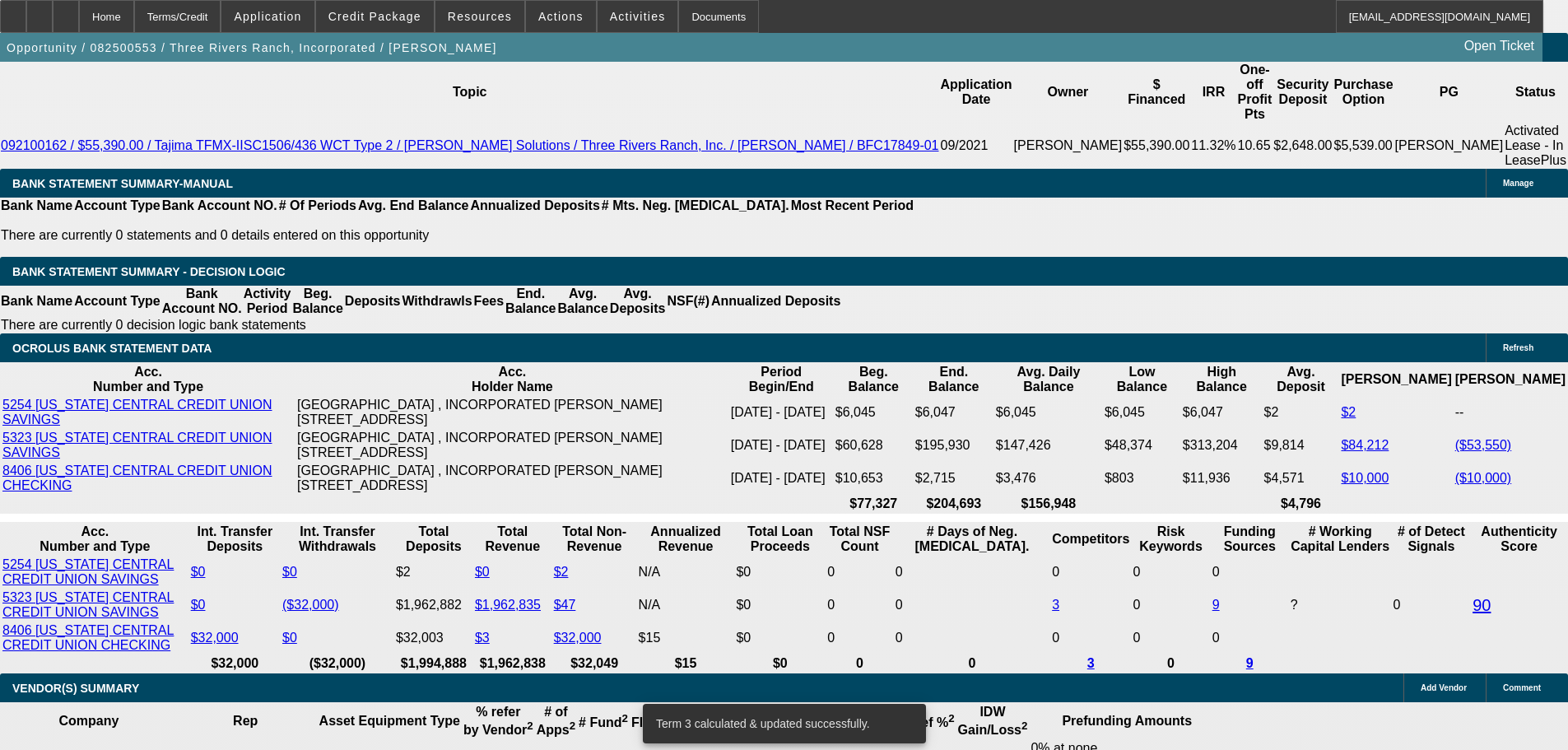
scroll to position [3063, 0]
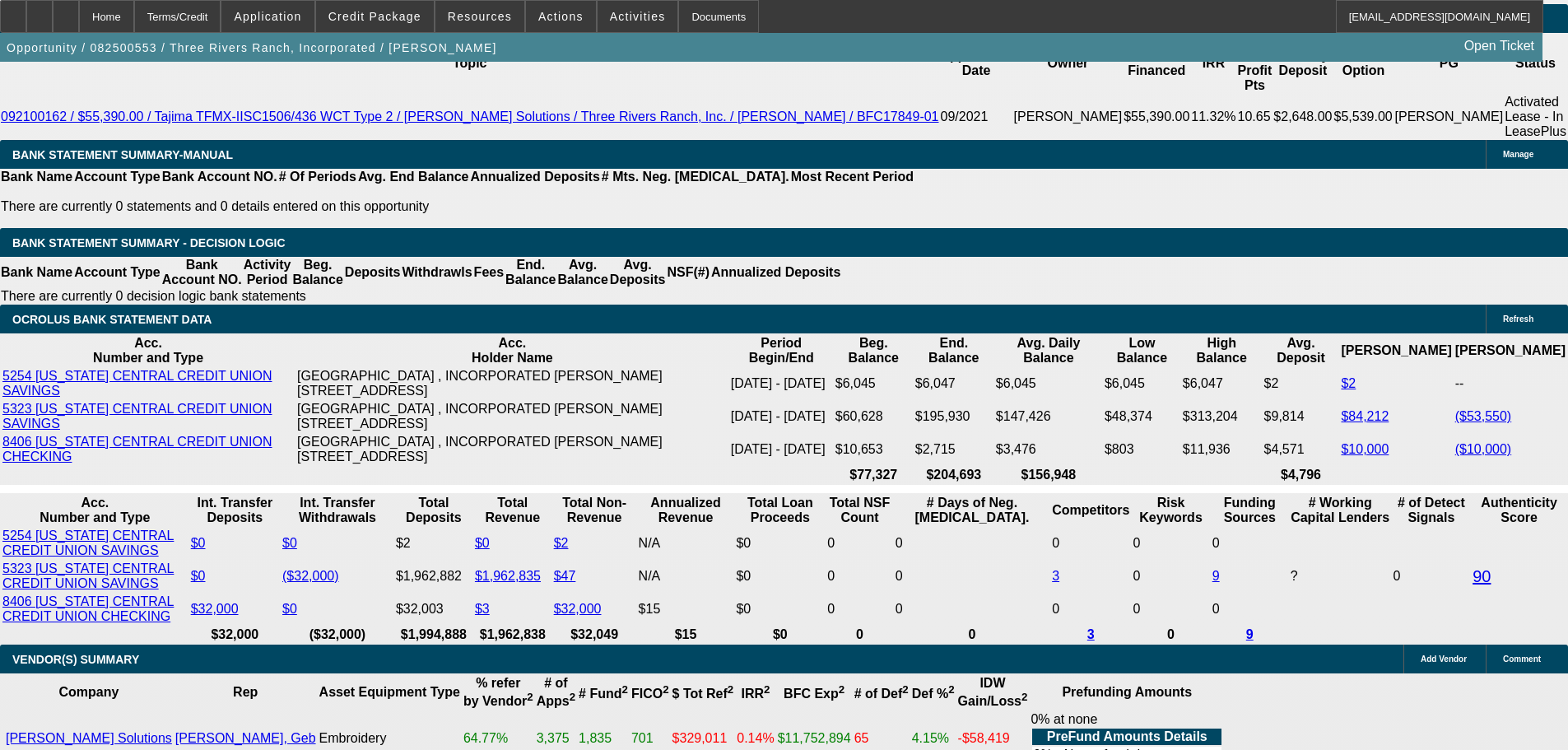
select select "3"
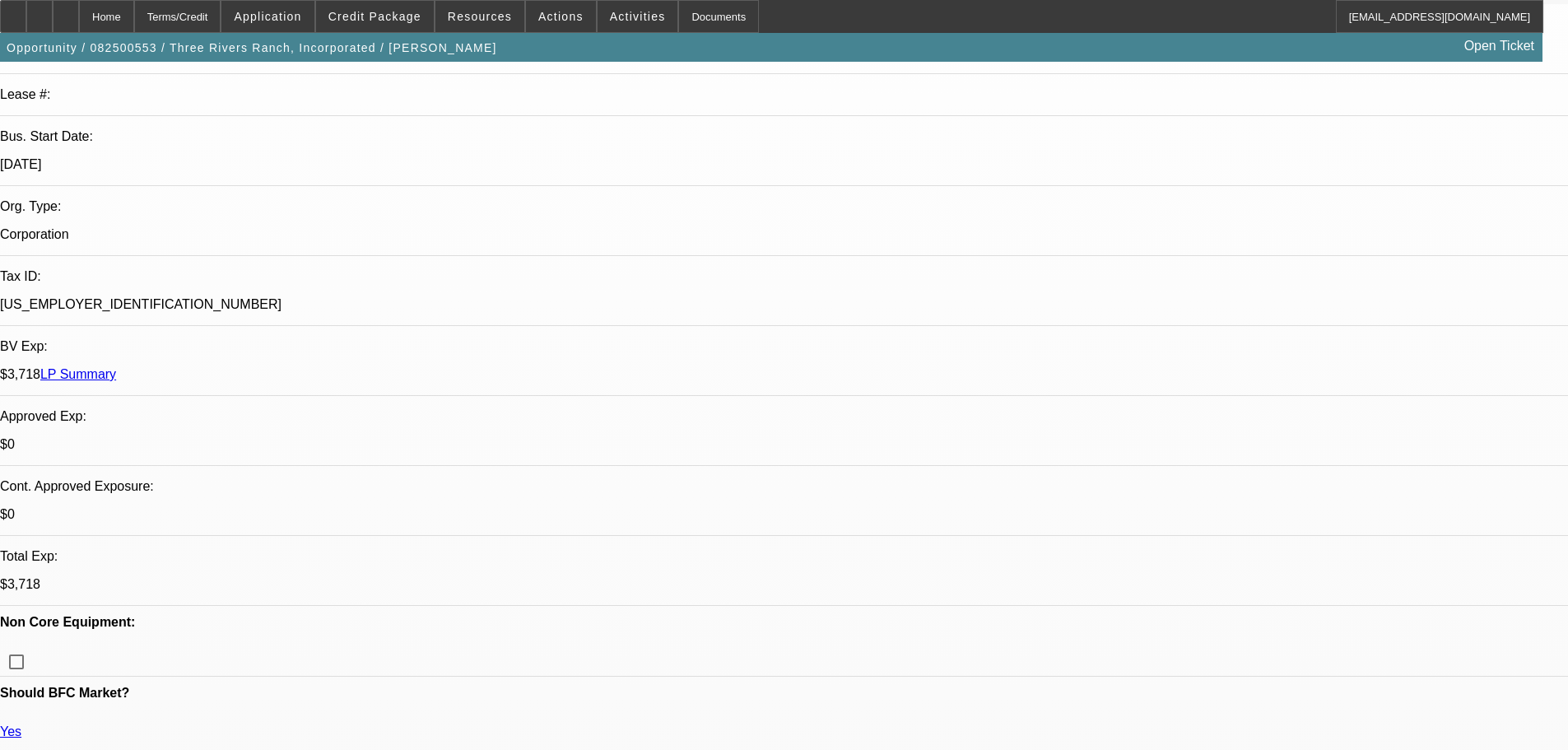
scroll to position [329, 0]
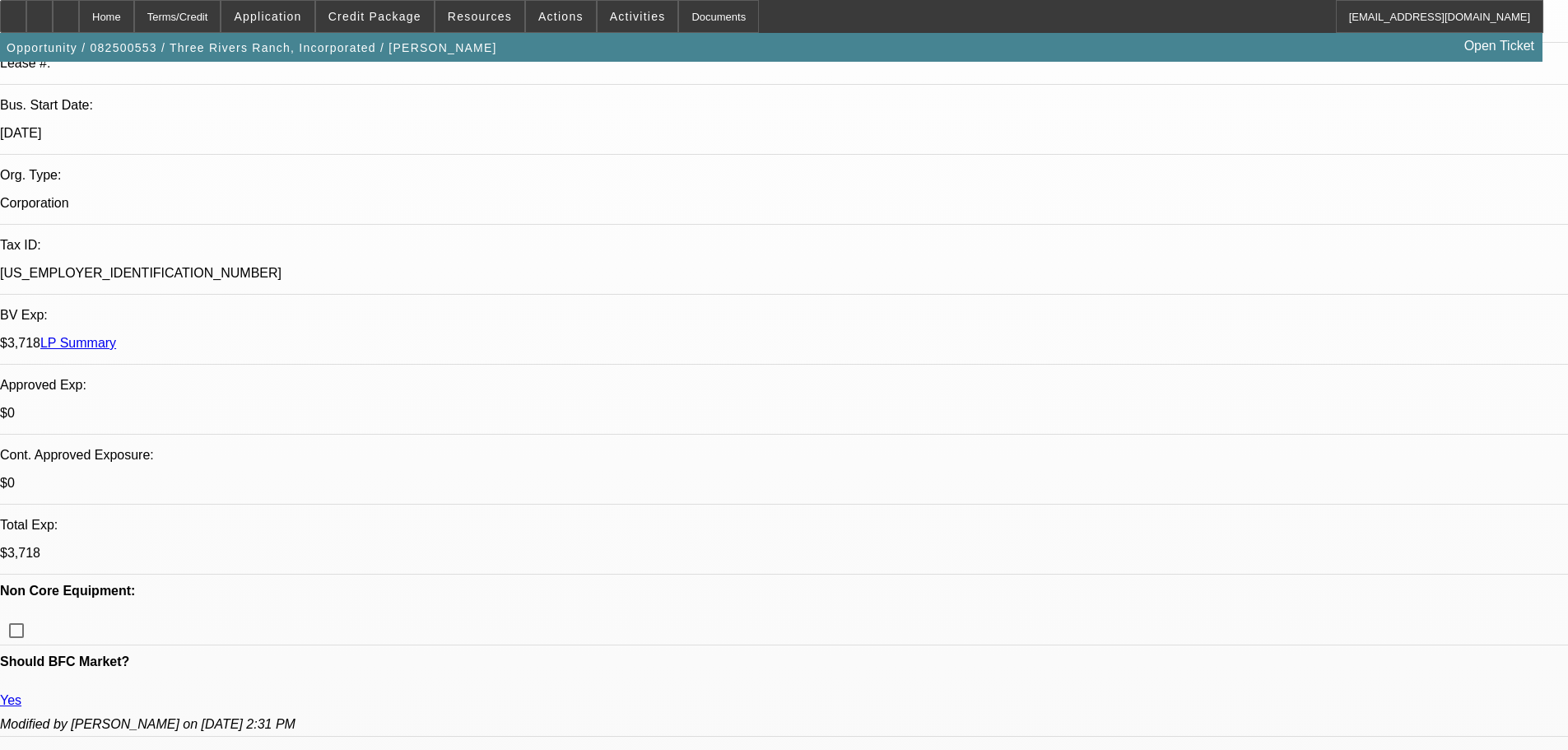
type textarea "MAXED OUT ON REVOLING OWING 70K LOW PAYNET SCORE, HISTORY OF LIENS, OWNS HOME- …"
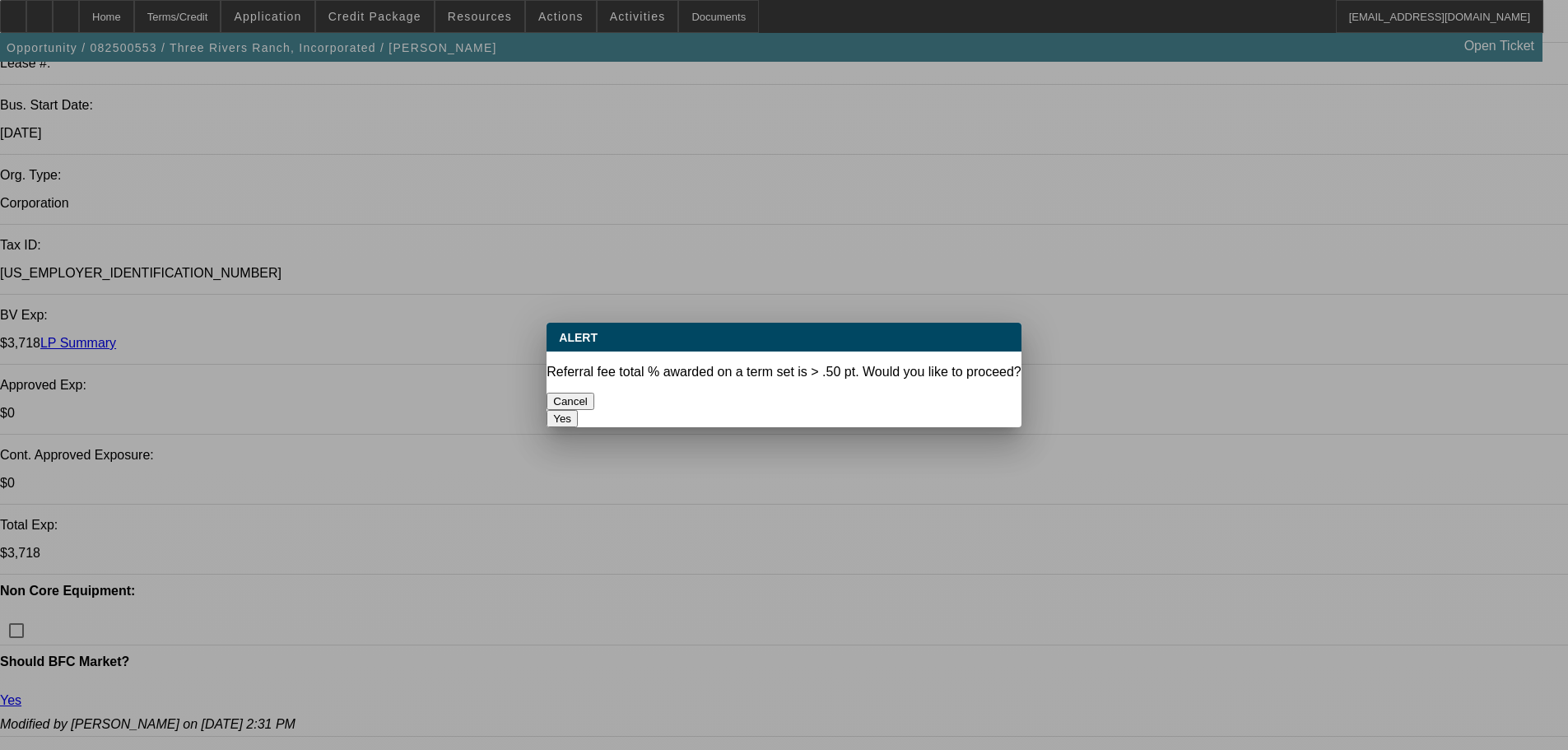
scroll to position [0, 0]
click at [595, 395] on button "Cancel" at bounding box center [569, 401] width 48 height 18
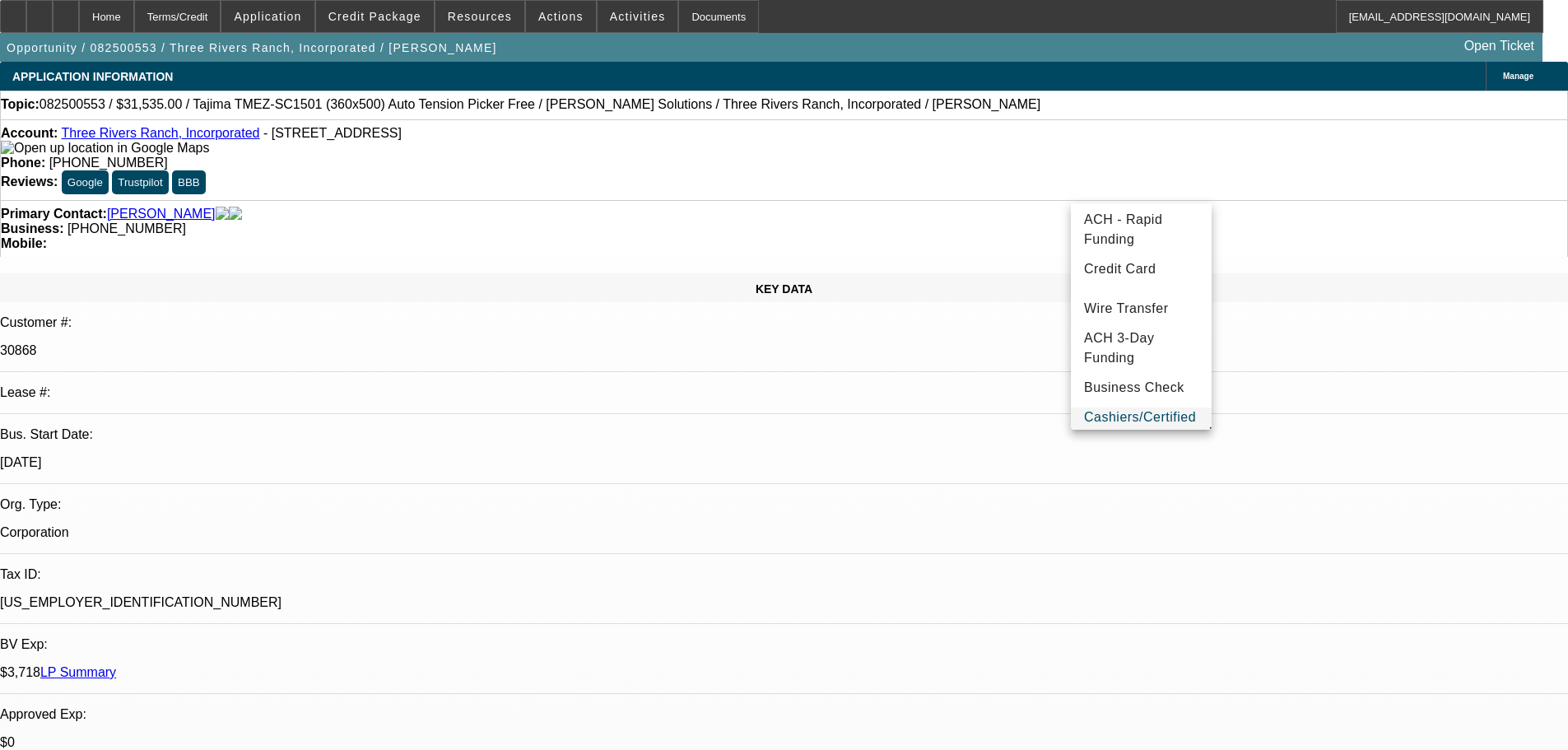
scroll to position [42, 0]
click at [1129, 360] on span "Business Check" at bounding box center [1134, 364] width 100 height 20
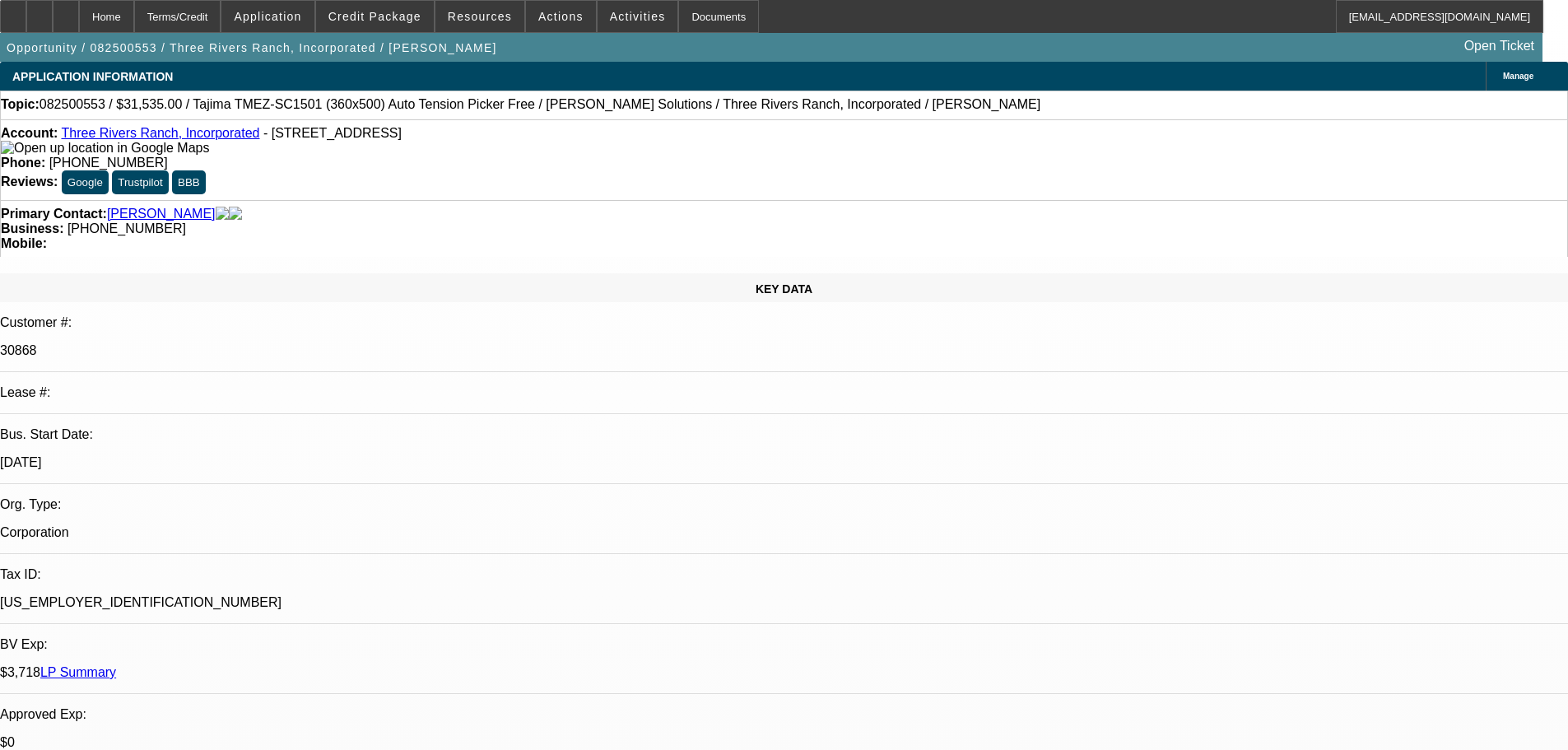
scroll to position [658, 0]
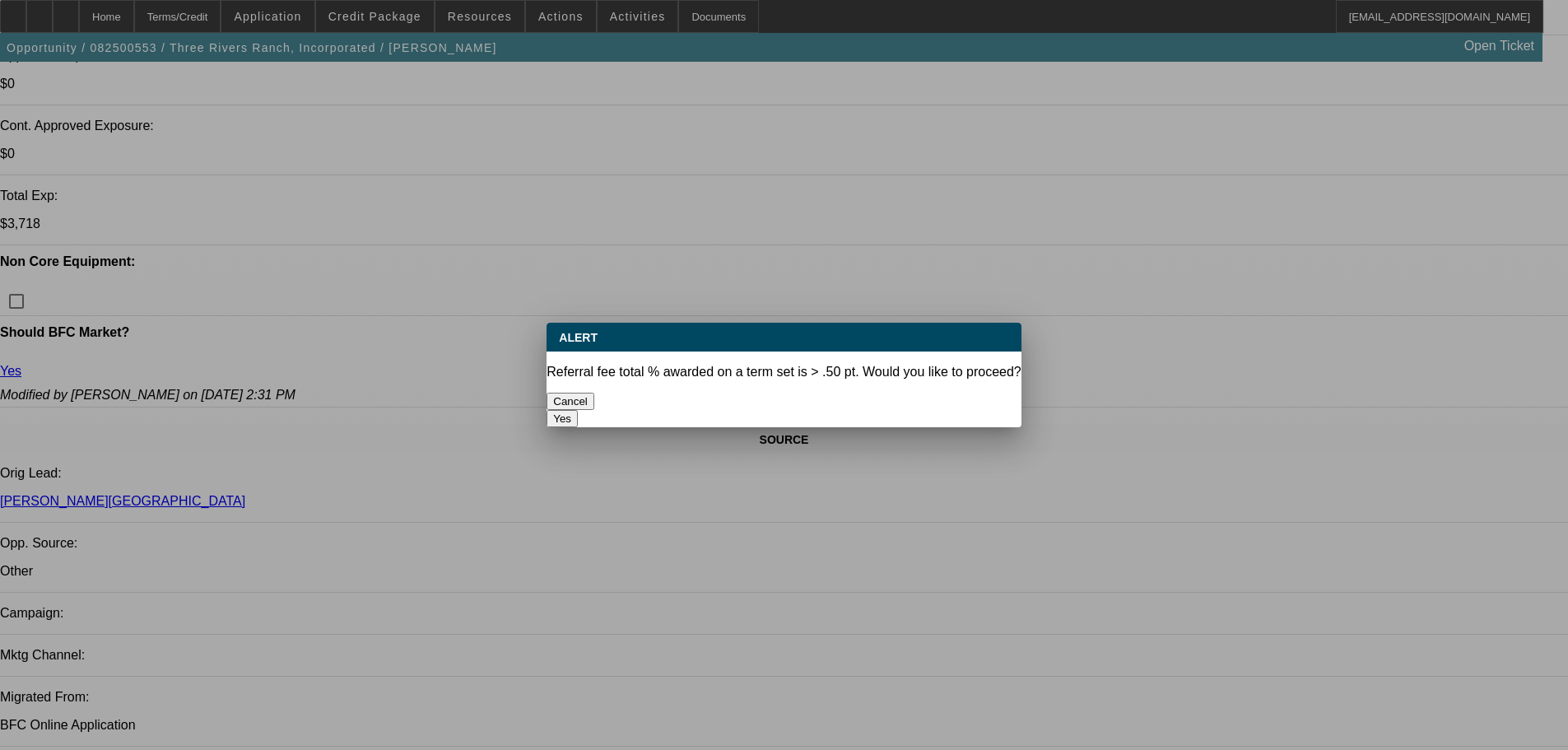
click at [578, 410] on button "Yes" at bounding box center [561, 418] width 31 height 18
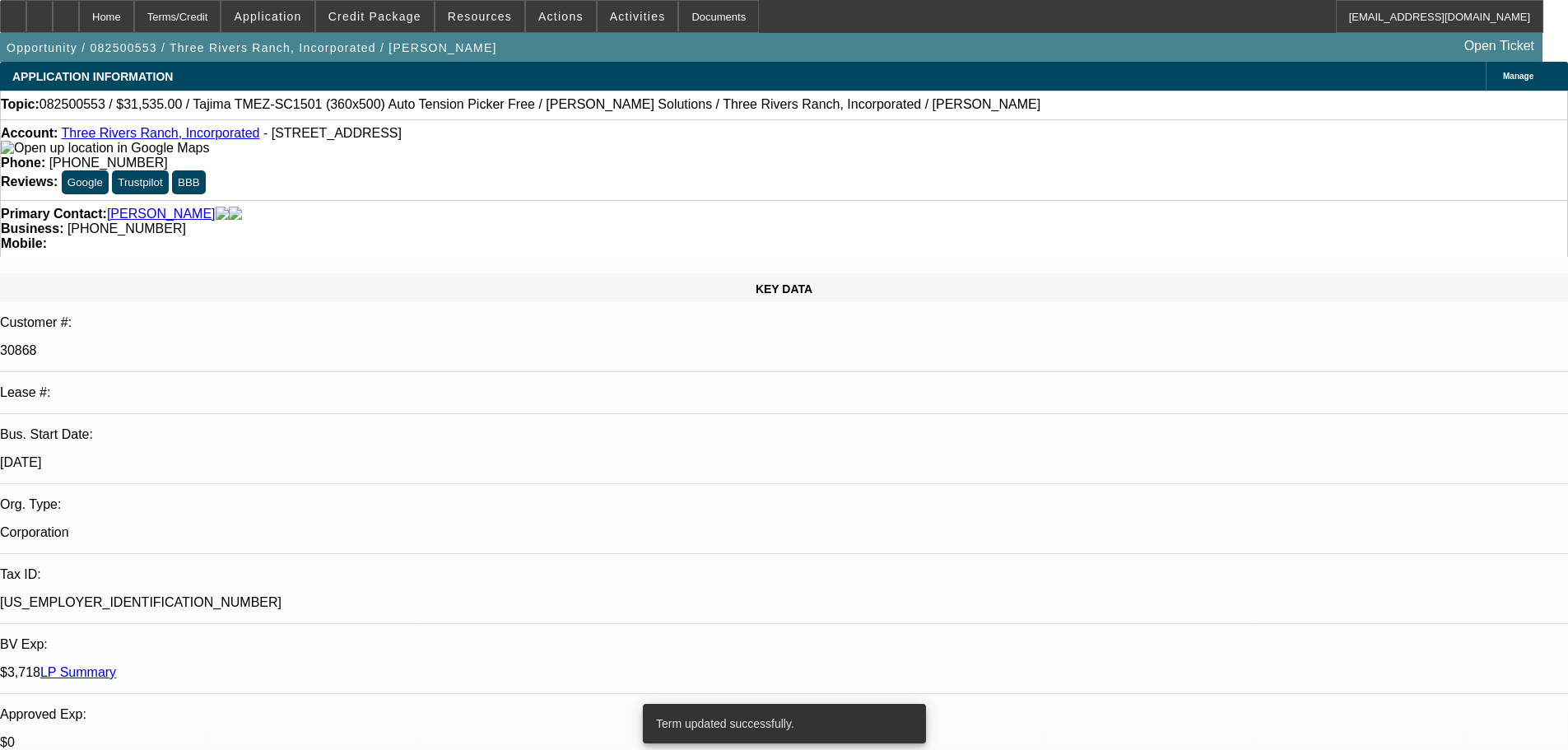
select select "0"
select select "2"
select select "0"
select select "6"
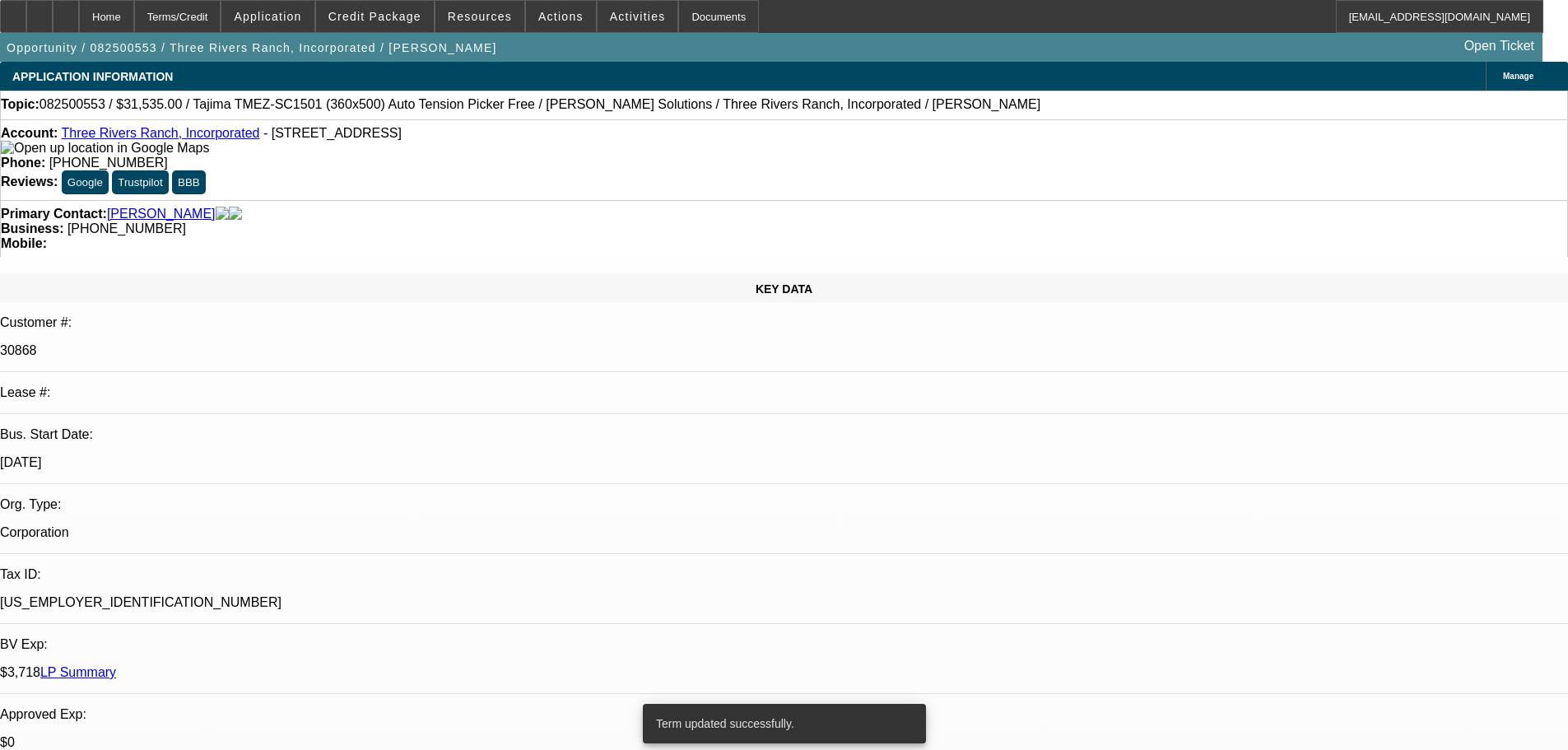
select select "0"
select select "2"
select select "0.1"
select select "4"
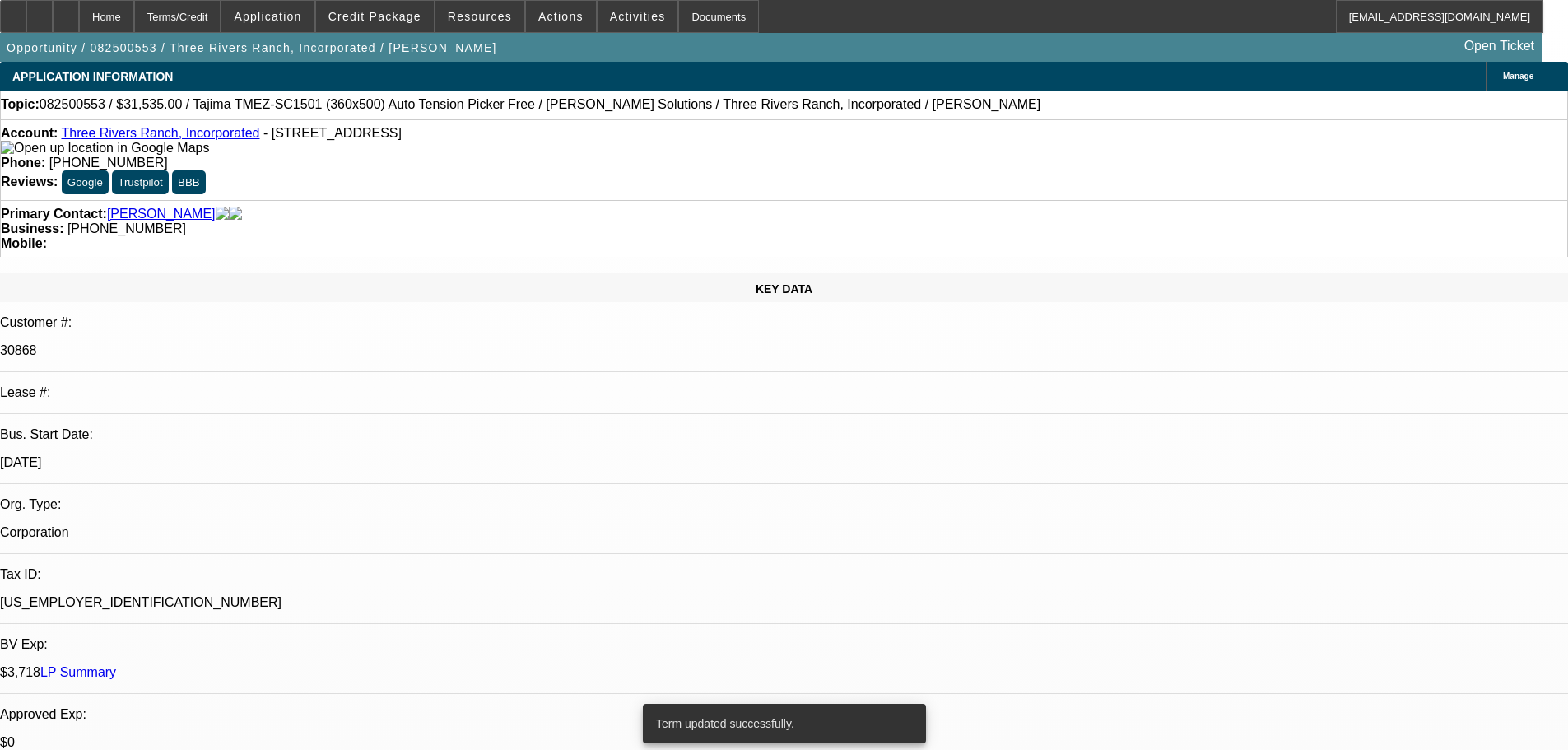
select select "0"
select select "2"
select select "0"
select select "6"
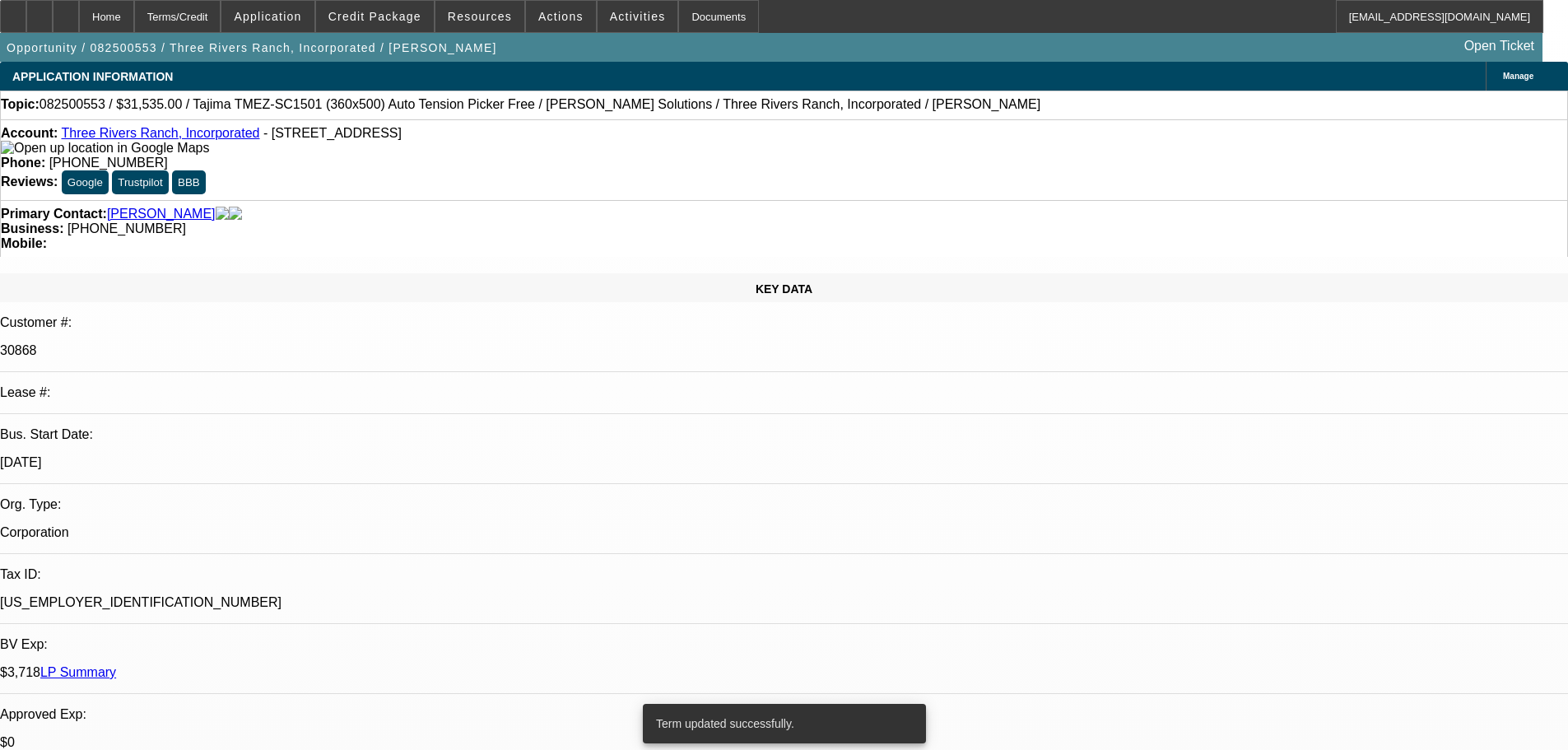
select select "0"
select select "2"
select select "0.1"
select select "4"
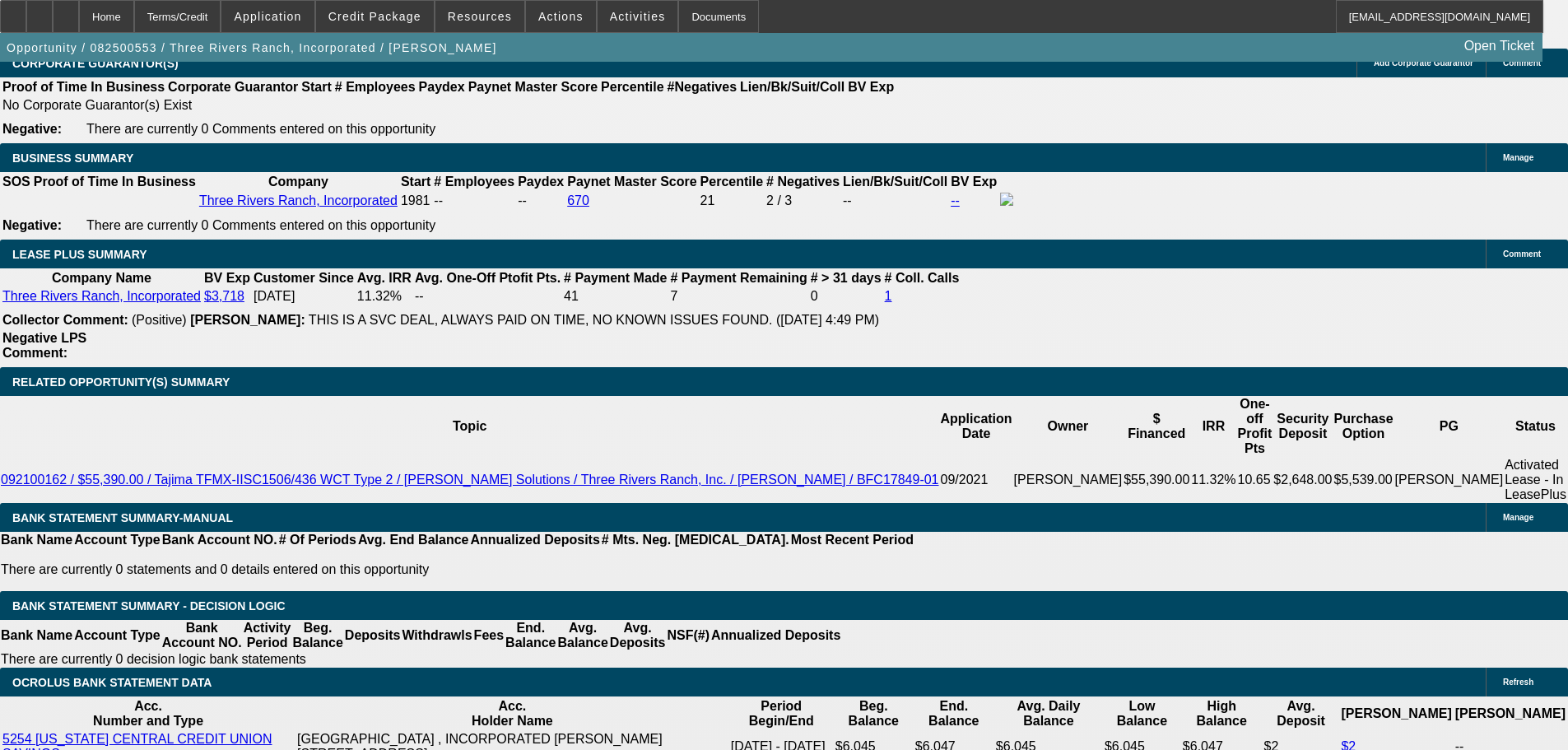
scroll to position [3044, 0]
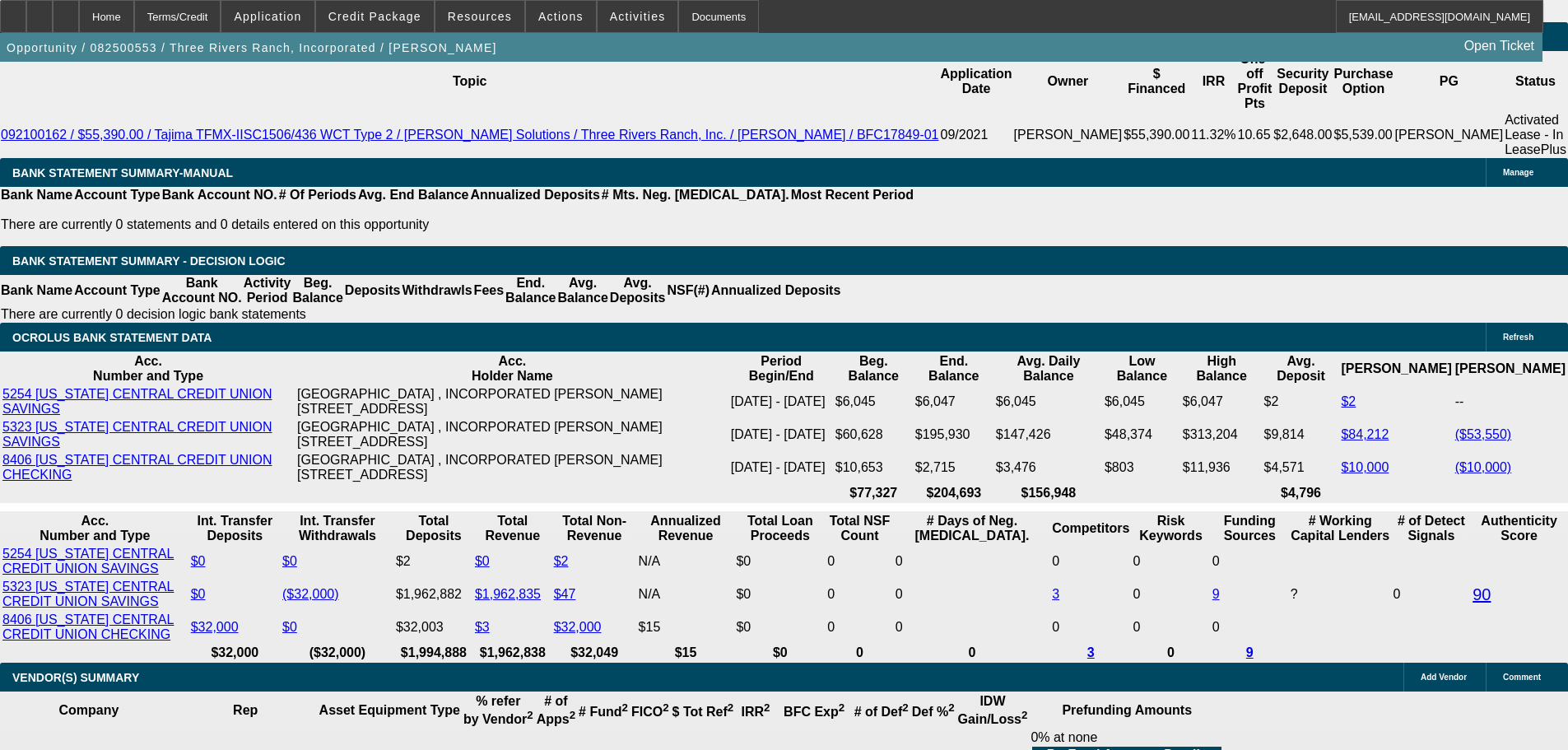
select select "3"
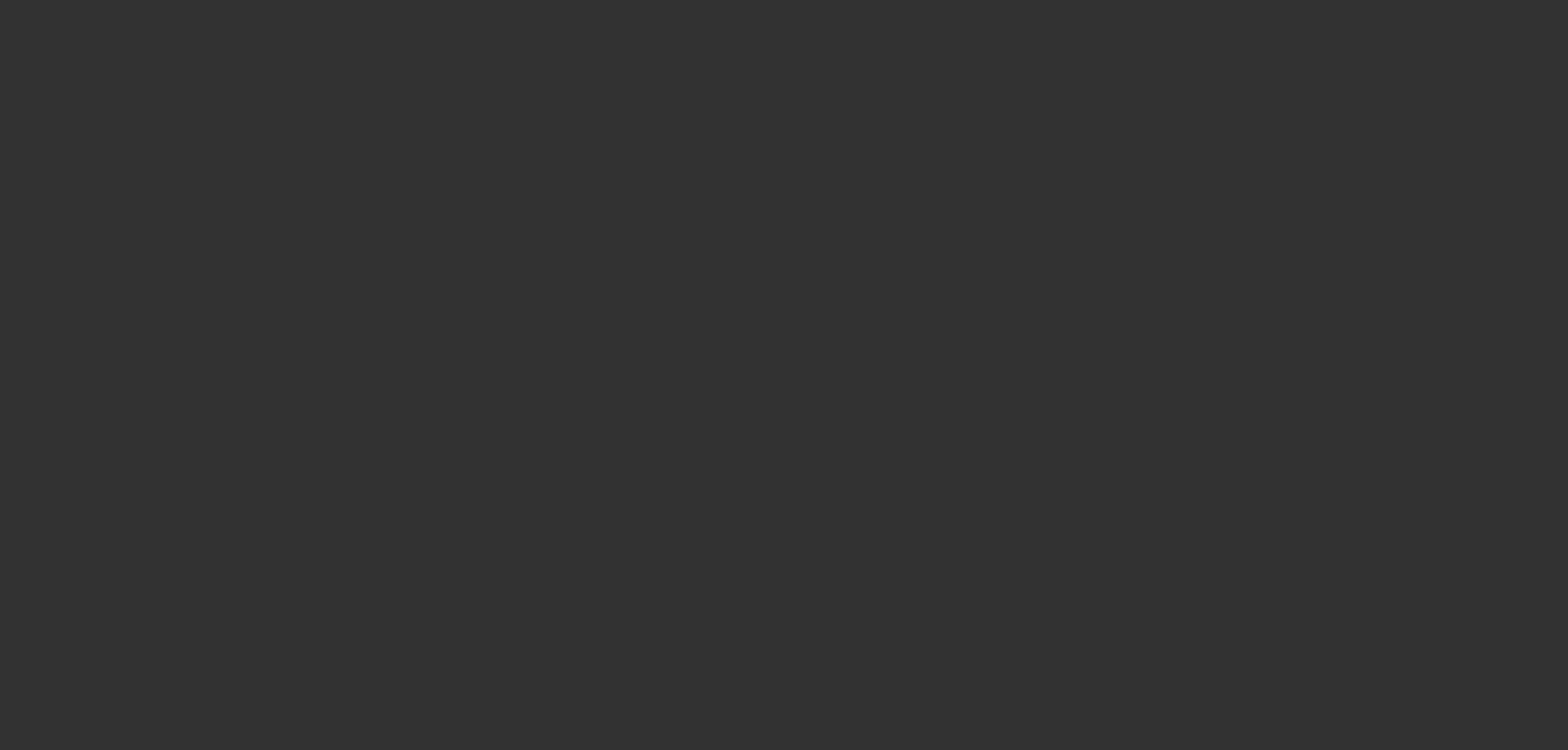
scroll to position [0, 0]
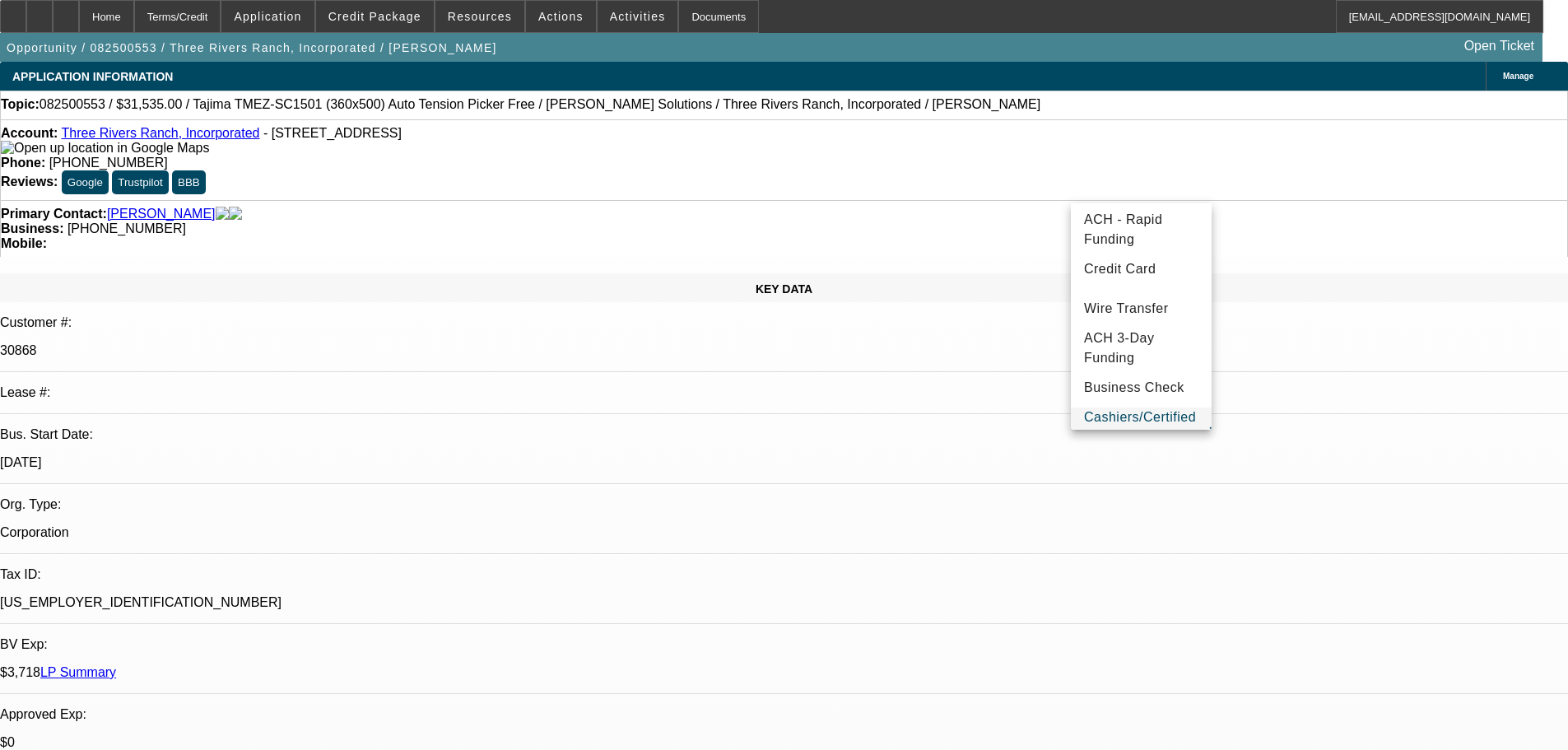
scroll to position [42, 0]
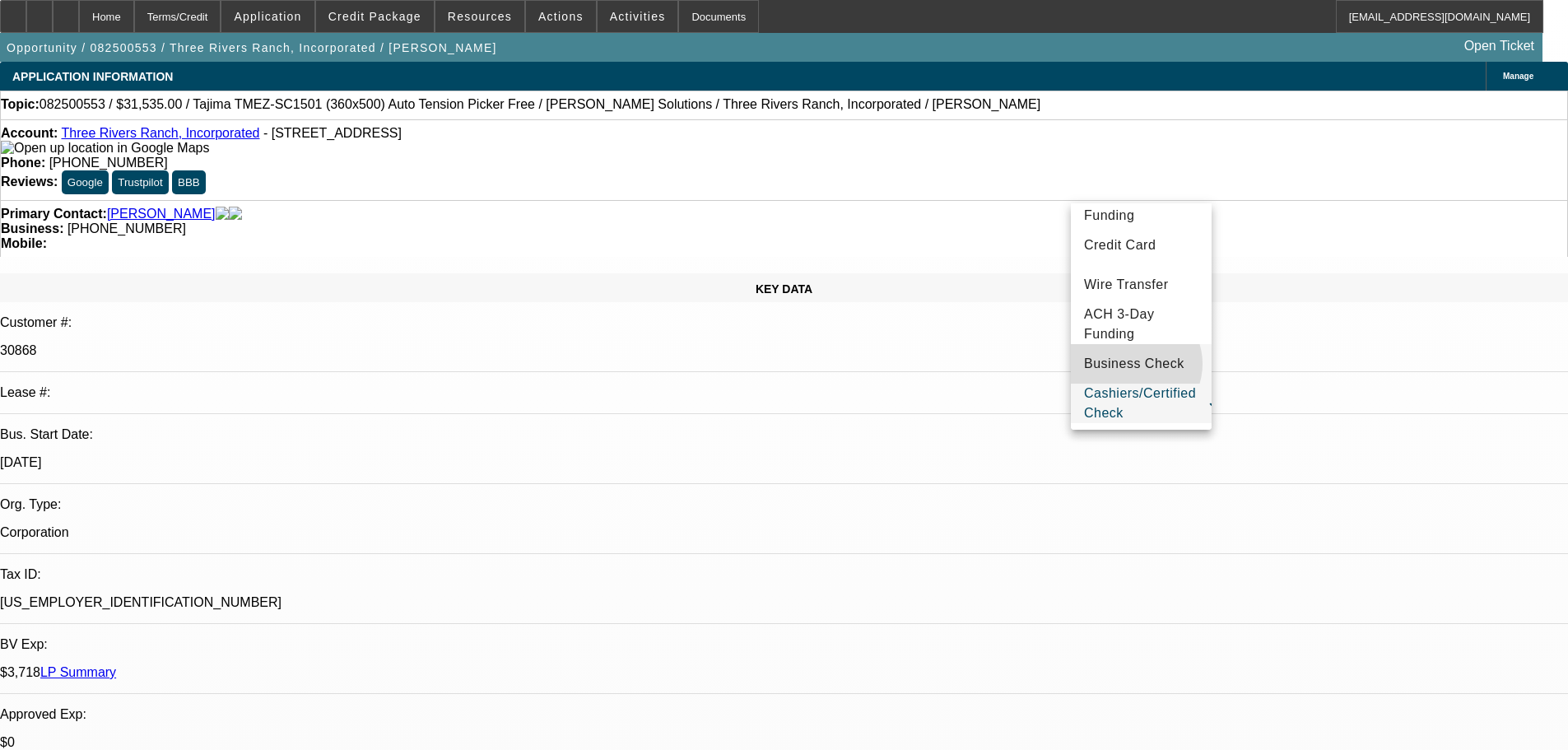
click at [1135, 362] on span "Business Check" at bounding box center [1134, 364] width 100 height 20
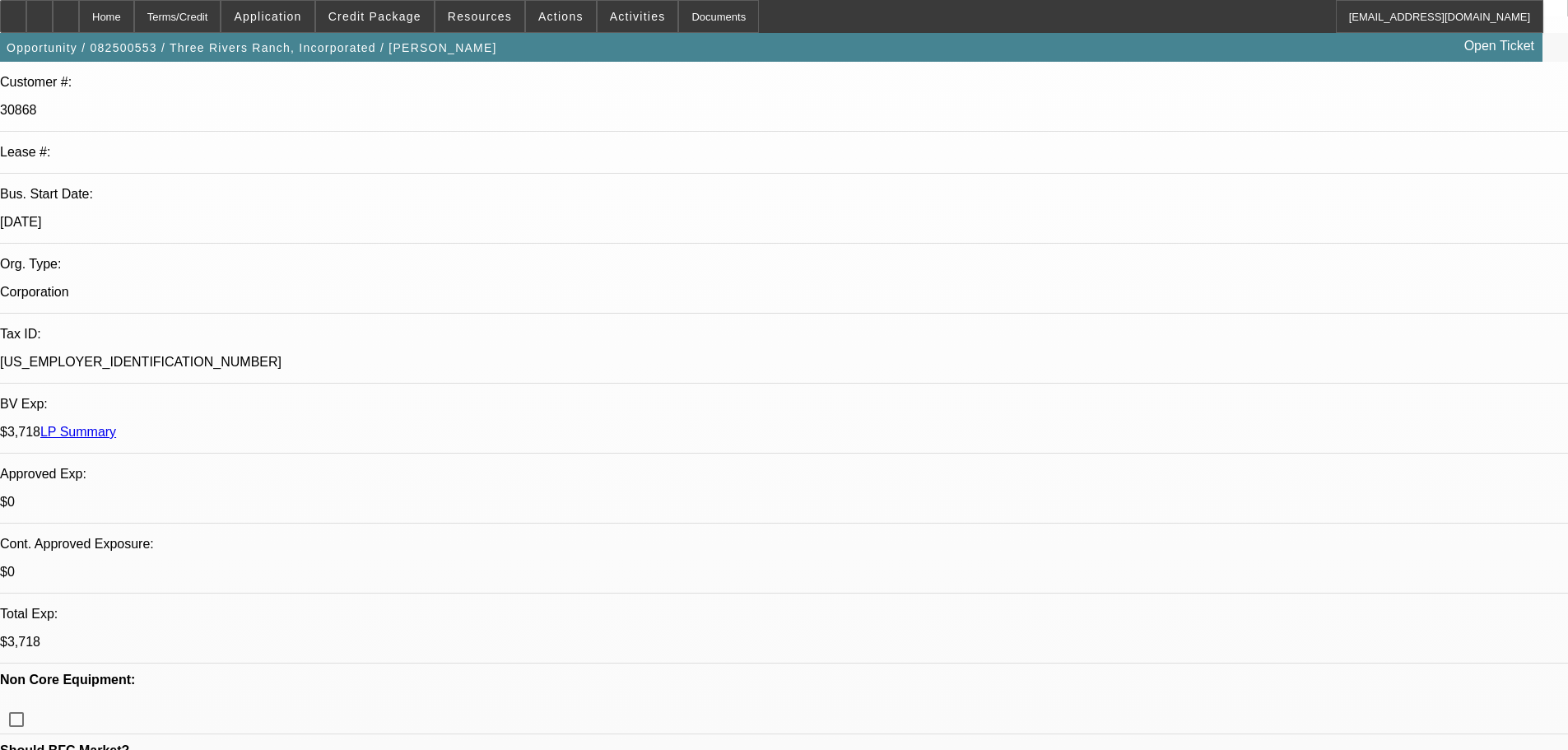
scroll to position [247, 0]
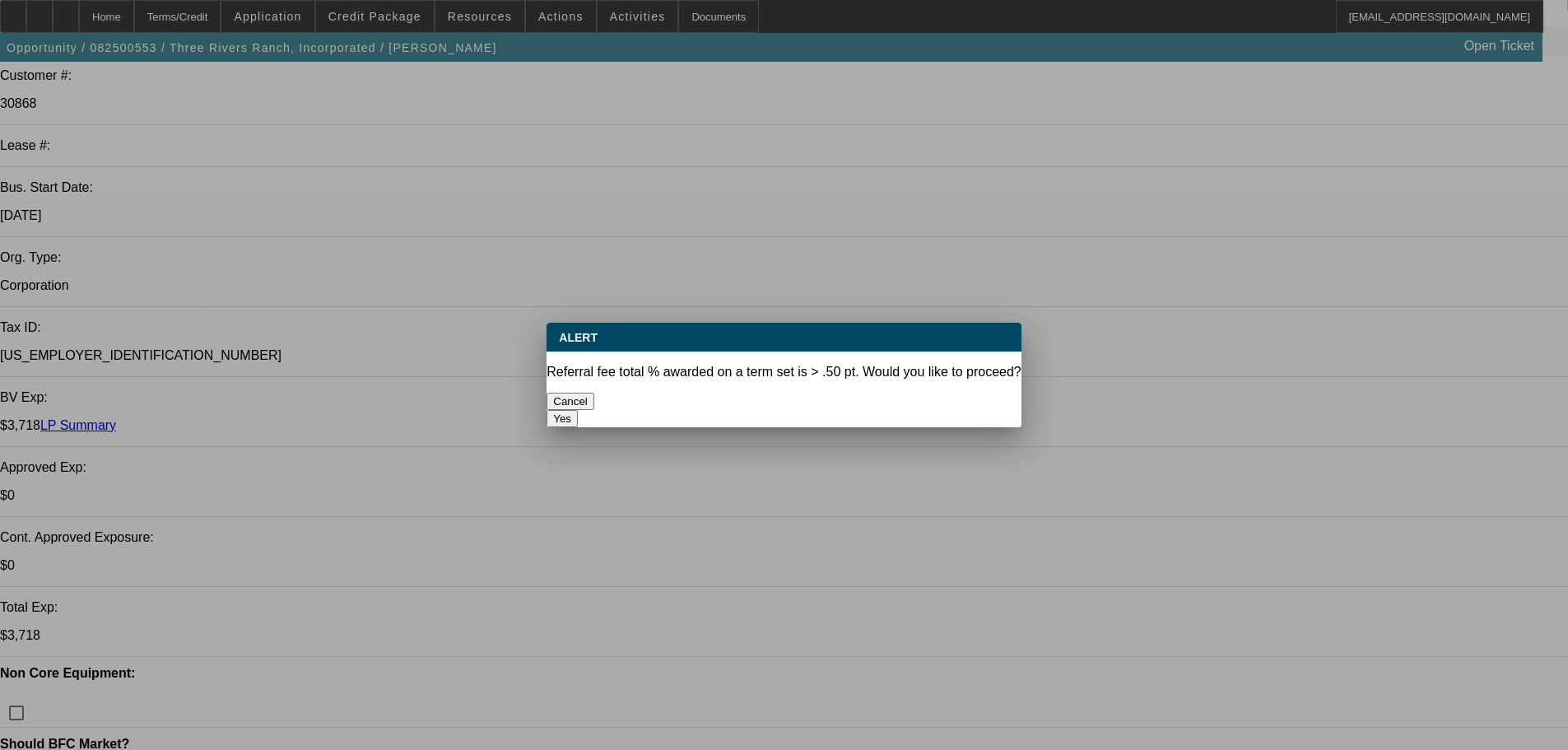
click at [578, 410] on button "Yes" at bounding box center [561, 418] width 31 height 18
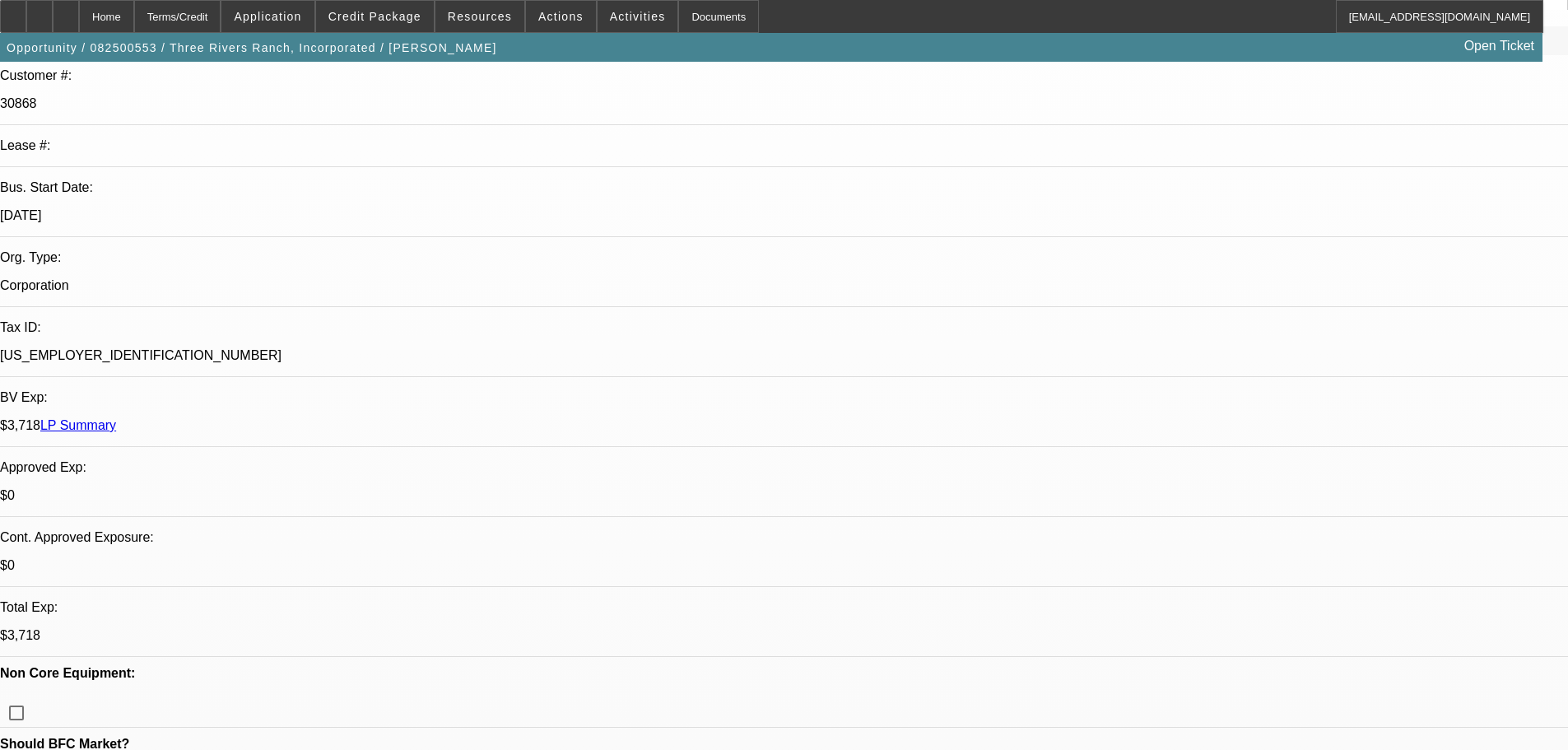
scroll to position [247, 0]
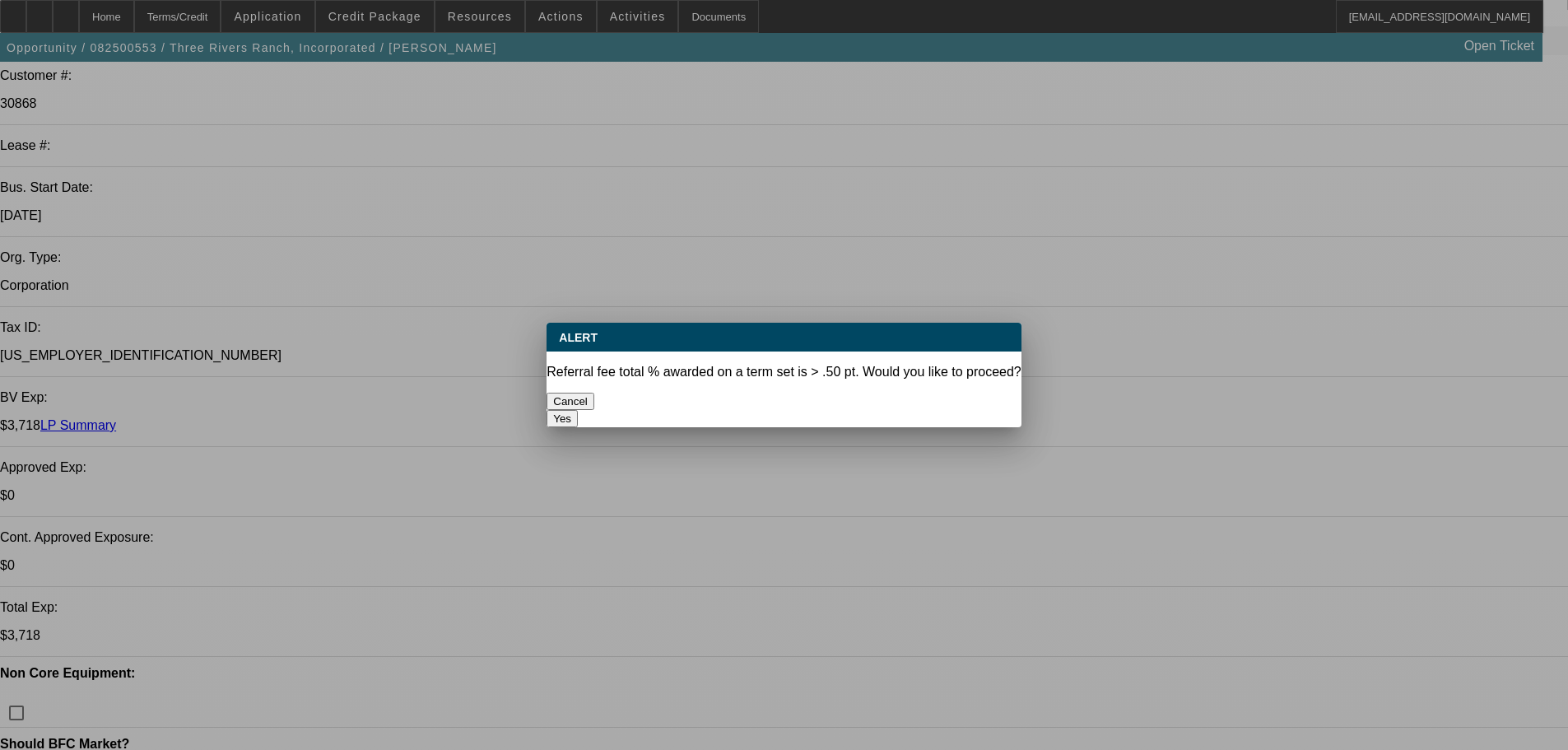
click at [578, 410] on button "Yes" at bounding box center [561, 418] width 31 height 18
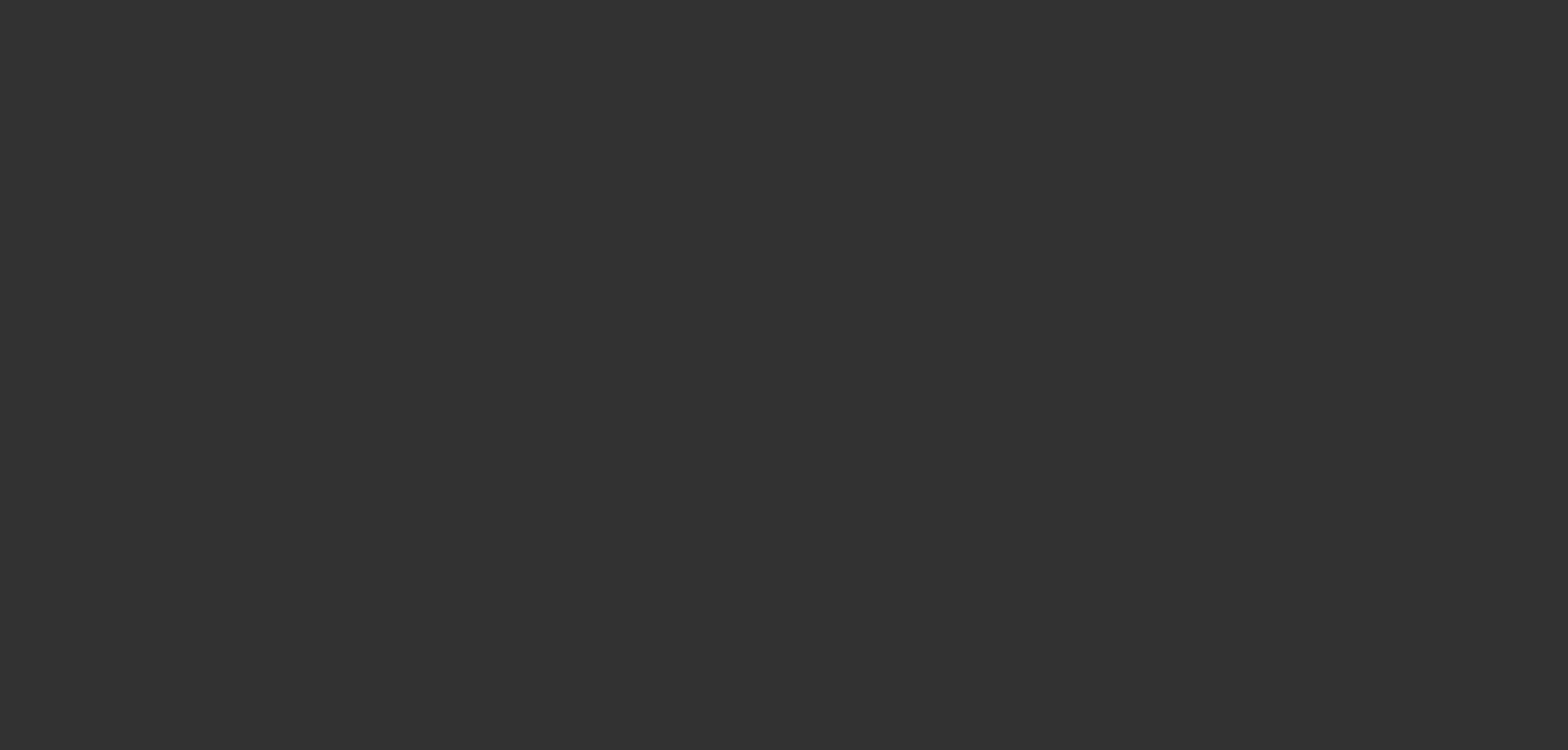
select select "0"
select select "2"
select select "0"
select select "6"
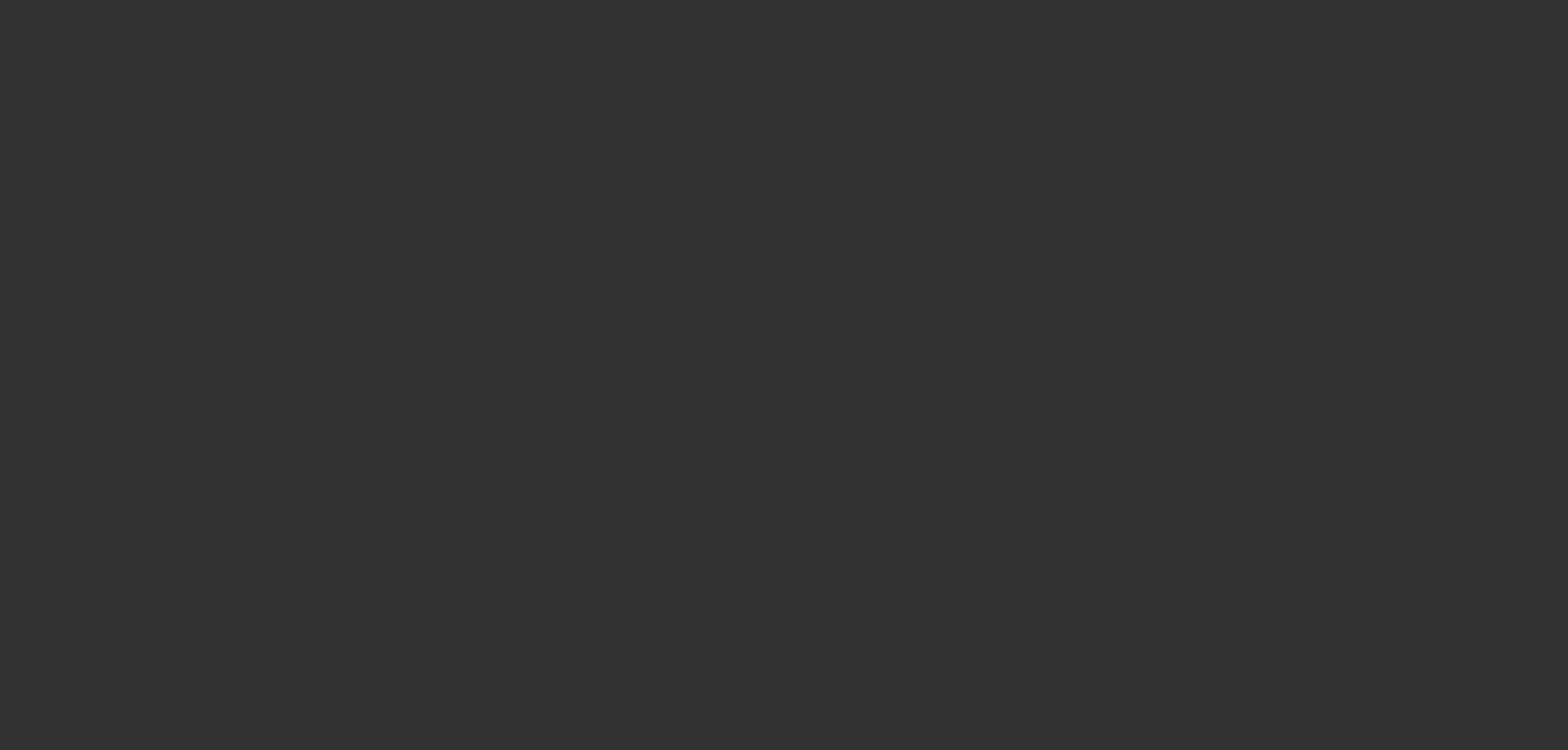
select select "0"
select select "2"
select select "0.1"
select select "4"
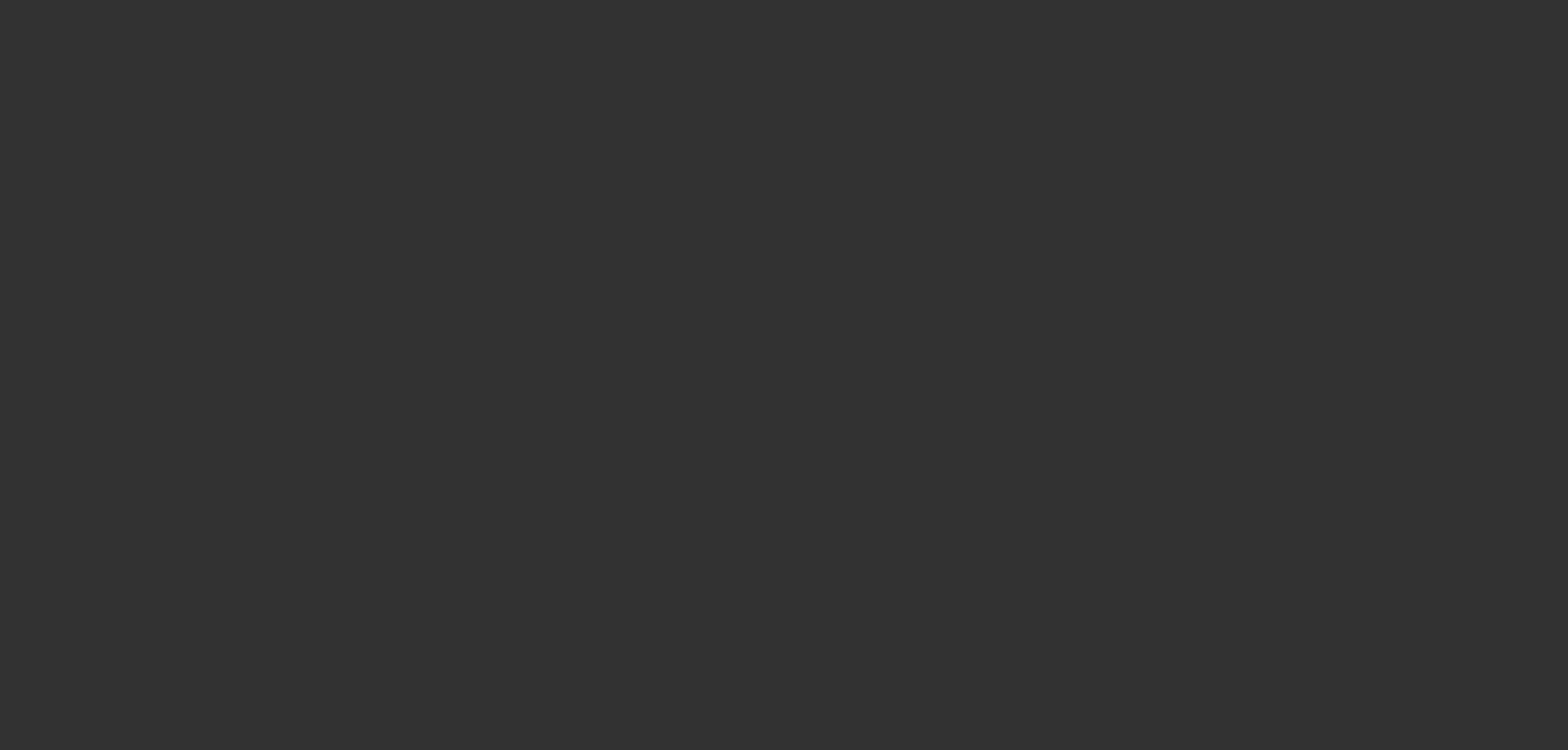
select select "0"
select select "2"
select select "0"
select select "6"
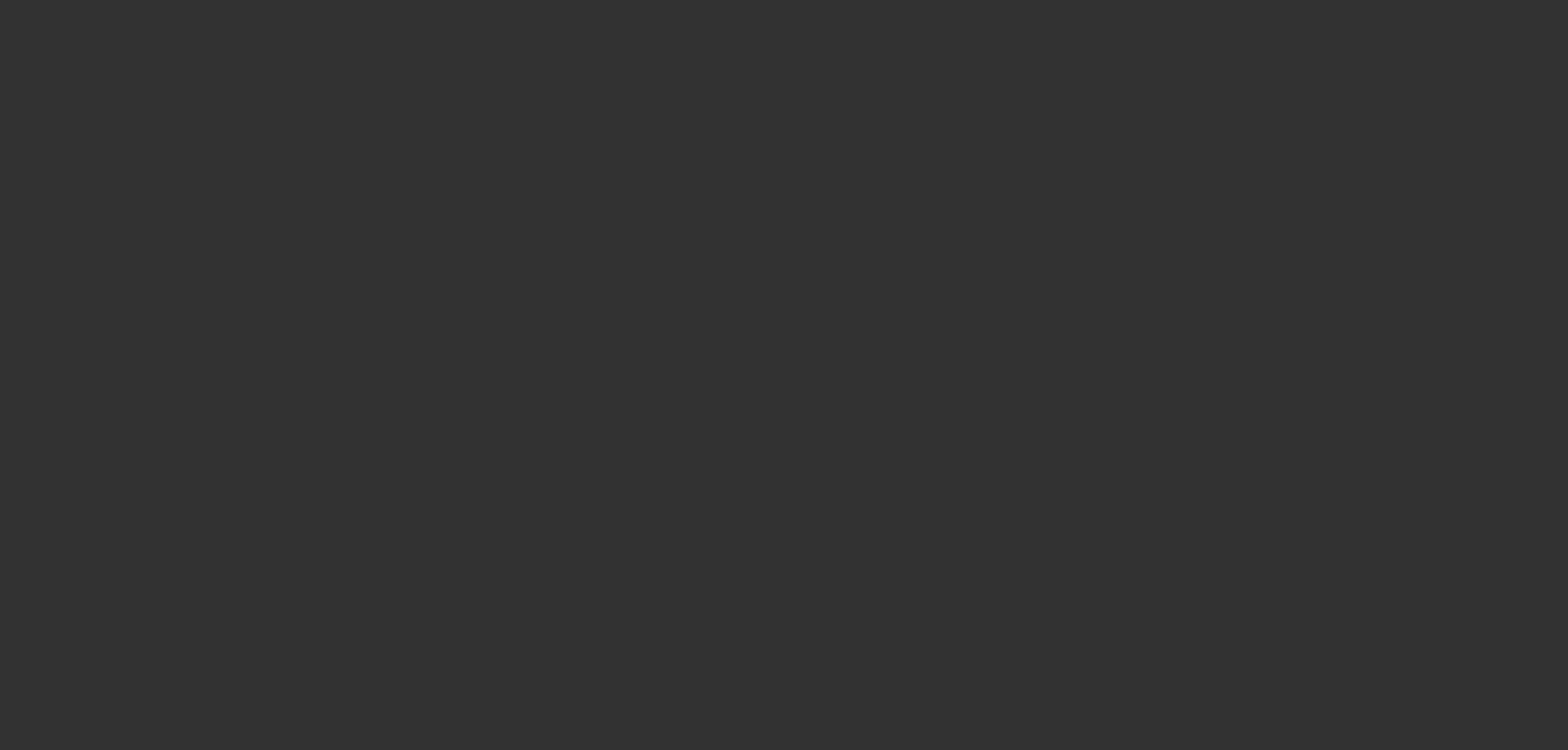
select select "0"
select select "2"
select select "0.1"
select select "4"
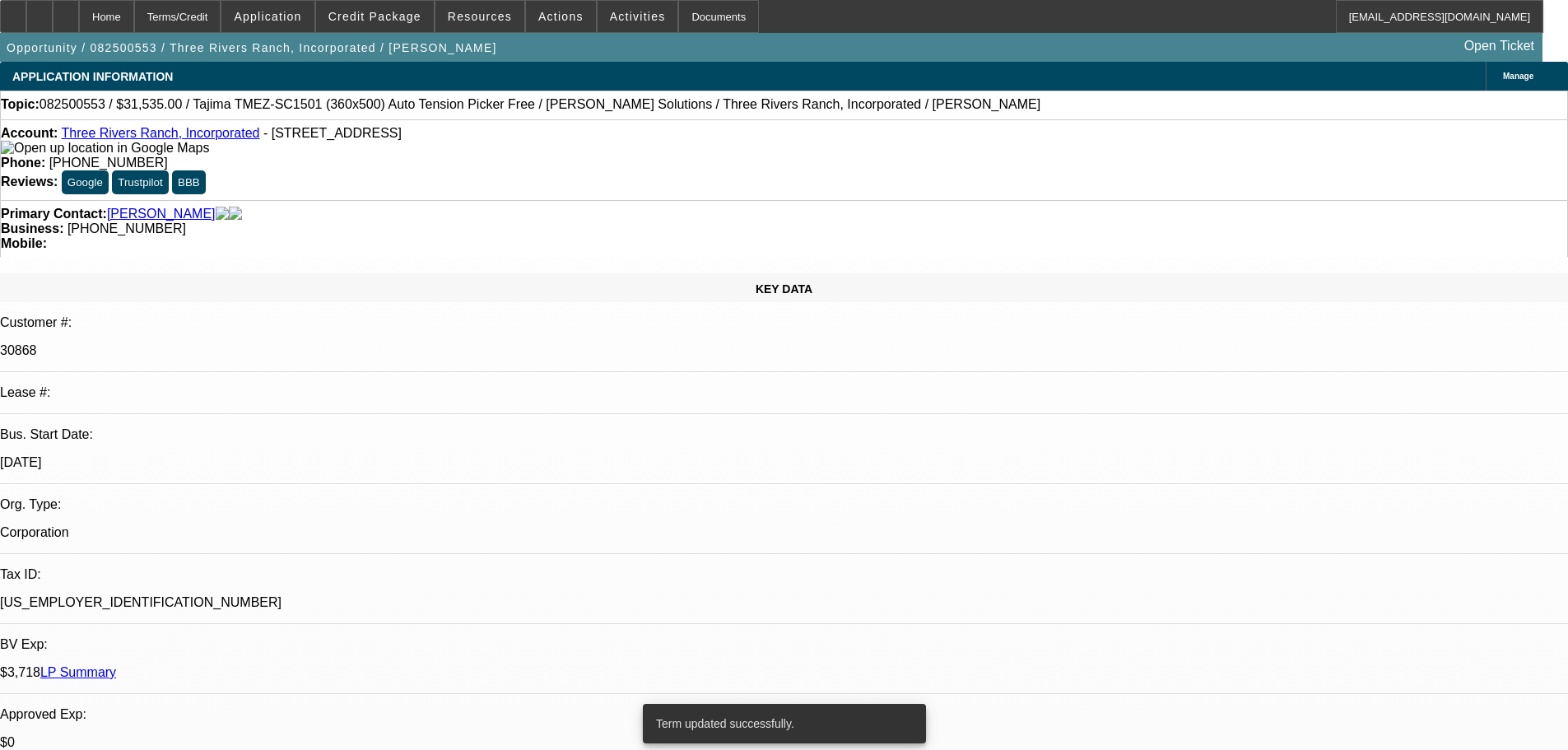
select select "0"
select select "2"
select select "0"
select select "6"
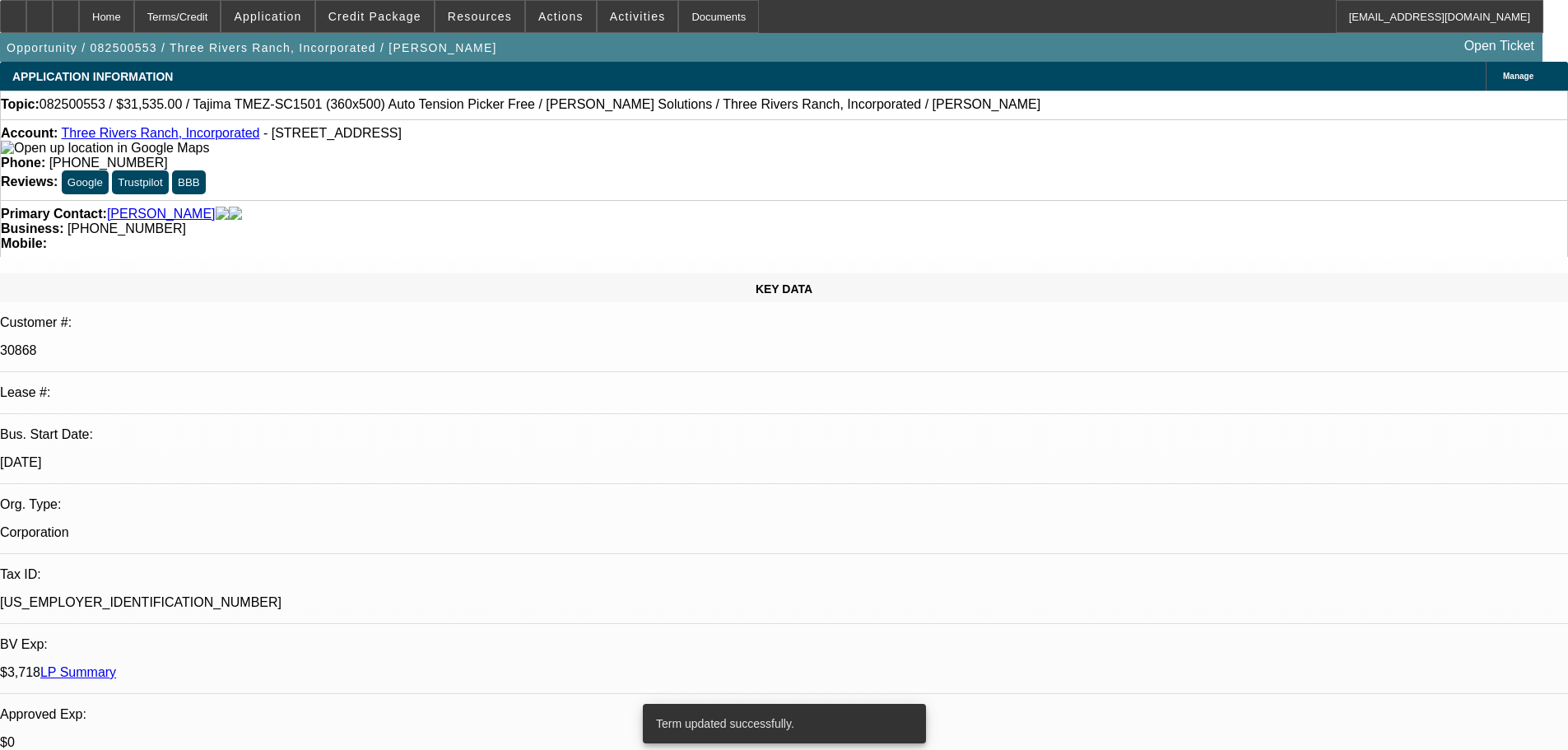
select select "0"
select select "2"
select select "0.1"
select select "4"
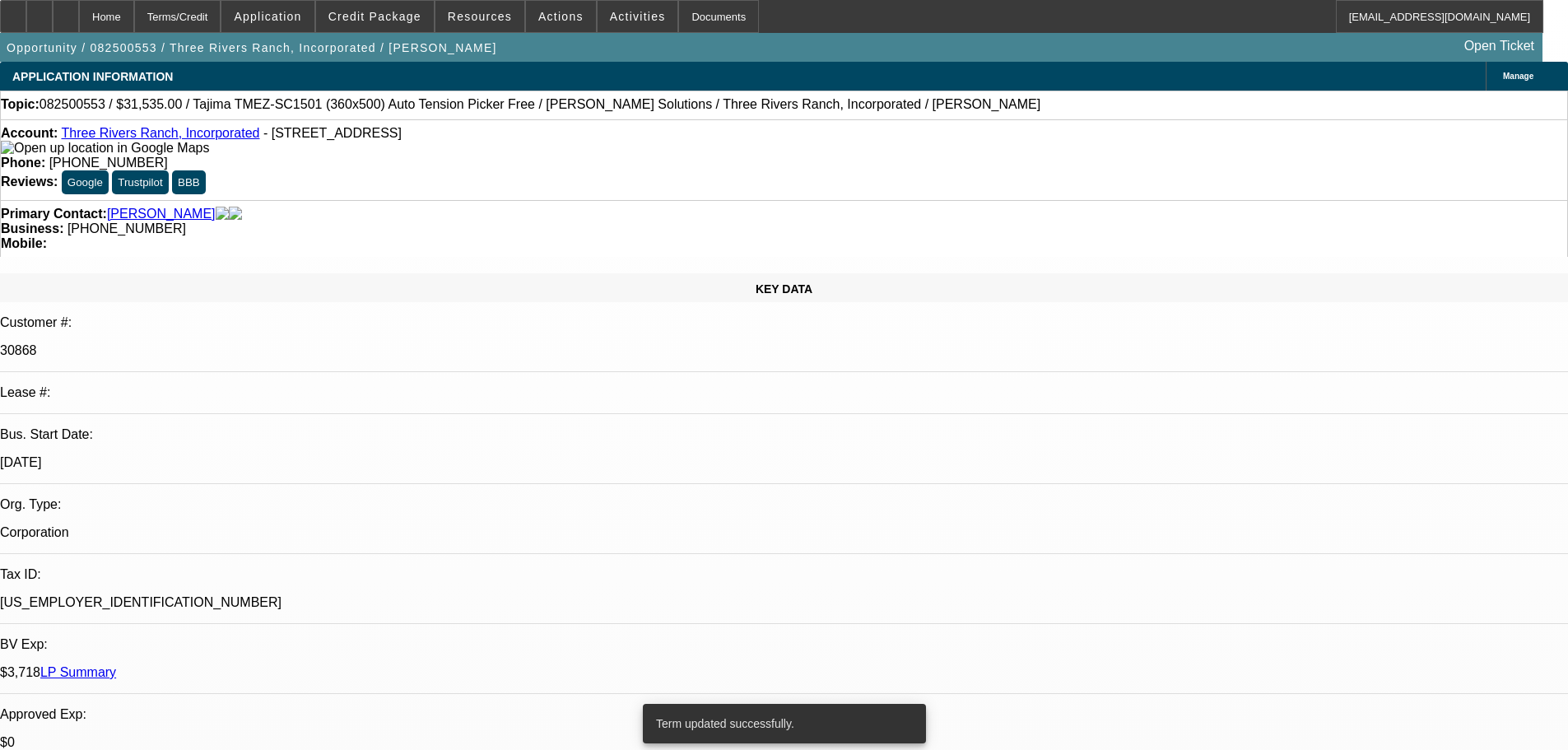
select select "0"
select select "2"
select select "0"
select select "6"
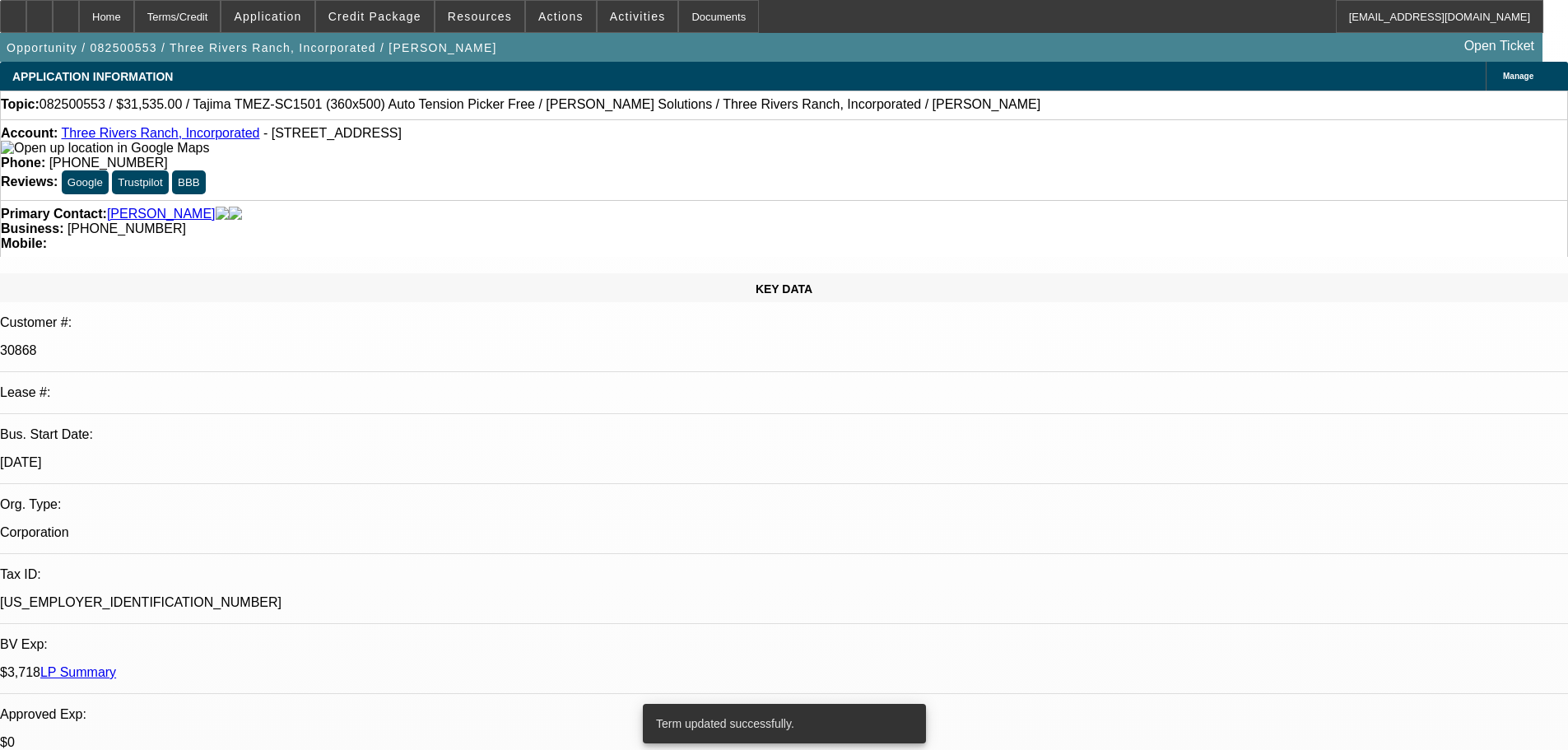
select select "0"
select select "2"
select select "0.1"
select select "4"
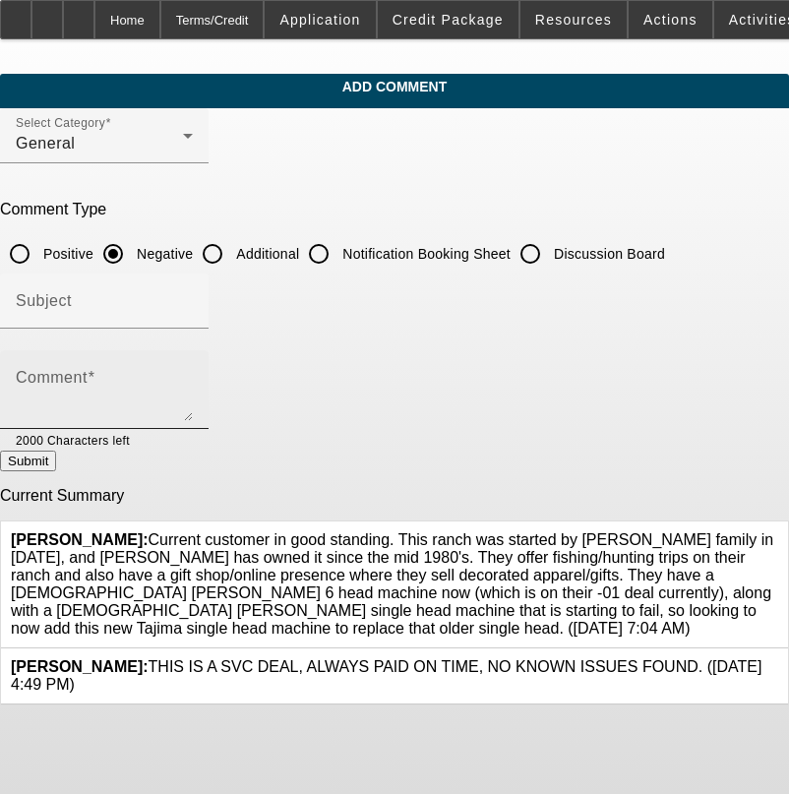
click at [193, 368] on div "Comment" at bounding box center [104, 389] width 177 height 79
click at [193, 364] on div "Comment OWES $70,000 IN REV CREDIT," at bounding box center [104, 389] width 177 height 79
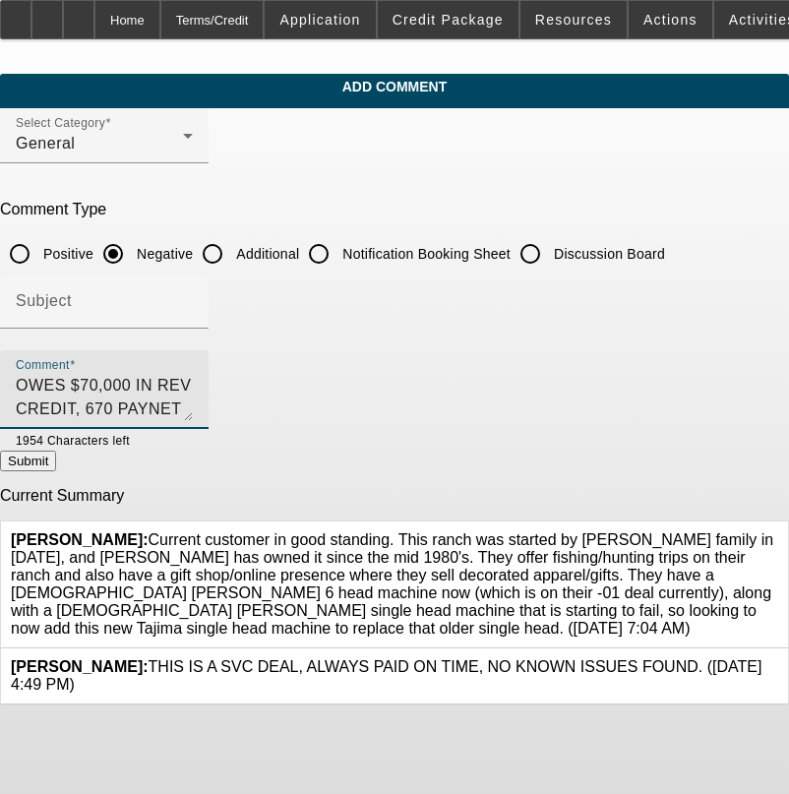
click at [193, 388] on textarea "OWES $70,000 IN REV CREDIT, 670 PAYNET SCORE," at bounding box center [104, 397] width 177 height 47
type textarea "OWES $70,000 IN REV CREDIT, 670 PAYNET SCORE, HISTORY OF LIENS,"
click at [56, 471] on button "Submit" at bounding box center [28, 461] width 56 height 21
